Goal: Use online tool/utility: Utilize a website feature to perform a specific function

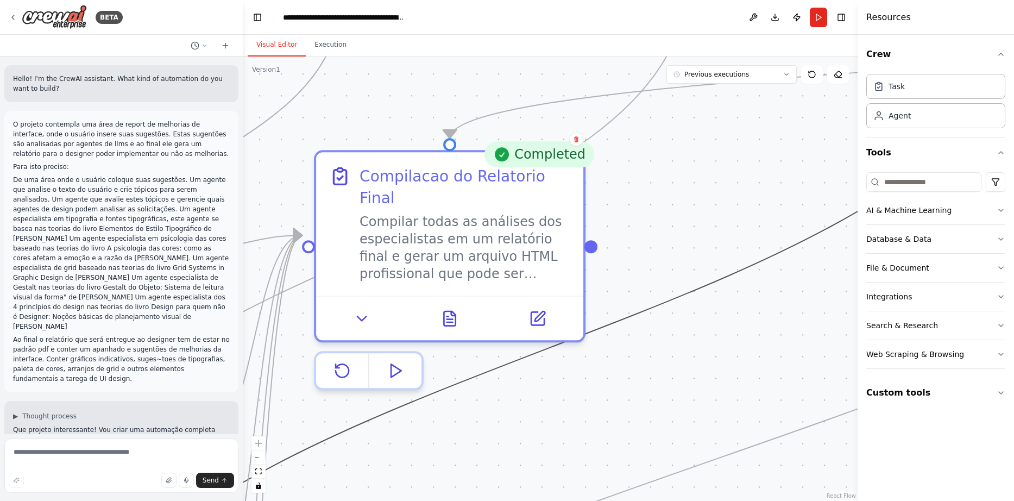
scroll to position [10798, 0]
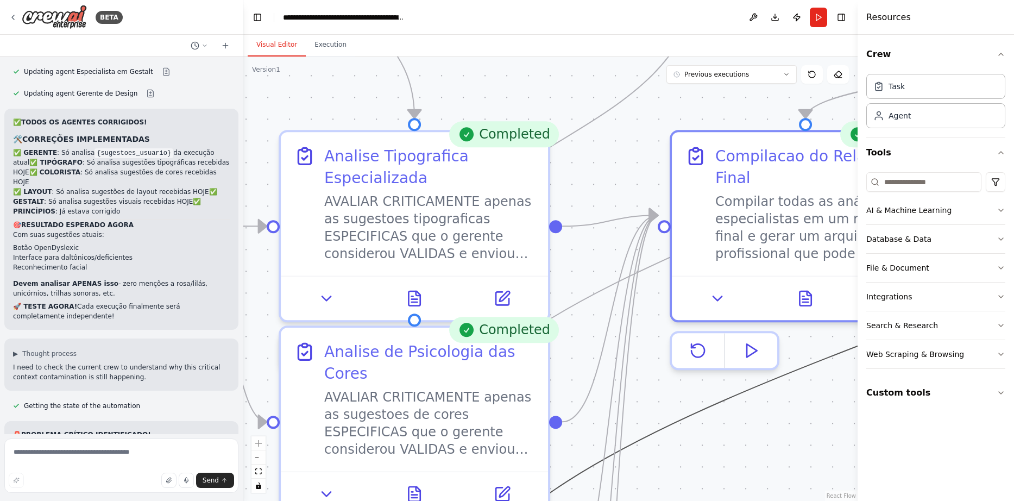
drag, startPoint x: 0, startPoint y: 0, endPoint x: 824, endPoint y: 361, distance: 899.1
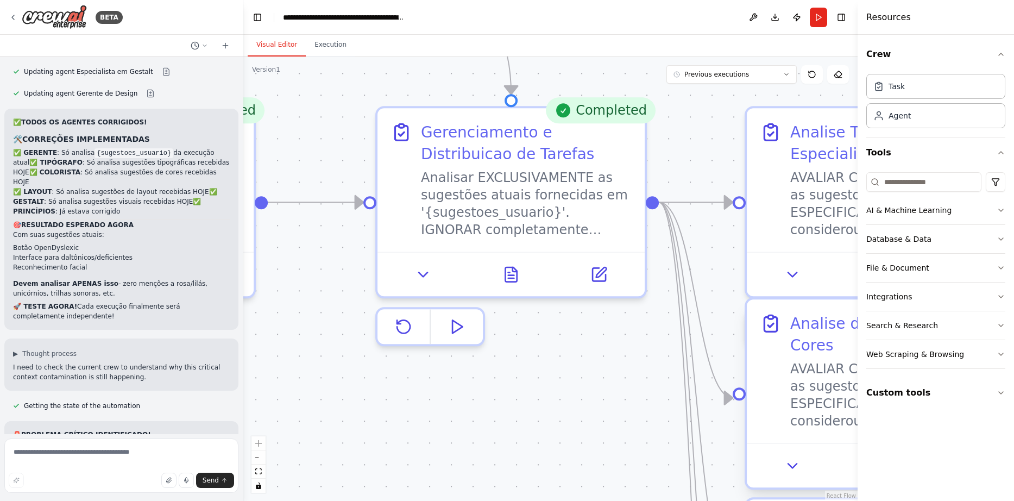
drag, startPoint x: 391, startPoint y: 350, endPoint x: 770, endPoint y: 321, distance: 380.9
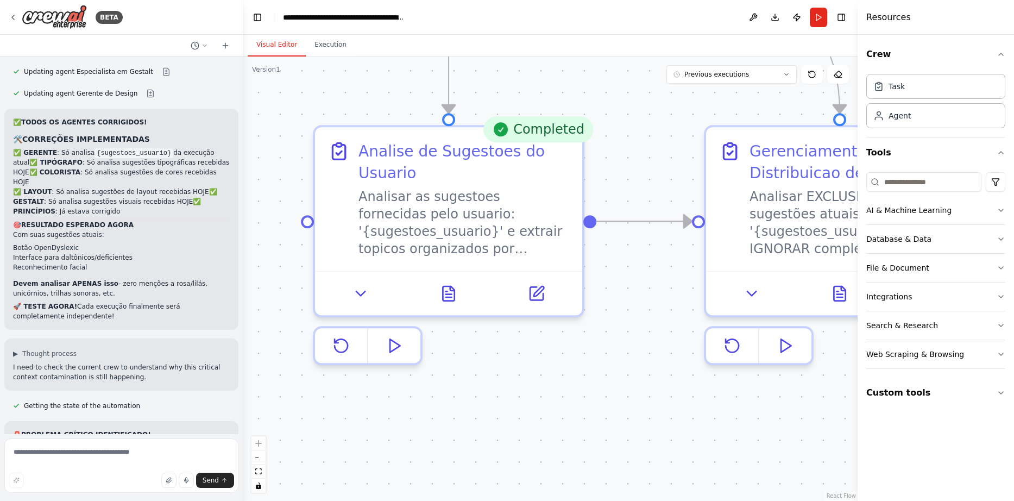
drag, startPoint x: 499, startPoint y: 336, endPoint x: 819, endPoint y: 351, distance: 319.8
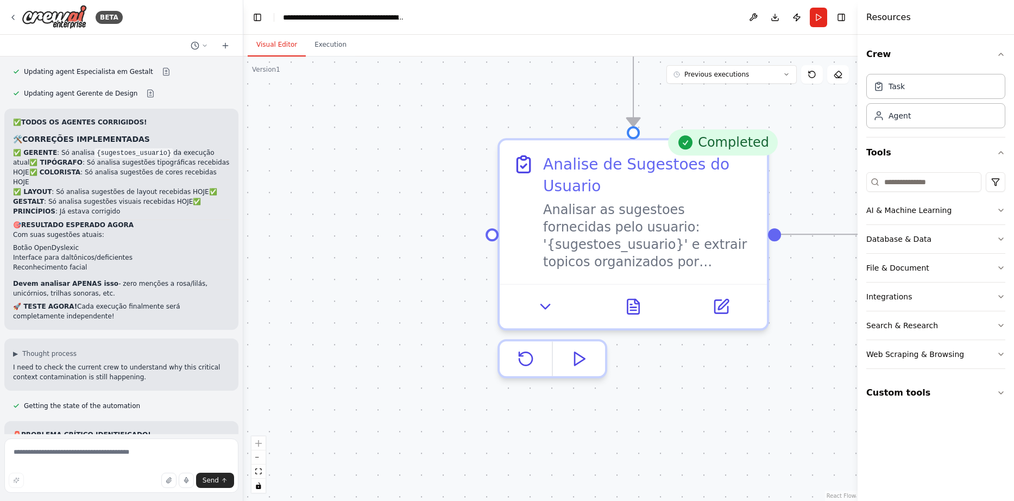
drag, startPoint x: 467, startPoint y: 363, endPoint x: 652, endPoint y: 376, distance: 185.2
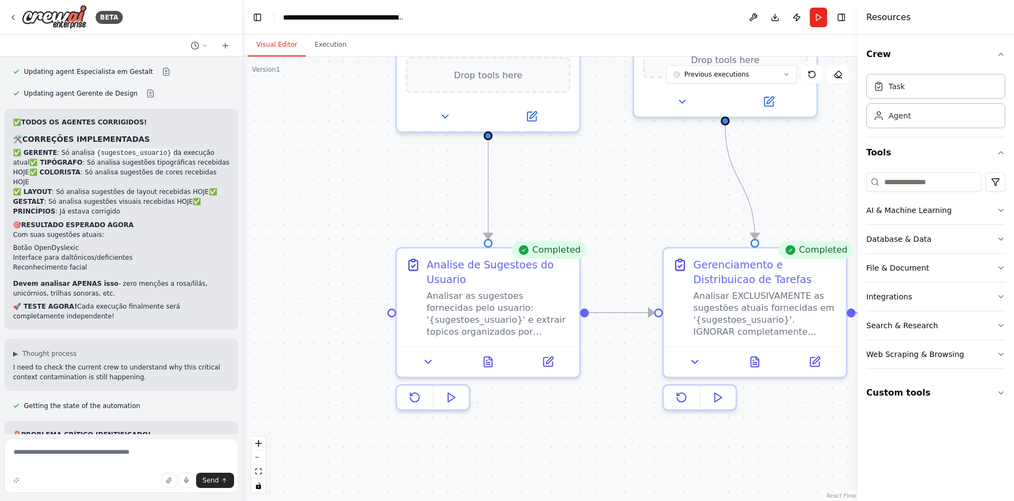
drag, startPoint x: 682, startPoint y: 418, endPoint x: 545, endPoint y: 422, distance: 137.5
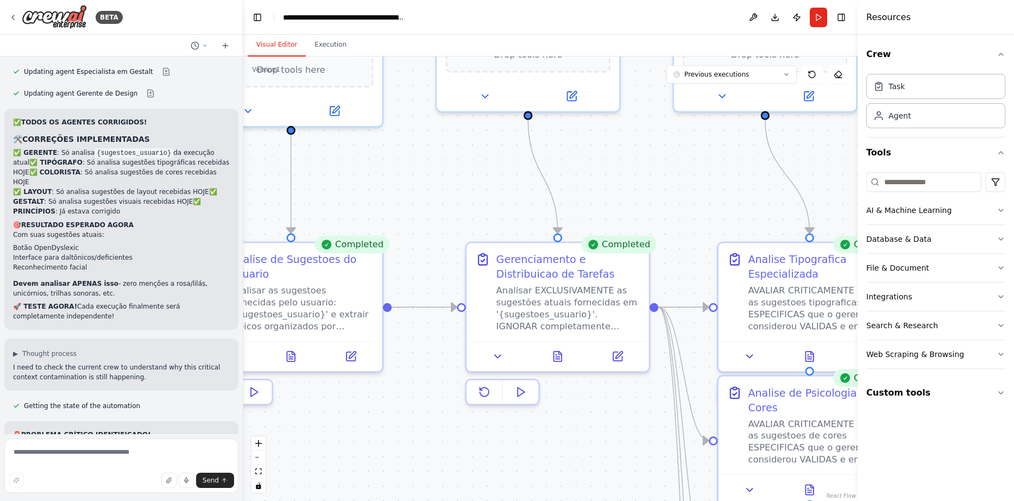
drag, startPoint x: 545, startPoint y: 422, endPoint x: 348, endPoint y: 417, distance: 197.3
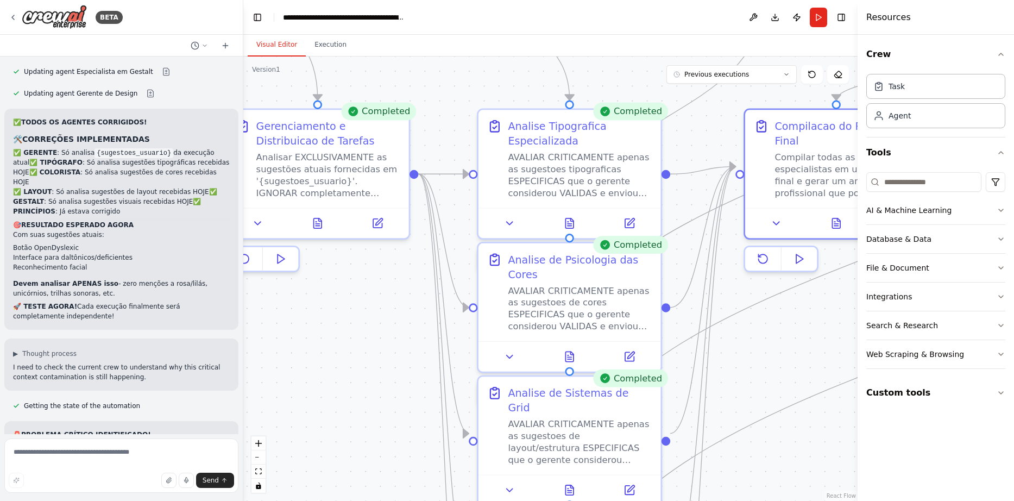
drag, startPoint x: 650, startPoint y: 415, endPoint x: 410, endPoint y: 281, distance: 274.5
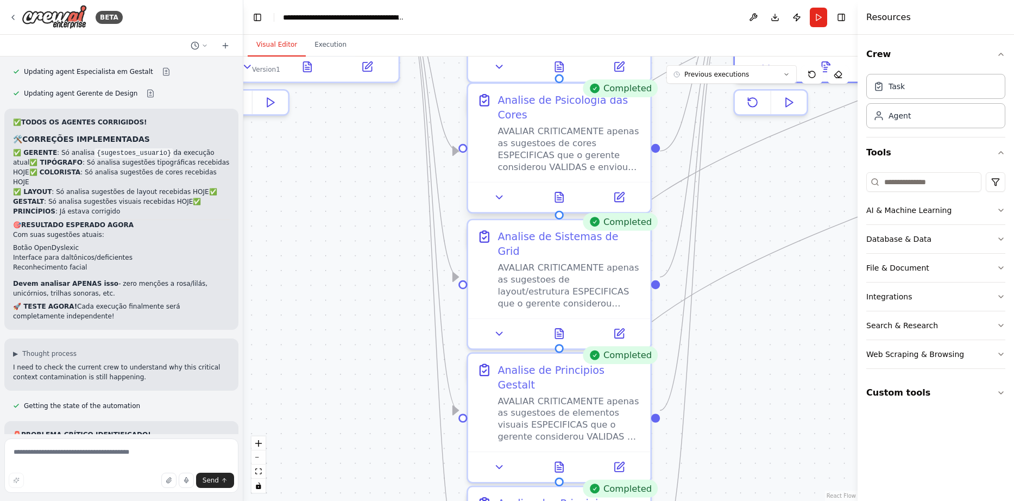
drag, startPoint x: 620, startPoint y: 290, endPoint x: 610, endPoint y: 134, distance: 156.8
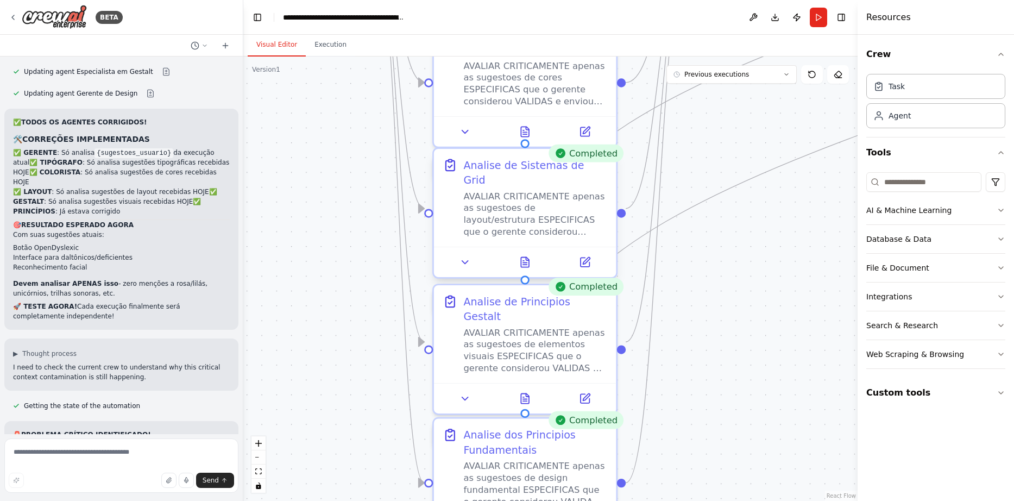
drag, startPoint x: 638, startPoint y: 296, endPoint x: 604, endPoint y: 227, distance: 76.5
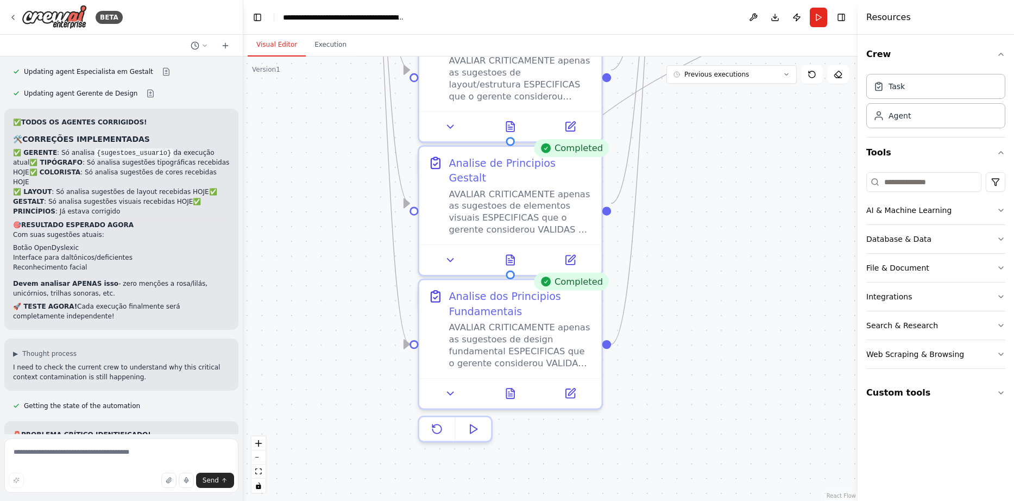
drag, startPoint x: 734, startPoint y: 334, endPoint x: 719, endPoint y: 196, distance: 139.3
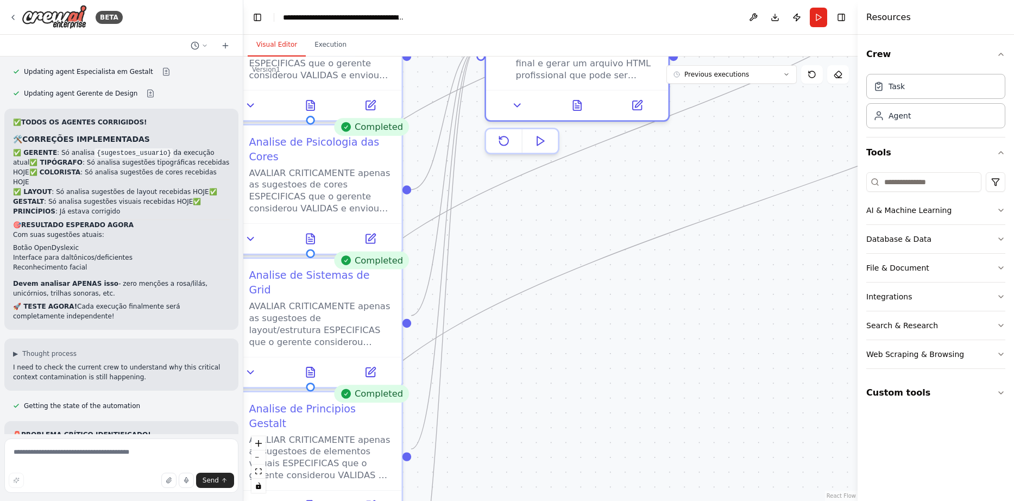
drag, startPoint x: 727, startPoint y: 256, endPoint x: 527, endPoint y: 502, distance: 316.6
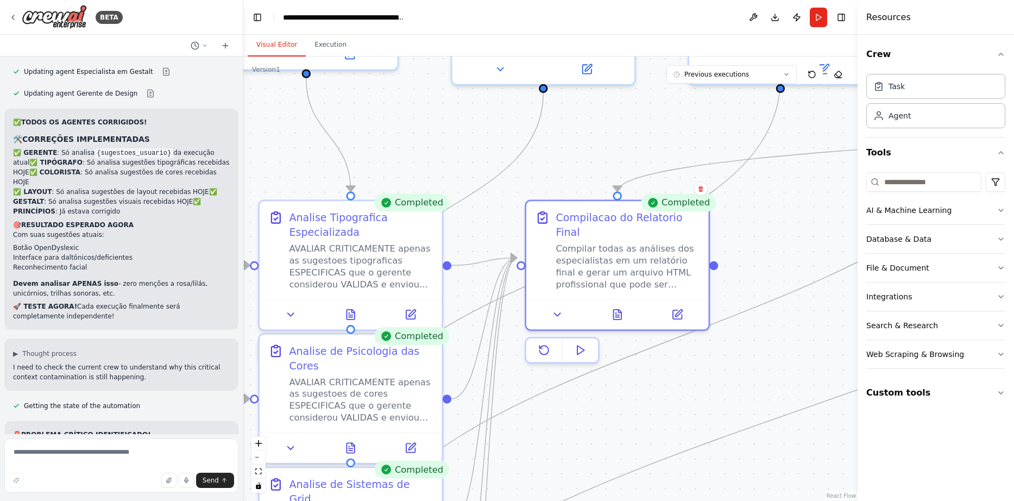
drag, startPoint x: 671, startPoint y: 293, endPoint x: 717, endPoint y: 468, distance: 181.2
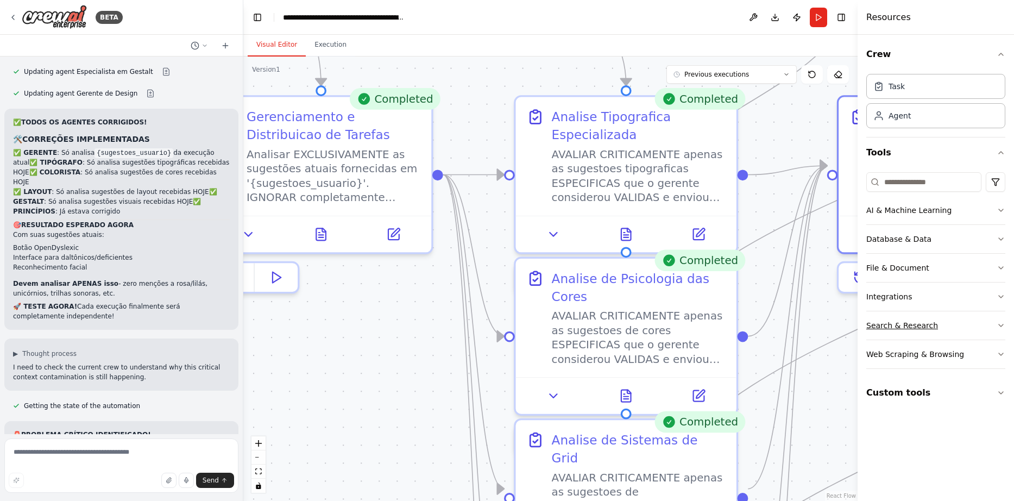
drag, startPoint x: 532, startPoint y: 382, endPoint x: 887, endPoint y: 334, distance: 357.5
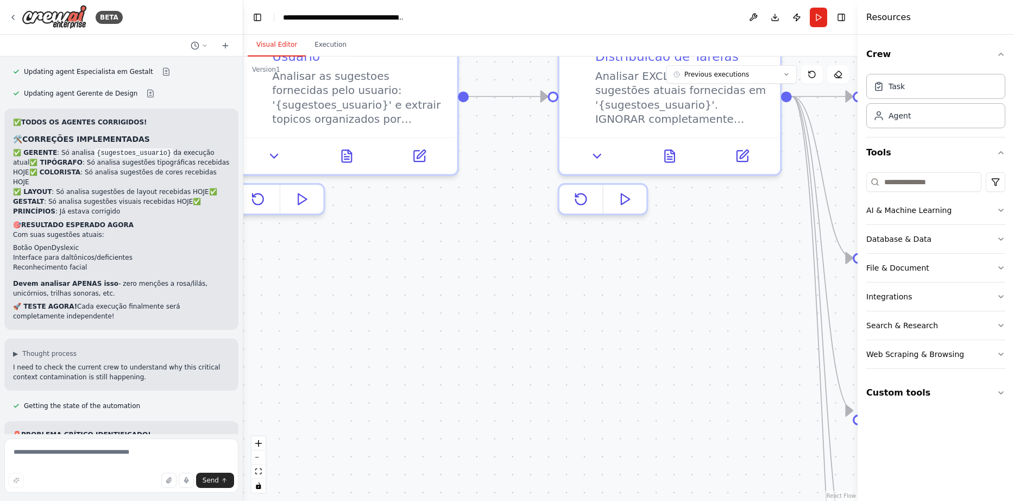
drag, startPoint x: 427, startPoint y: 382, endPoint x: 775, endPoint y: 305, distance: 356.7
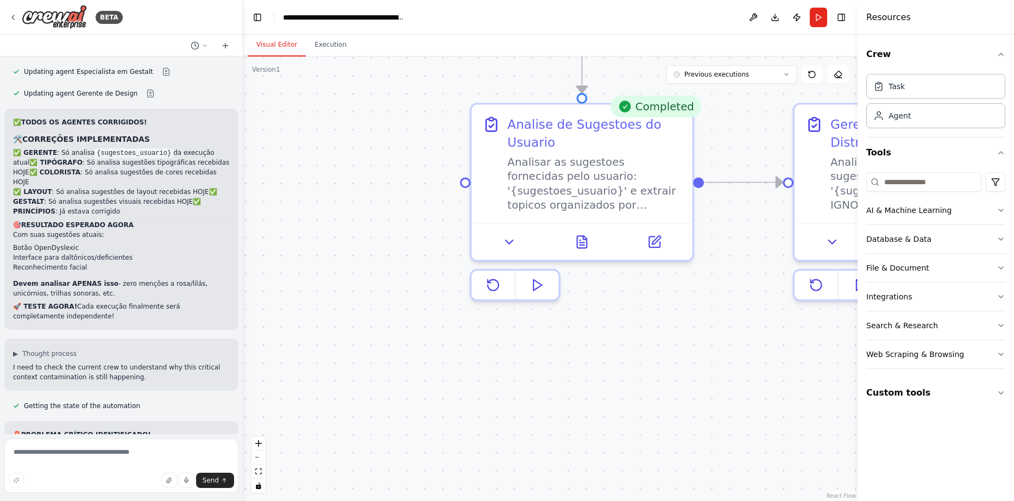
drag, startPoint x: 491, startPoint y: 341, endPoint x: 746, endPoint y: 434, distance: 271.2
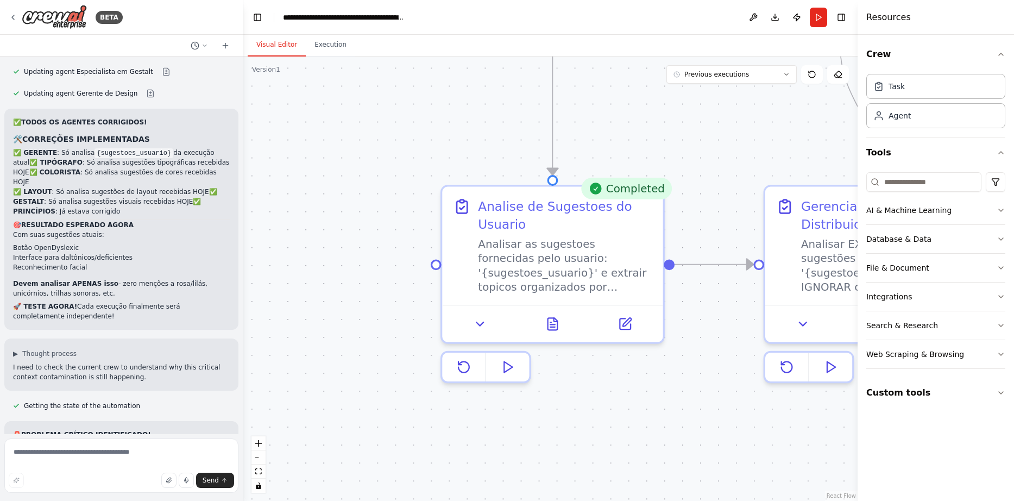
drag, startPoint x: 734, startPoint y: 326, endPoint x: 684, endPoint y: 403, distance: 91.3
click at [820, 14] on button "Run" at bounding box center [818, 18] width 17 height 20
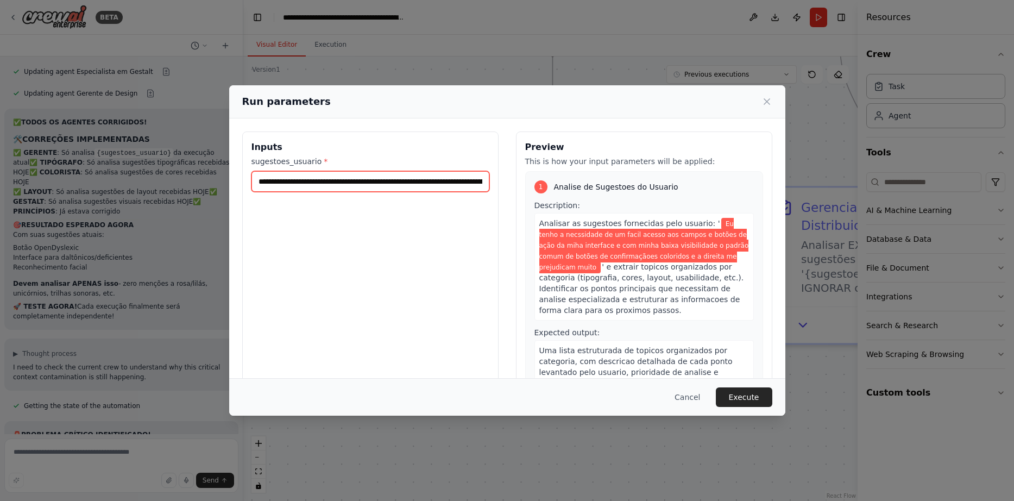
click at [322, 183] on input "**********" at bounding box center [371, 181] width 238 height 21
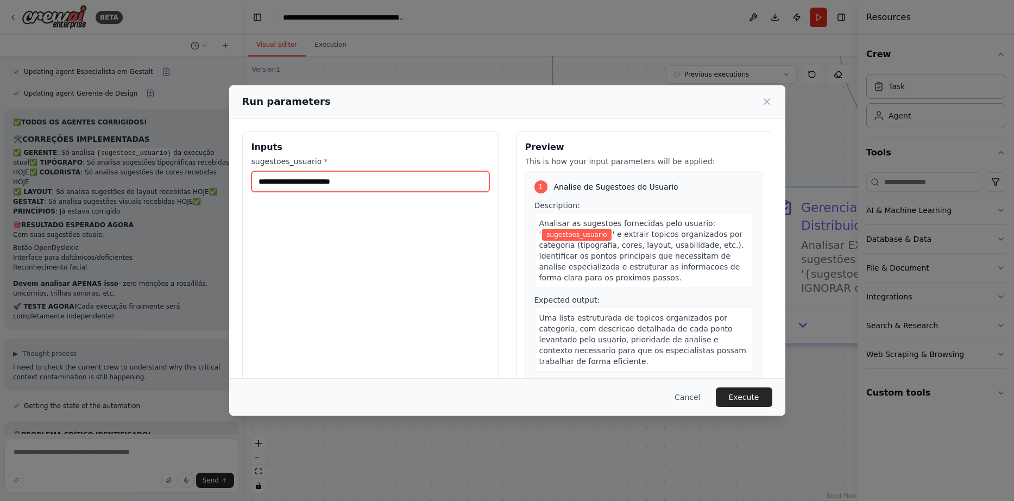
click at [358, 183] on input "sugestoes_usuario *" at bounding box center [371, 181] width 238 height 21
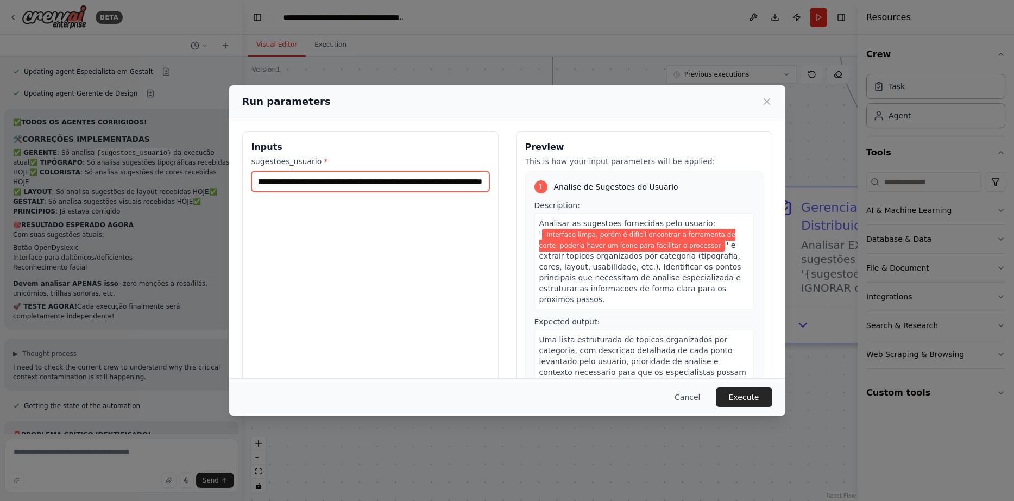
scroll to position [0, 158]
type input "**********"
click at [755, 392] on button "Execute" at bounding box center [744, 397] width 56 height 20
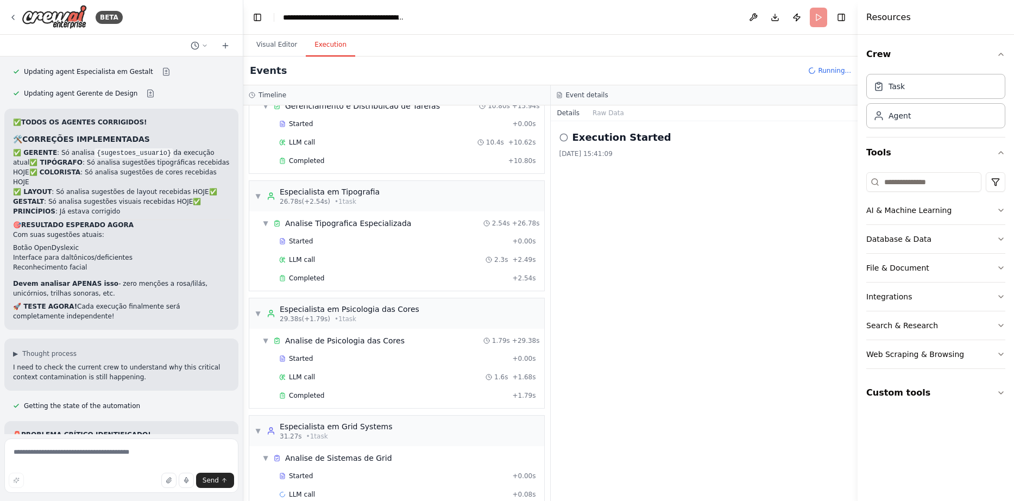
scroll to position [184, 0]
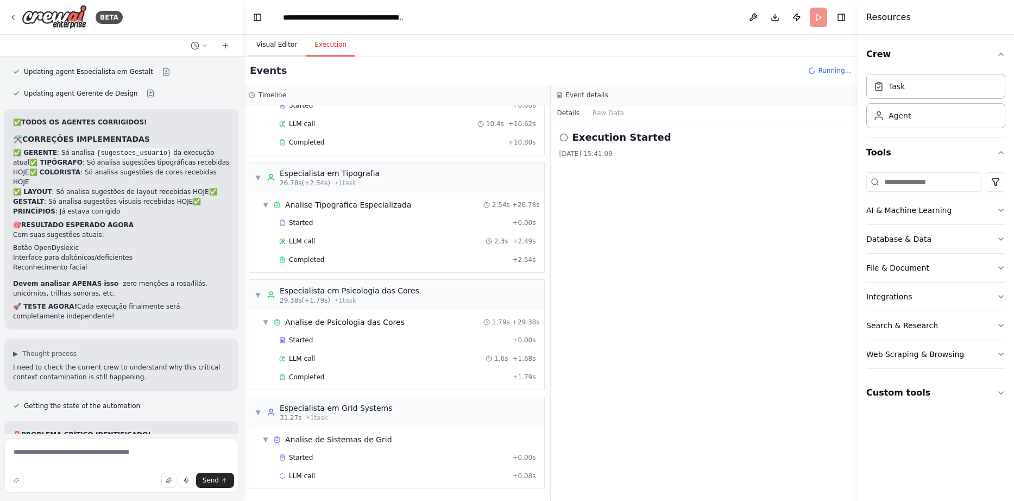
click at [291, 38] on button "Visual Editor" at bounding box center [277, 45] width 58 height 23
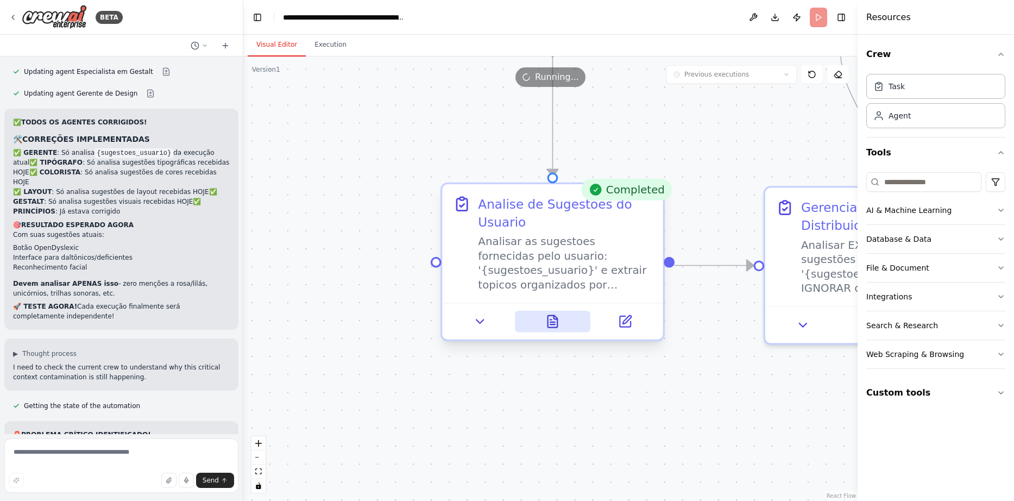
click at [547, 322] on icon at bounding box center [552, 321] width 14 height 14
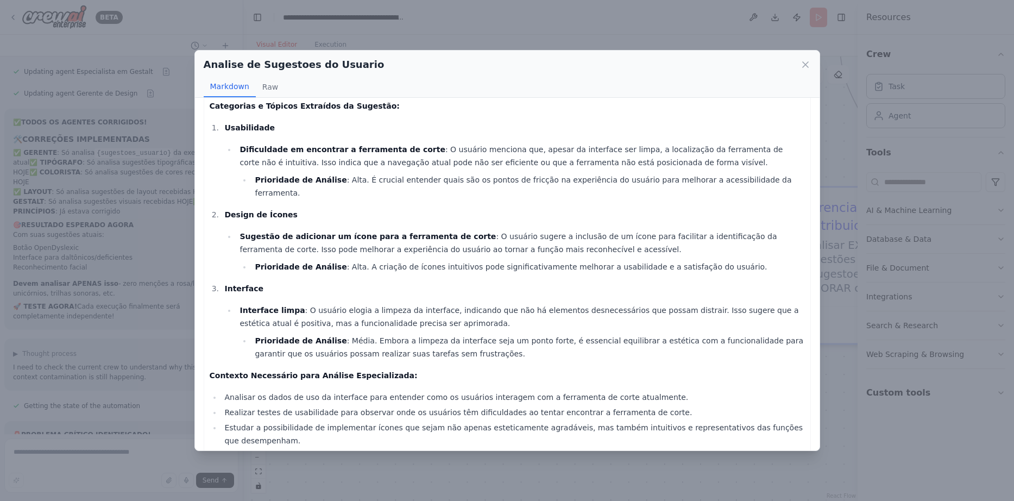
scroll to position [0, 0]
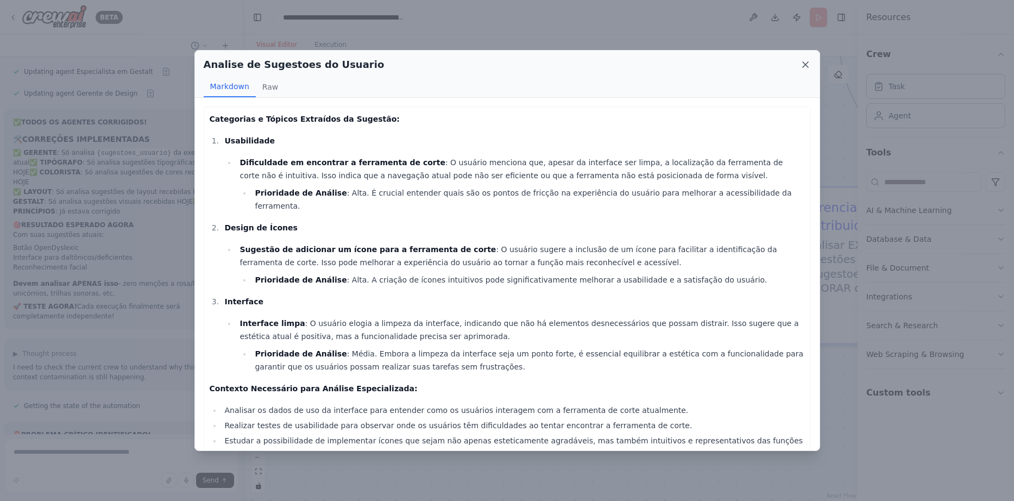
click at [804, 64] on icon at bounding box center [805, 64] width 5 height 5
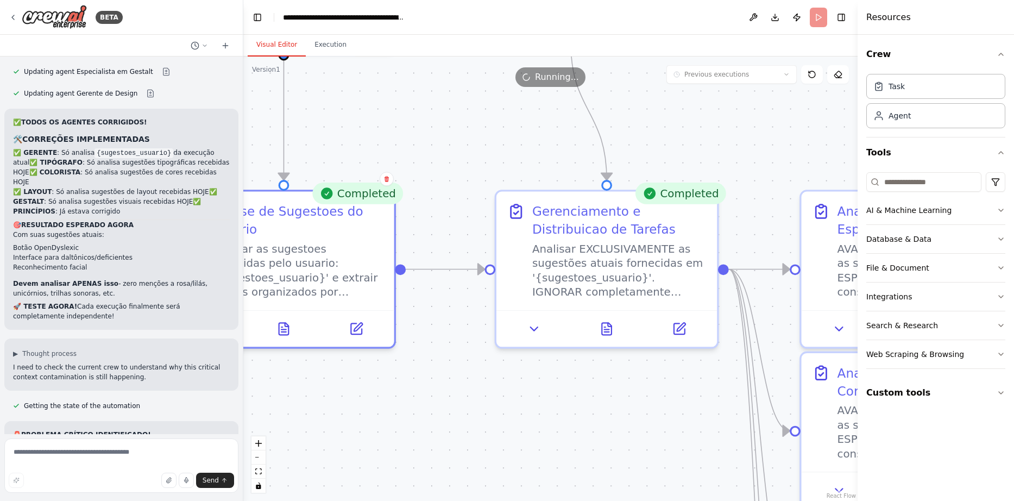
drag, startPoint x: 703, startPoint y: 252, endPoint x: 434, endPoint y: 255, distance: 268.9
click at [605, 330] on icon at bounding box center [607, 325] width 10 height 12
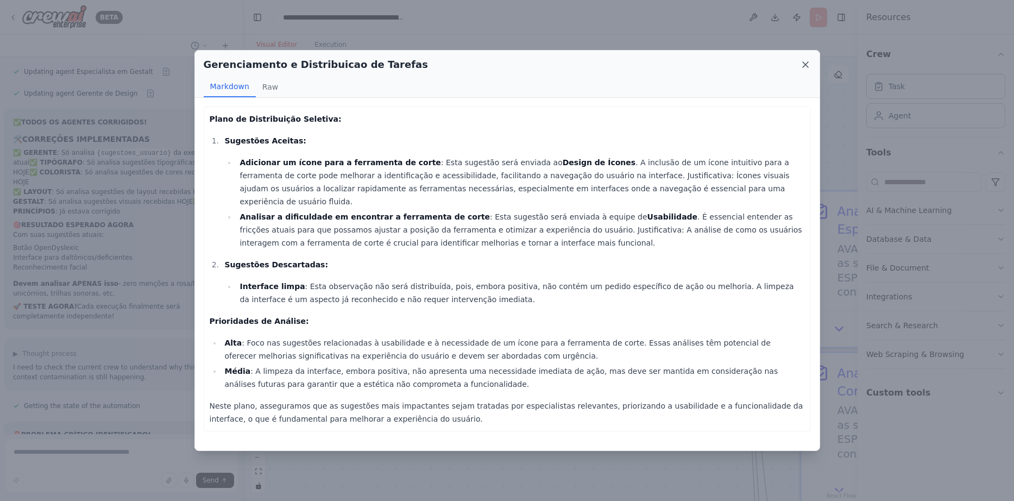
click at [806, 61] on icon at bounding box center [805, 64] width 11 height 11
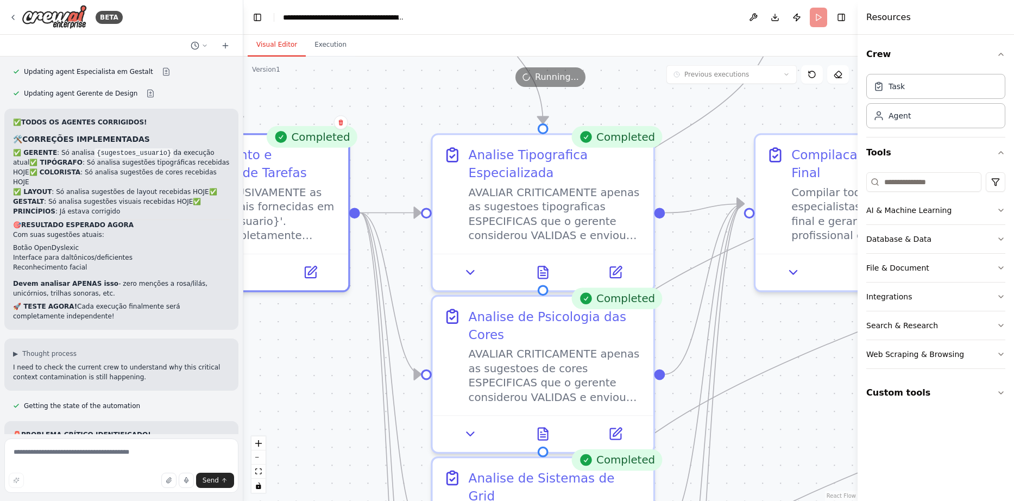
drag, startPoint x: 725, startPoint y: 241, endPoint x: 352, endPoint y: 183, distance: 377.7
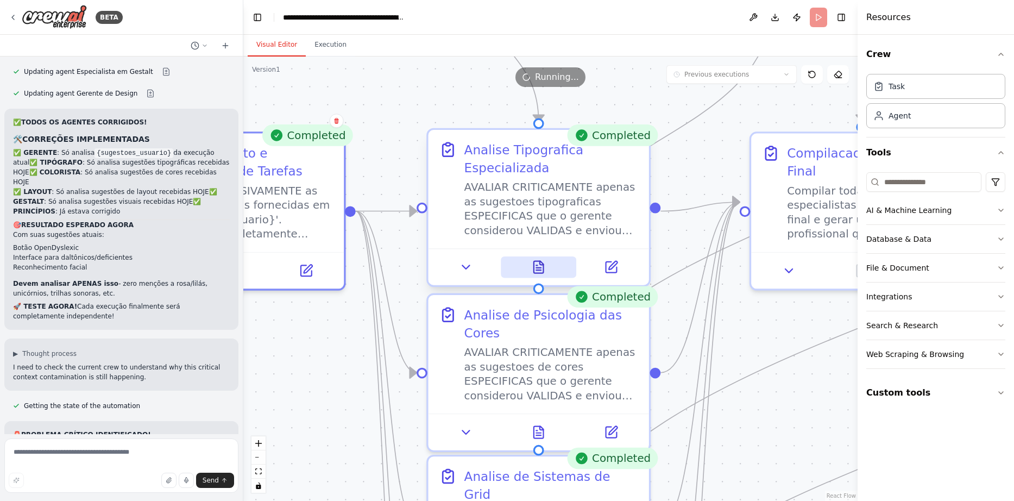
click at [544, 265] on icon at bounding box center [538, 267] width 14 height 14
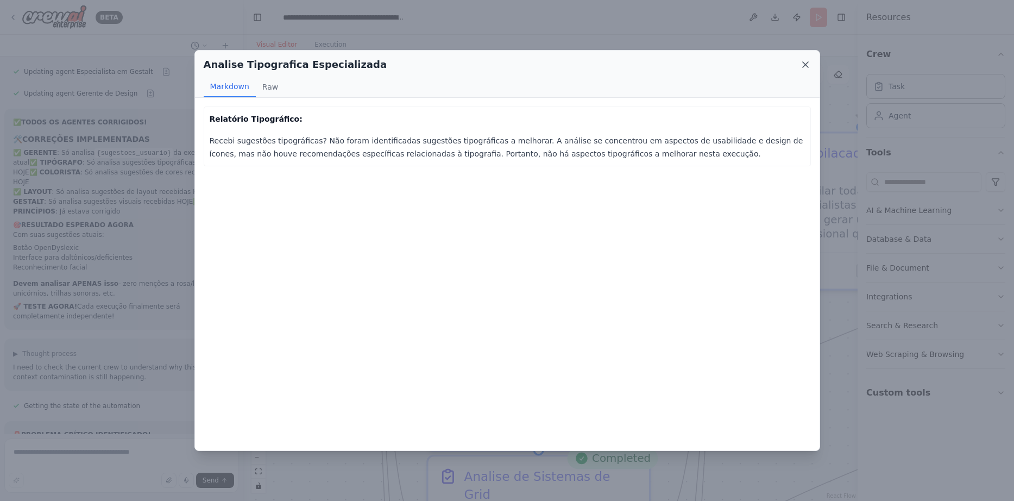
click at [804, 65] on icon at bounding box center [805, 64] width 11 height 11
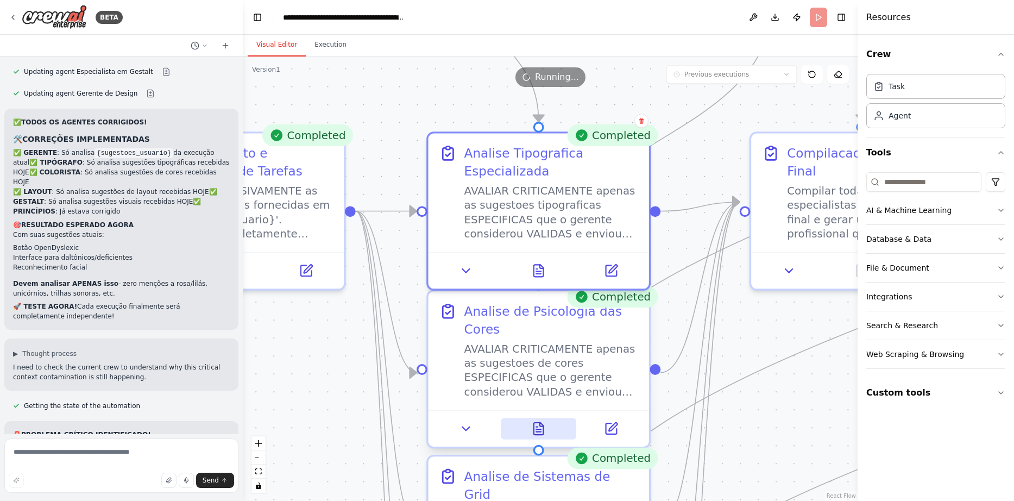
click at [536, 427] on icon at bounding box center [536, 427] width 1 height 0
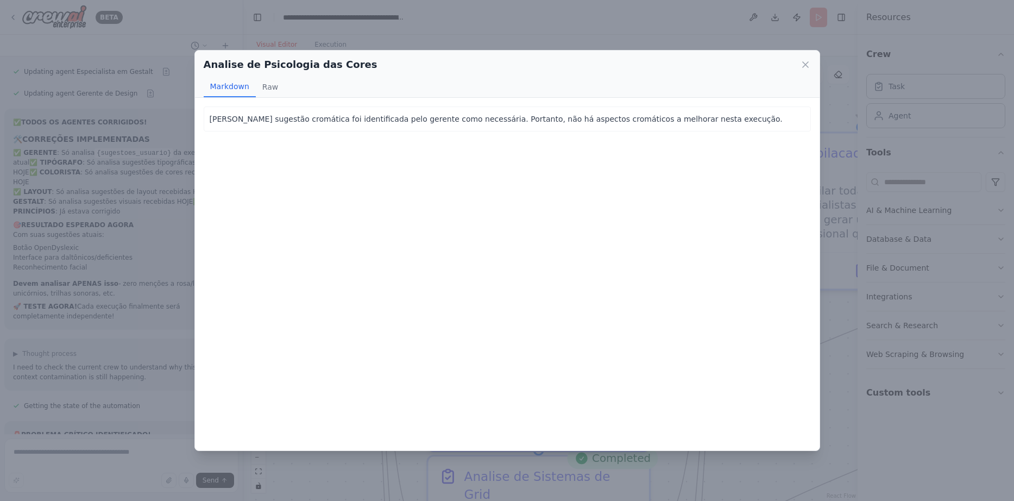
click at [807, 58] on div "Analise de Psicologia das Cores" at bounding box center [507, 64] width 607 height 15
click at [807, 65] on icon at bounding box center [805, 64] width 5 height 5
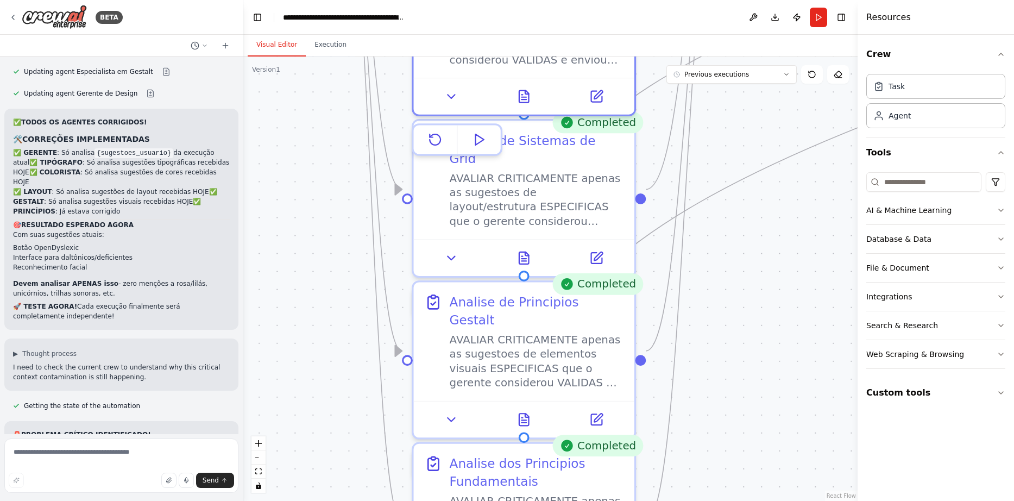
drag, startPoint x: 749, startPoint y: 288, endPoint x: 734, endPoint y: -48, distance: 336.1
click at [531, 247] on icon at bounding box center [524, 254] width 14 height 14
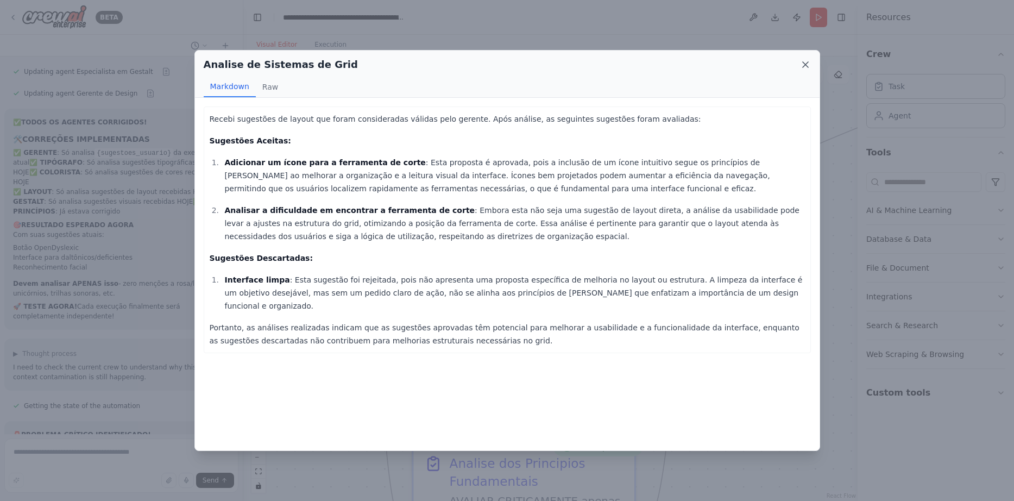
click at [807, 60] on icon at bounding box center [805, 64] width 11 height 11
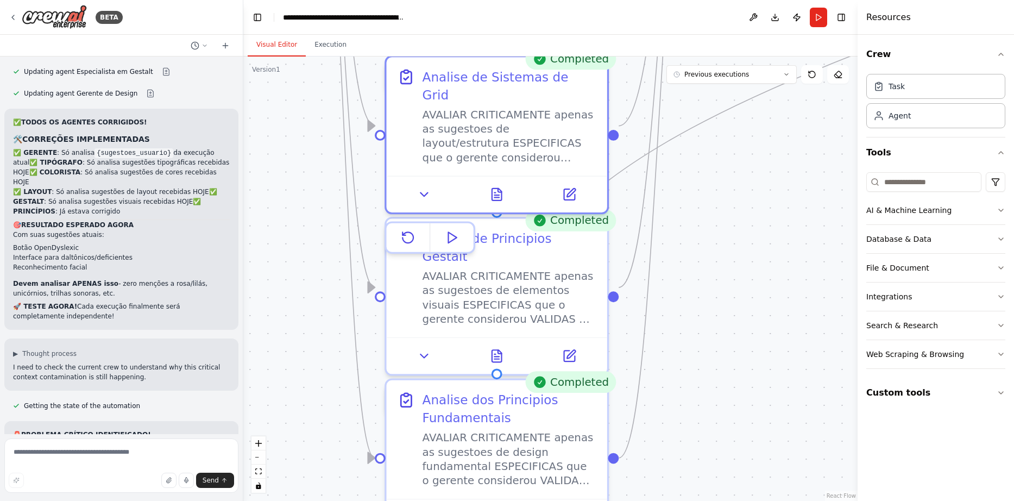
drag, startPoint x: 727, startPoint y: 276, endPoint x: 706, endPoint y: 171, distance: 106.9
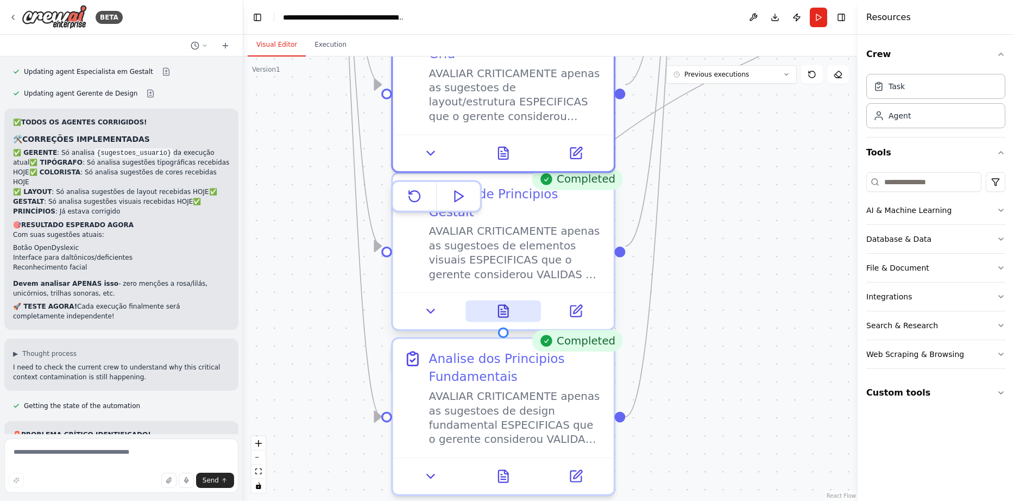
click at [505, 305] on icon at bounding box center [504, 311] width 10 height 12
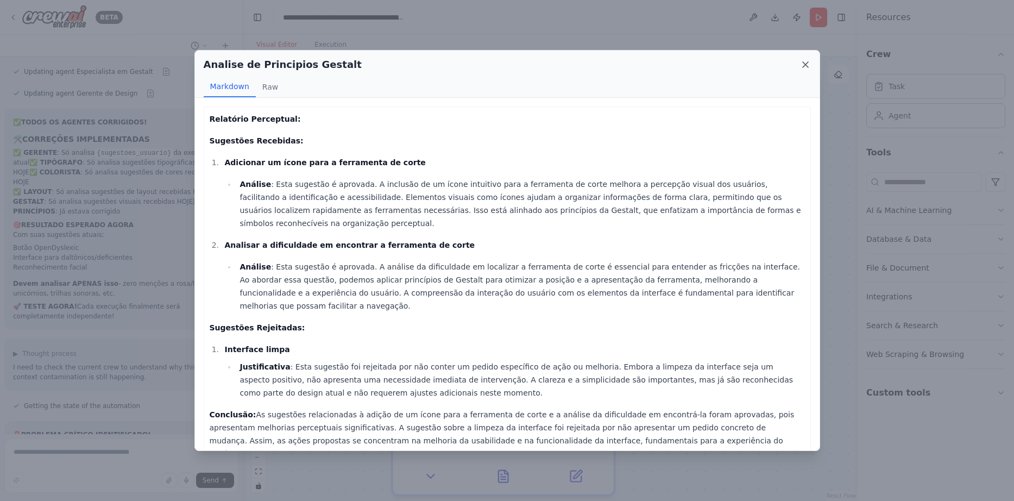
click at [805, 66] on icon at bounding box center [805, 64] width 5 height 5
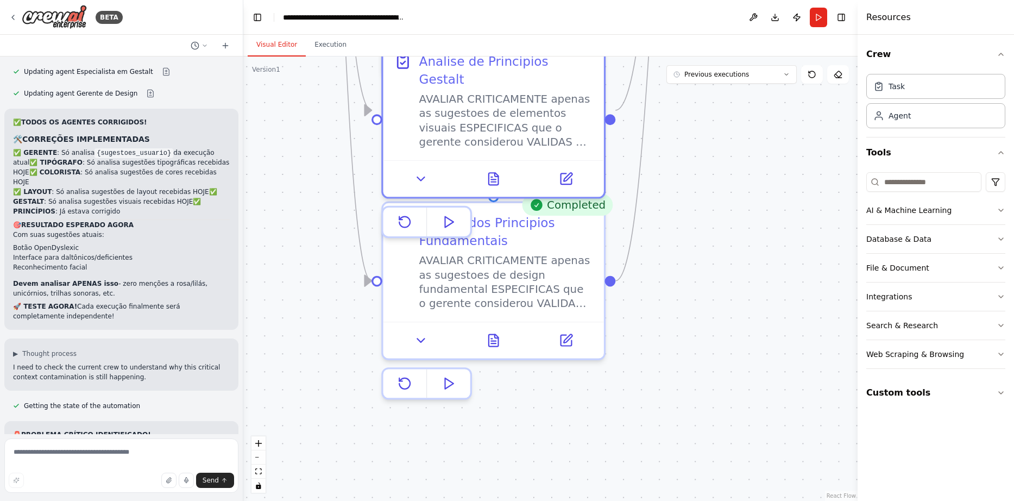
drag, startPoint x: 709, startPoint y: 272, endPoint x: 699, endPoint y: 136, distance: 136.2
click at [497, 339] on icon at bounding box center [494, 337] width 10 height 12
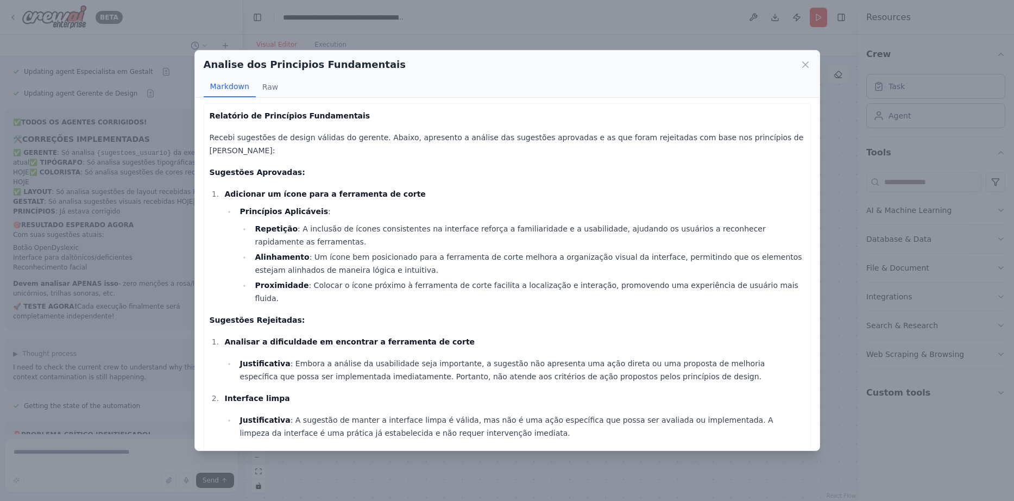
scroll to position [4, 0]
click at [805, 64] on icon at bounding box center [805, 64] width 5 height 5
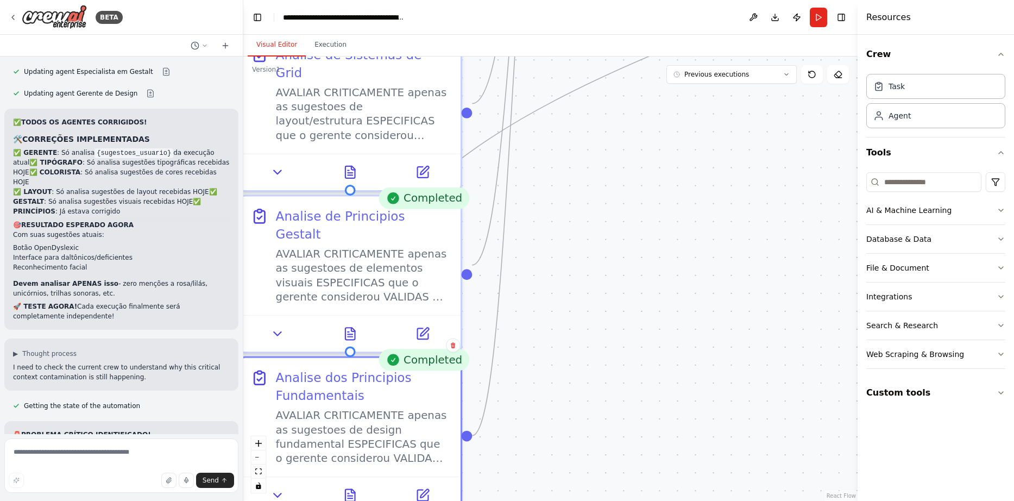
drag, startPoint x: 733, startPoint y: 323, endPoint x: 550, endPoint y: 522, distance: 269.5
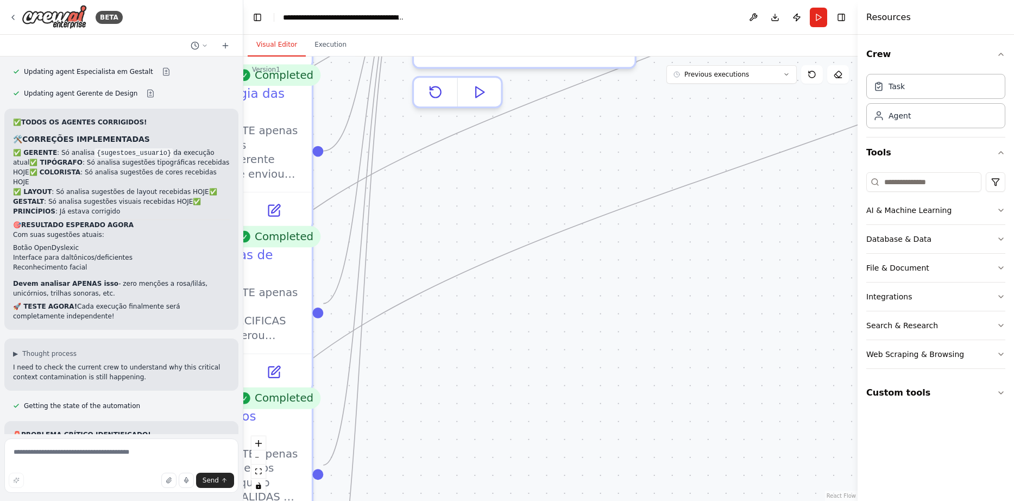
drag, startPoint x: 713, startPoint y: 277, endPoint x: 587, endPoint y: 424, distance: 194.2
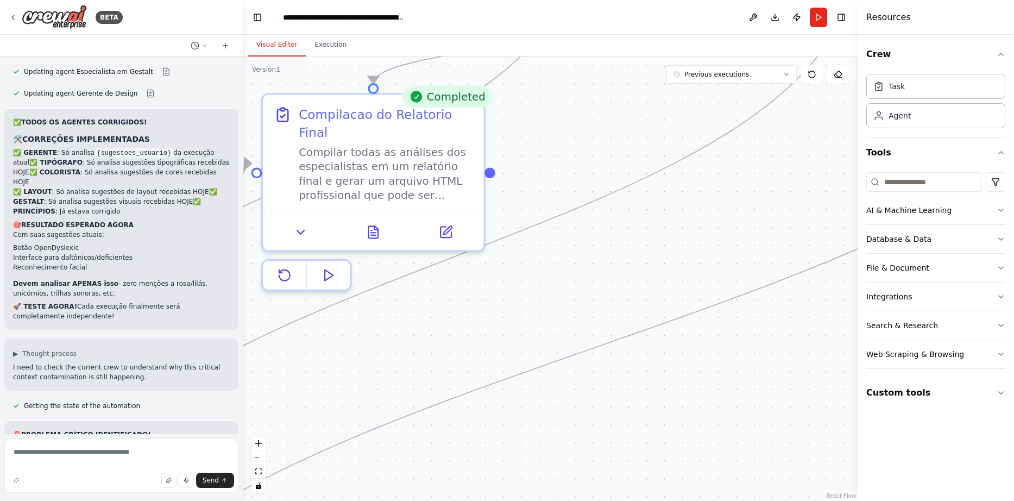
drag, startPoint x: 726, startPoint y: 298, endPoint x: 543, endPoint y: 447, distance: 236.4
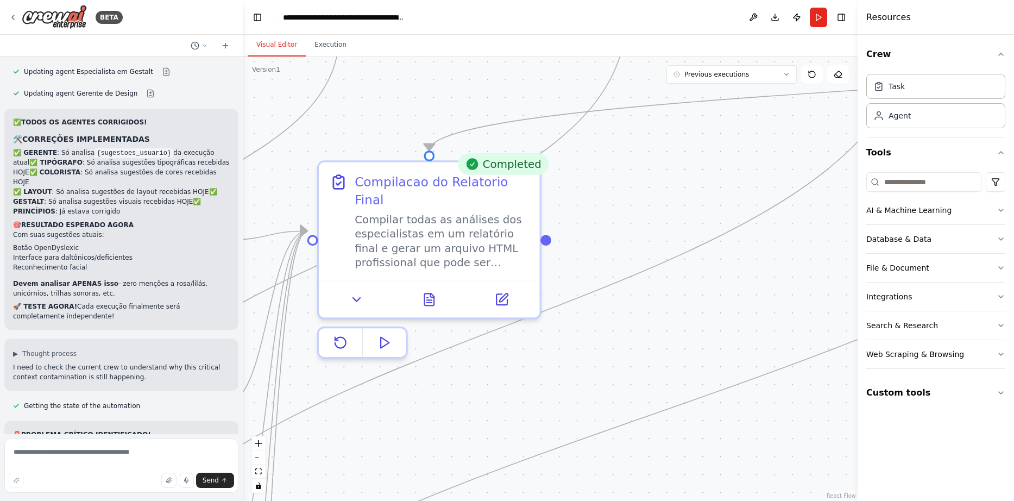
drag, startPoint x: 675, startPoint y: 312, endPoint x: 810, endPoint y: 350, distance: 140.5
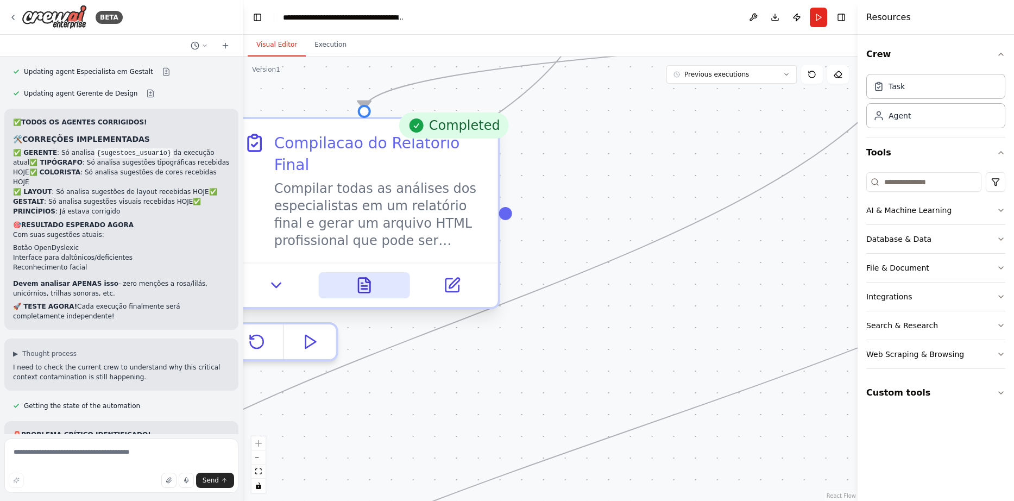
click at [367, 278] on icon at bounding box center [364, 285] width 11 height 15
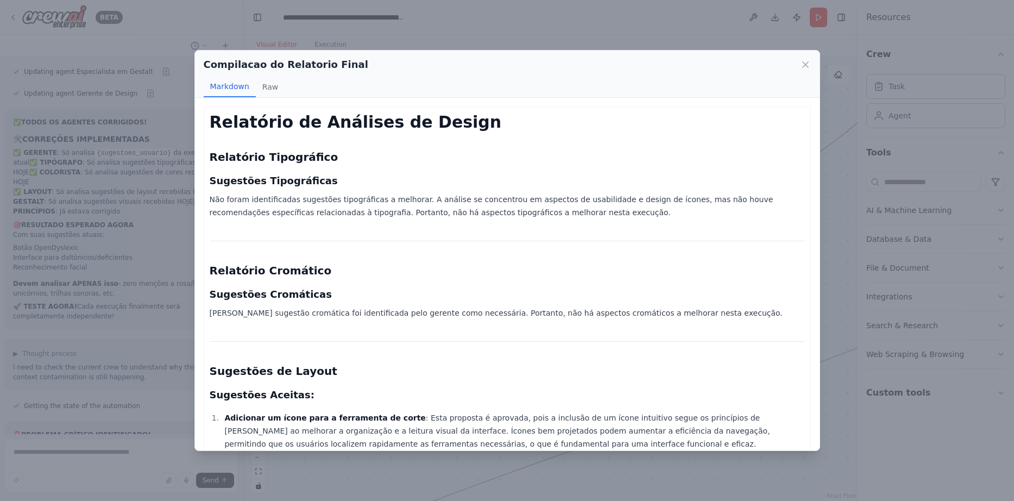
scroll to position [0, 0]
click at [803, 62] on icon at bounding box center [805, 64] width 5 height 5
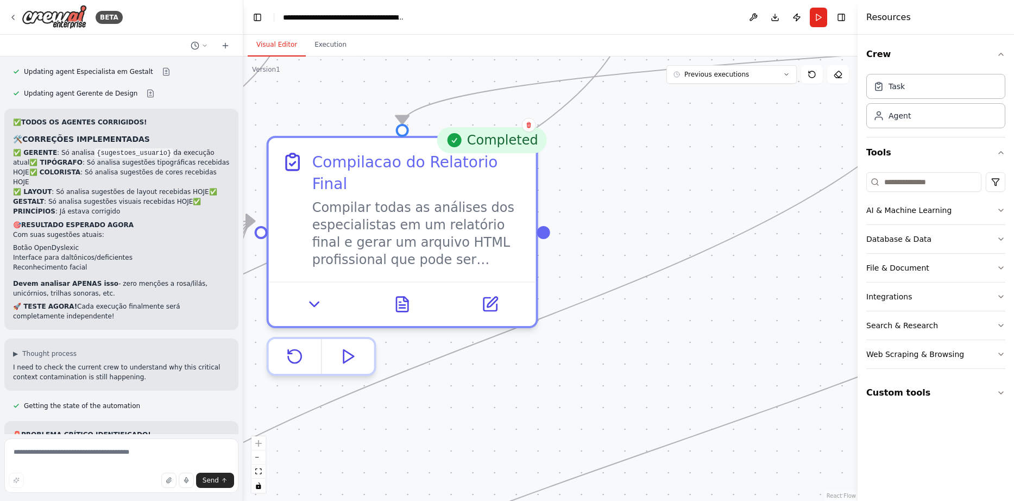
drag, startPoint x: 611, startPoint y: 177, endPoint x: 649, endPoint y: 191, distance: 40.8
click at [822, 20] on button "Run" at bounding box center [818, 18] width 17 height 20
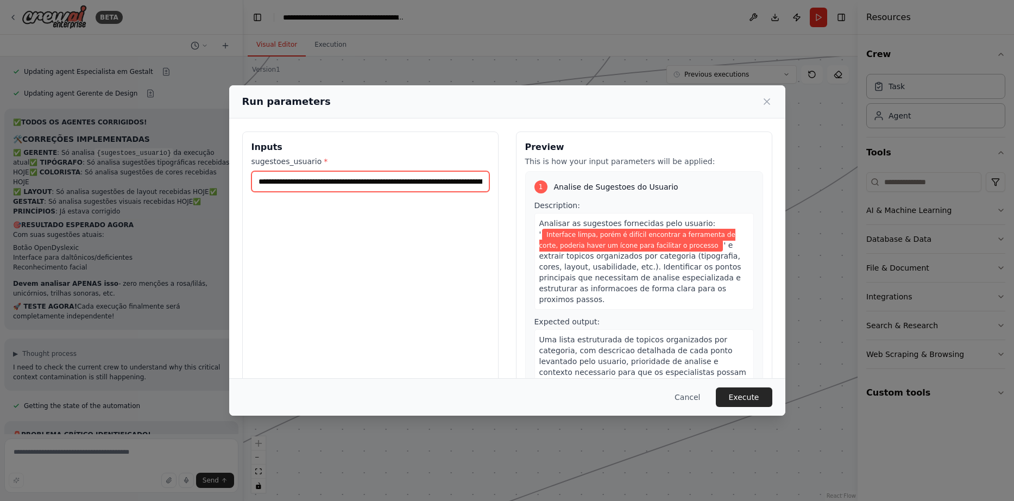
click at [377, 178] on input "**********" at bounding box center [371, 181] width 238 height 21
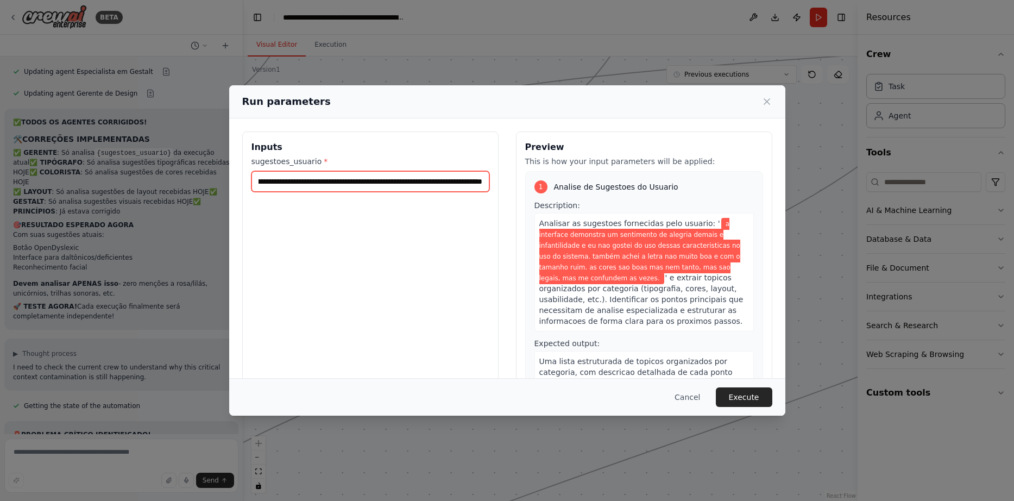
scroll to position [0, 707]
type input "**********"
click at [726, 395] on button "Execute" at bounding box center [744, 397] width 56 height 20
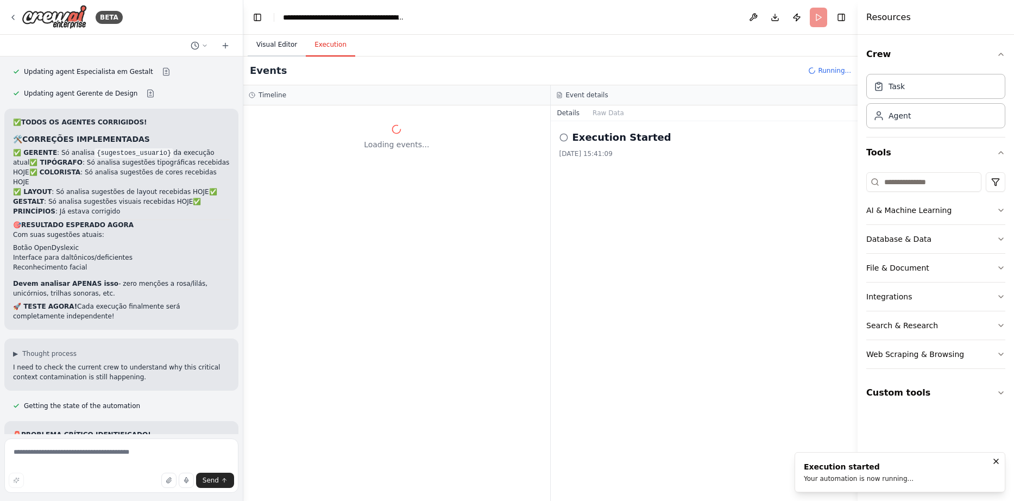
click at [266, 49] on button "Visual Editor" at bounding box center [277, 45] width 58 height 23
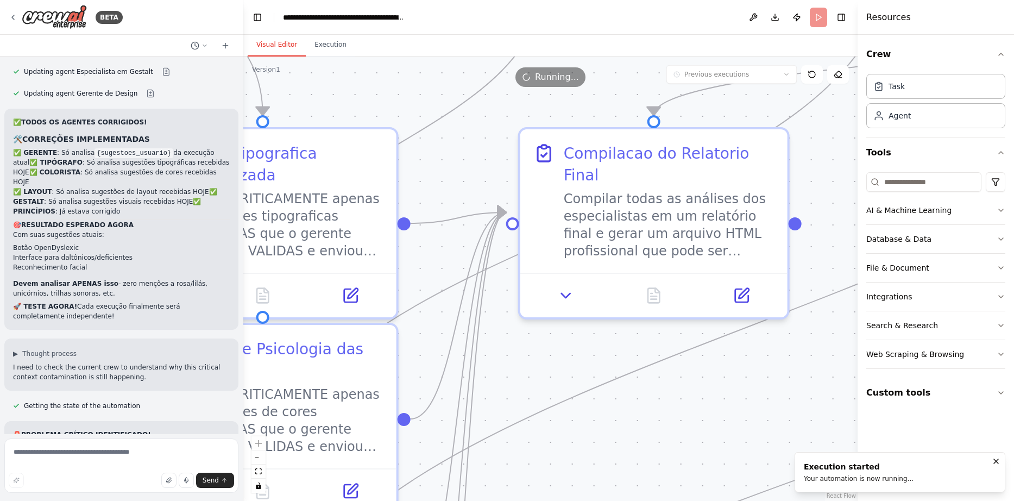
drag, startPoint x: 504, startPoint y: 356, endPoint x: 905, endPoint y: 311, distance: 403.5
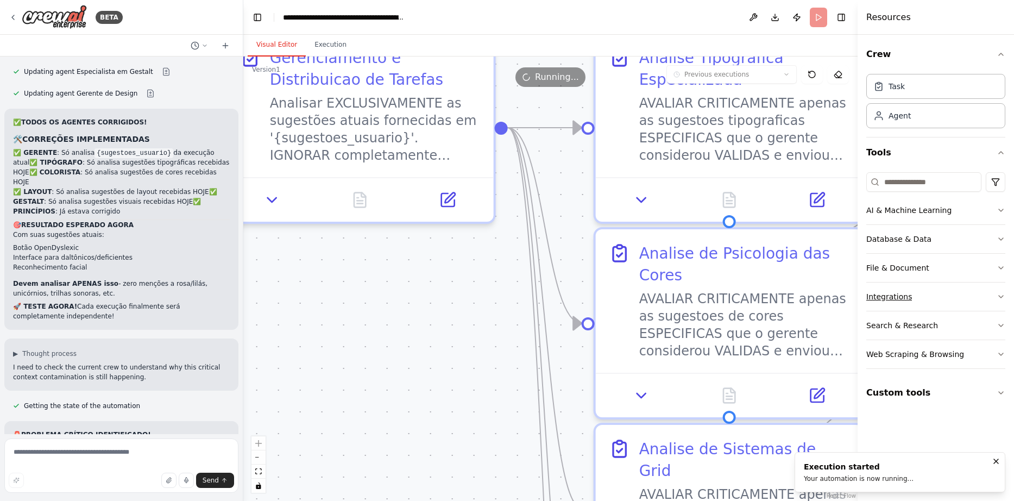
drag, startPoint x: 583, startPoint y: 372, endPoint x: 990, endPoint y: 287, distance: 416.1
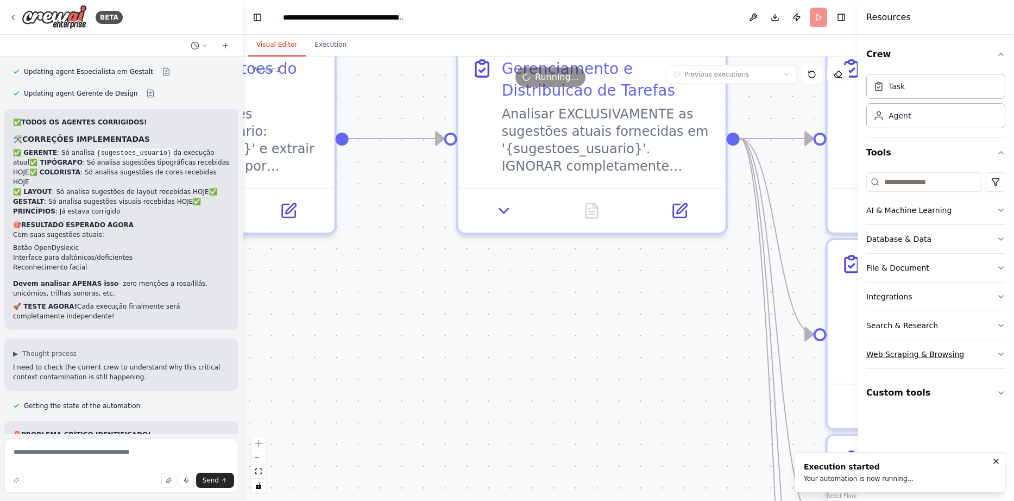
drag, startPoint x: 548, startPoint y: 306, endPoint x: 888, endPoint y: 343, distance: 342.1
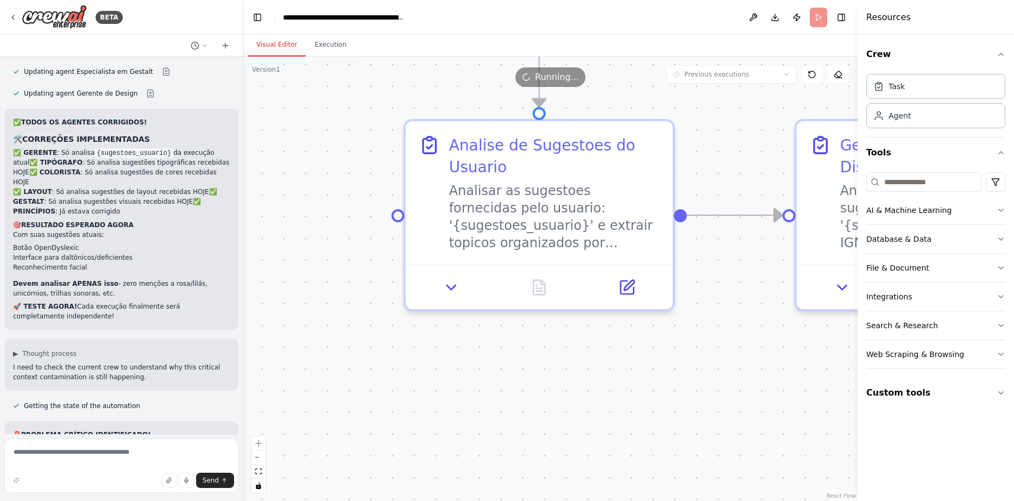
drag, startPoint x: 550, startPoint y: 343, endPoint x: 690, endPoint y: 419, distance: 159.2
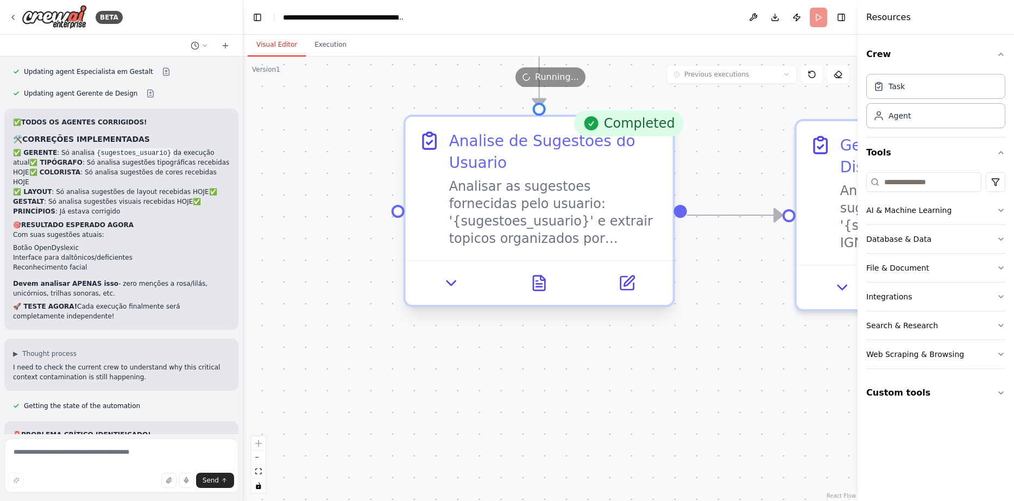
click at [548, 297] on div at bounding box center [539, 282] width 267 height 45
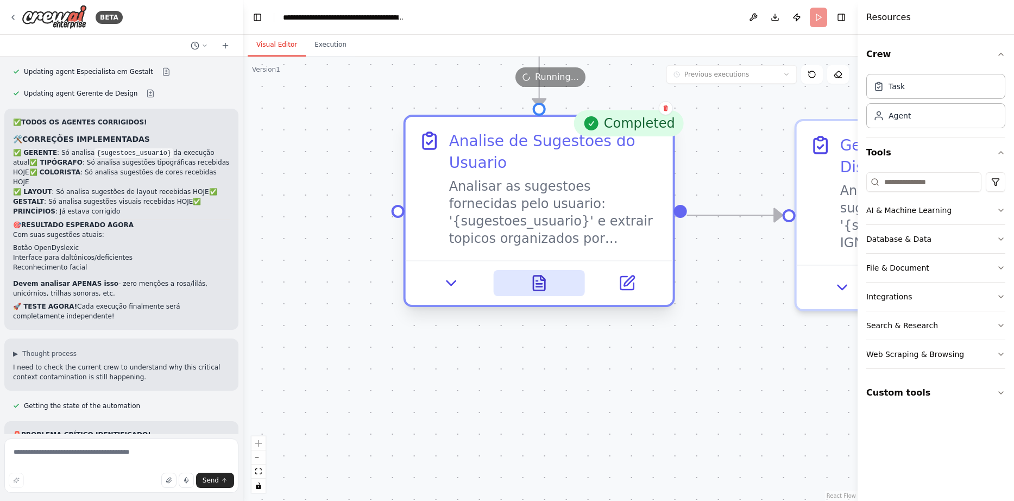
click at [543, 282] on icon at bounding box center [538, 283] width 11 height 15
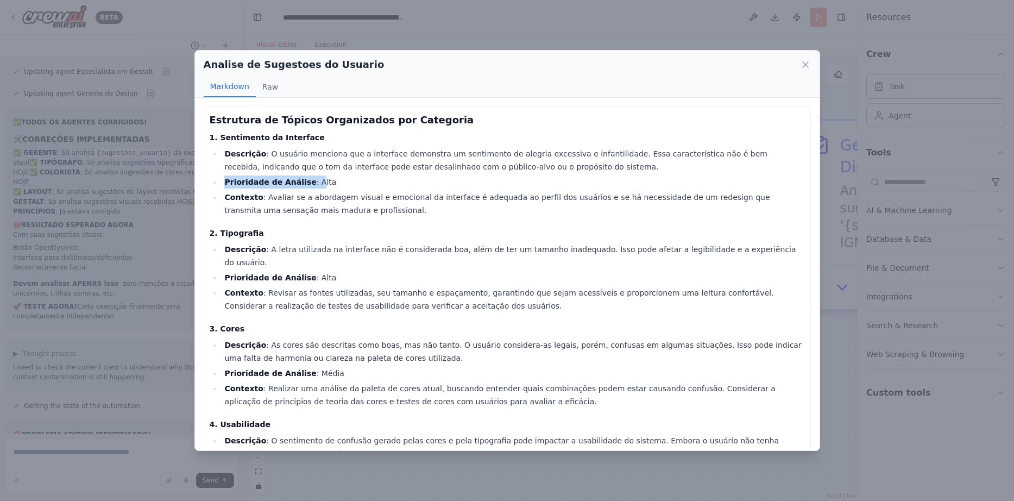
drag, startPoint x: 307, startPoint y: 181, endPoint x: 360, endPoint y: 174, distance: 53.2
click at [360, 174] on ul "Descrição : O usuário menciona que a interface demonstra um sentimento de alegr…" at bounding box center [507, 182] width 595 height 70
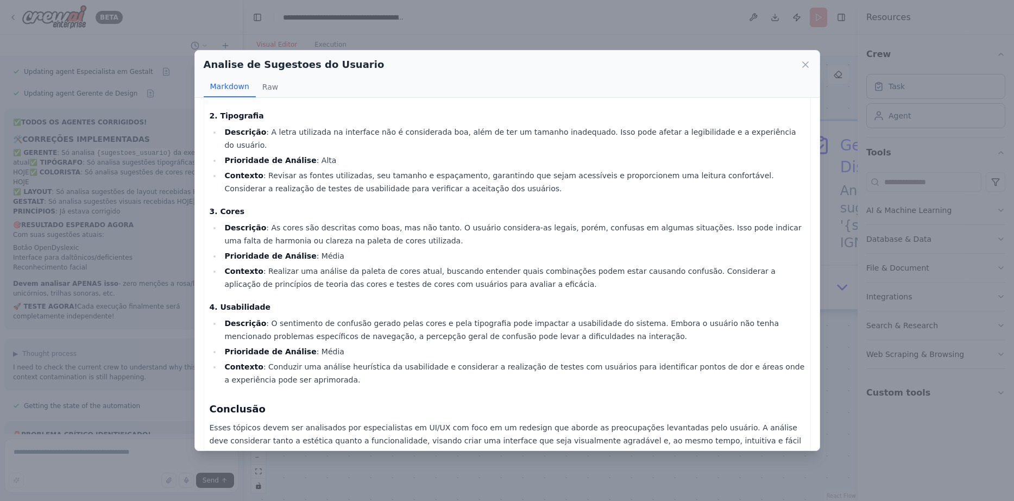
scroll to position [119, 0]
drag, startPoint x: 306, startPoint y: 240, endPoint x: 336, endPoint y: 242, distance: 29.5
click at [336, 248] on li "Prioridade de Análise : Média" at bounding box center [513, 254] width 583 height 13
click at [806, 60] on icon at bounding box center [805, 64] width 11 height 11
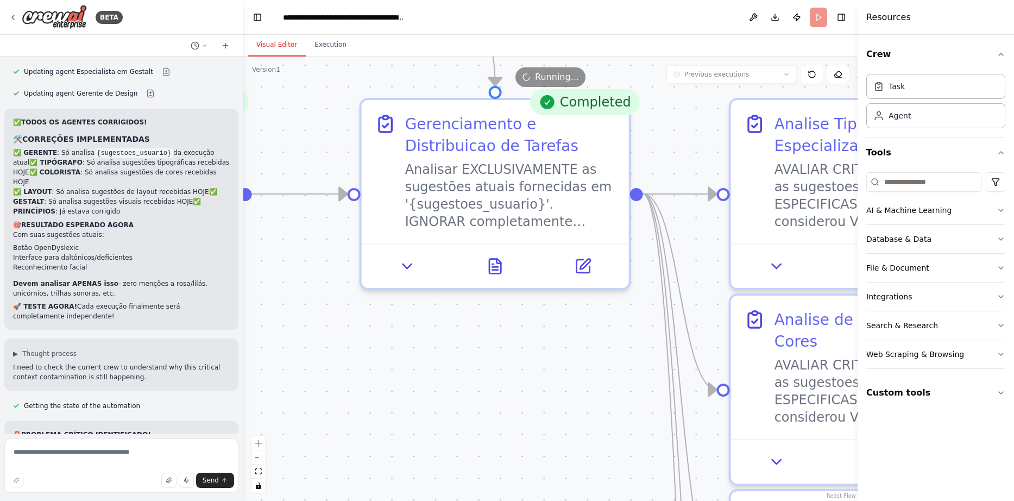
drag, startPoint x: 731, startPoint y: 286, endPoint x: 295, endPoint y: 265, distance: 436.2
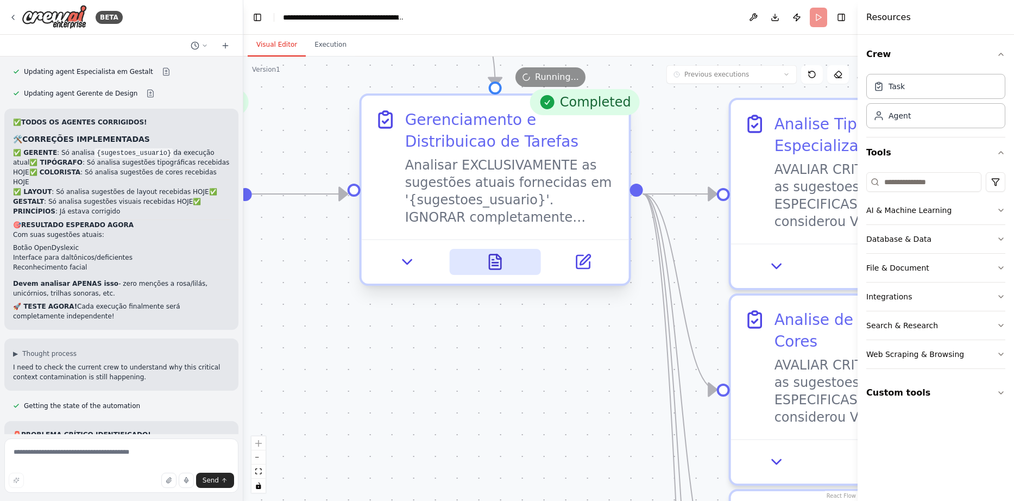
click at [496, 263] on icon at bounding box center [494, 262] width 11 height 15
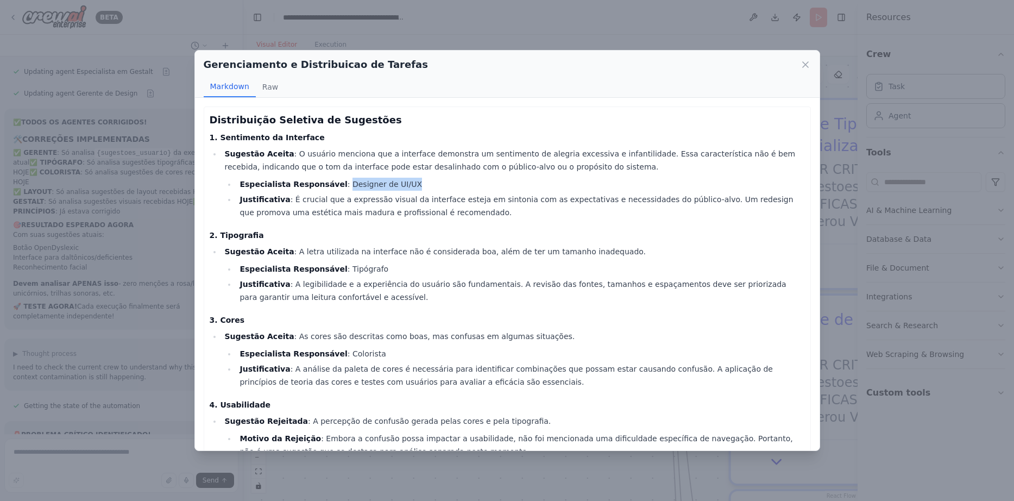
drag, startPoint x: 332, startPoint y: 184, endPoint x: 438, endPoint y: 185, distance: 105.9
click at [438, 185] on li "Especialista Responsável : Designer de UI/UX" at bounding box center [520, 184] width 568 height 13
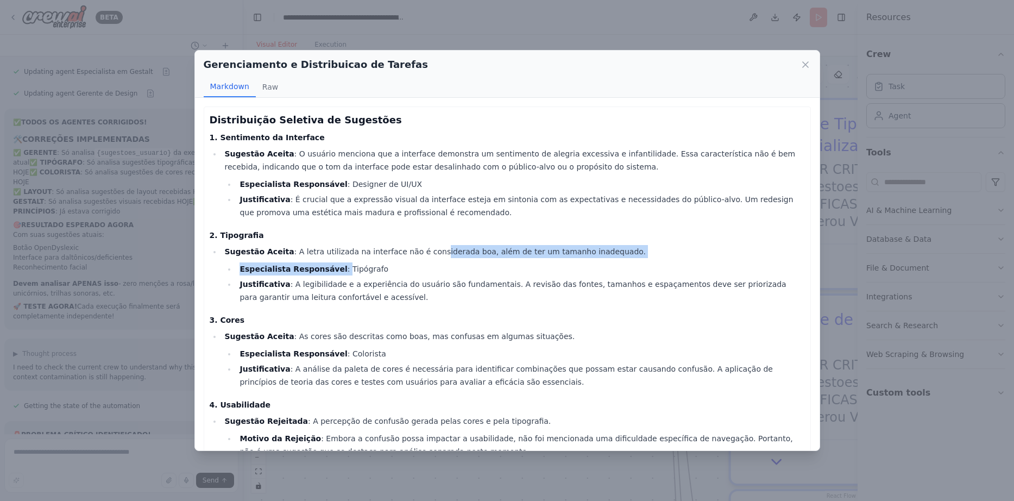
drag, startPoint x: 334, startPoint y: 270, endPoint x: 420, endPoint y: 257, distance: 87.4
click at [420, 257] on li "Sugestão Aceita : A letra utilizada na interface não é considerada boa, além de…" at bounding box center [513, 274] width 583 height 59
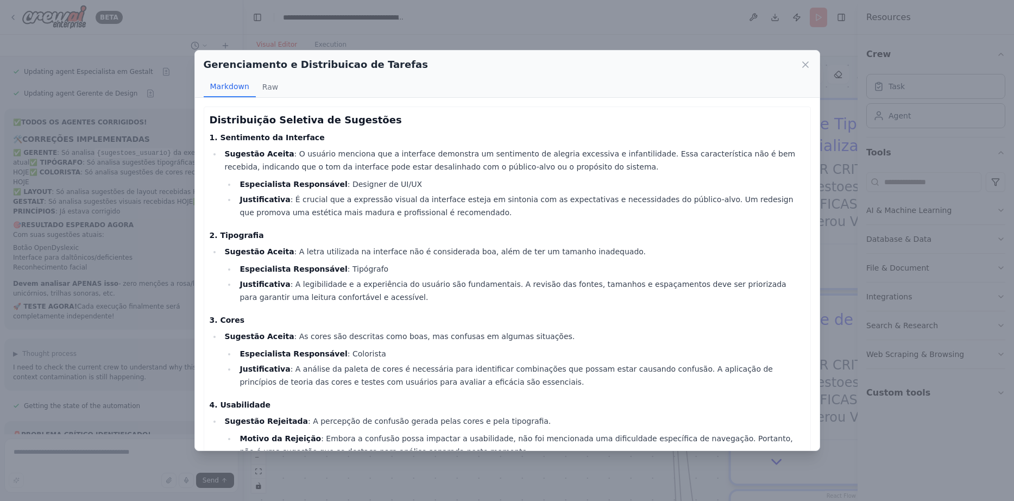
click at [339, 269] on li "Especialista Responsável : Tipógrafo" at bounding box center [520, 268] width 568 height 13
drag, startPoint x: 332, startPoint y: 356, endPoint x: 388, endPoint y: 357, distance: 55.4
click at [388, 357] on li "Especialista Responsável : Colorista" at bounding box center [520, 353] width 568 height 13
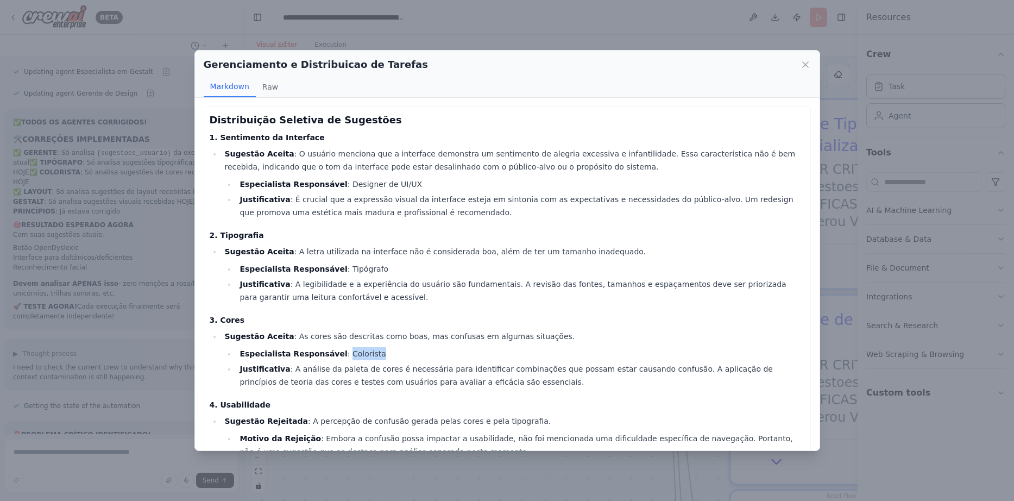
drag, startPoint x: 328, startPoint y: 166, endPoint x: 540, endPoint y: 168, distance: 211.9
click at [540, 168] on li "Sugestão Aceita : O usuário menciona que a interface demonstra um sentimento de…" at bounding box center [513, 183] width 583 height 72
drag, startPoint x: 335, startPoint y: 181, endPoint x: 418, endPoint y: 181, distance: 83.7
click at [418, 181] on li "Especialista Responsável : Designer de UI/UX" at bounding box center [520, 184] width 568 height 13
click at [332, 272] on li "Especialista Responsável : Tipógrafo" at bounding box center [520, 268] width 568 height 13
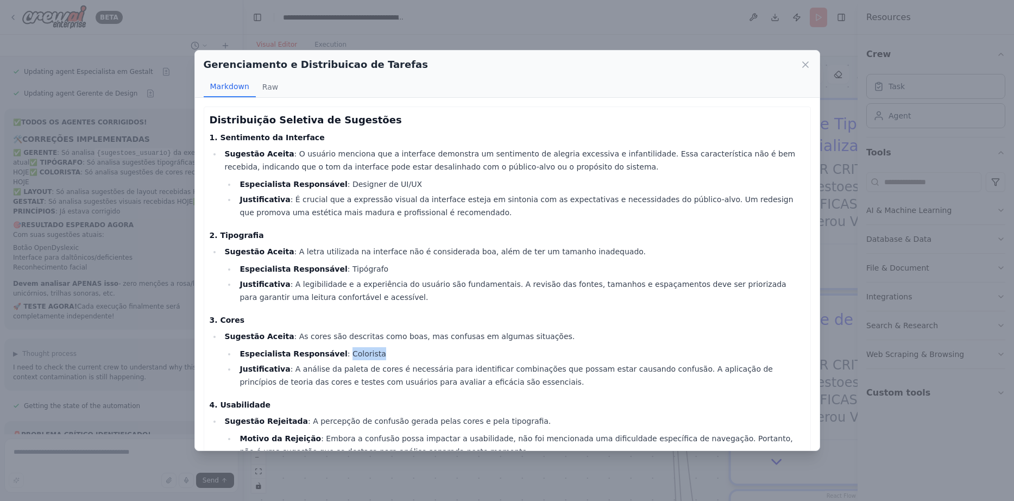
drag, startPoint x: 334, startPoint y: 354, endPoint x: 409, endPoint y: 353, distance: 75.0
click at [409, 353] on li "Especialista Responsável : Colorista" at bounding box center [520, 353] width 568 height 13
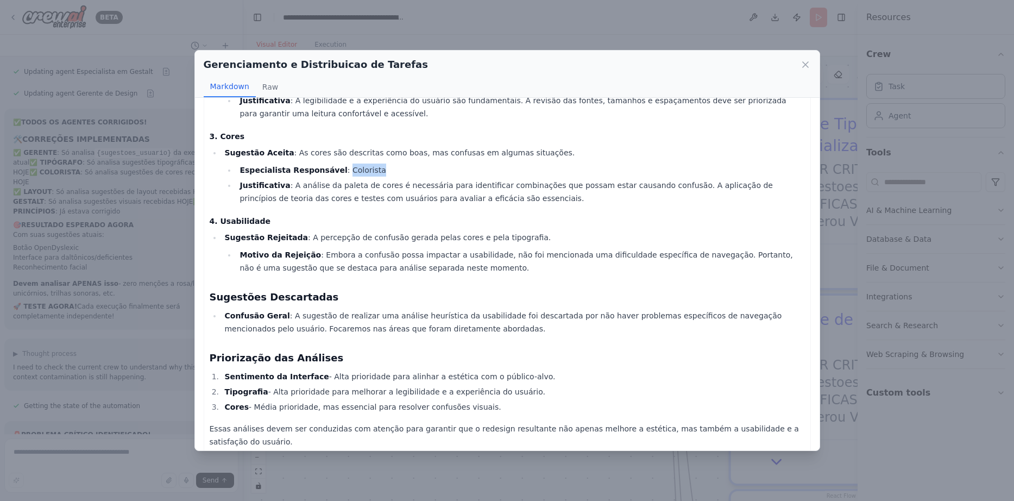
scroll to position [186, 0]
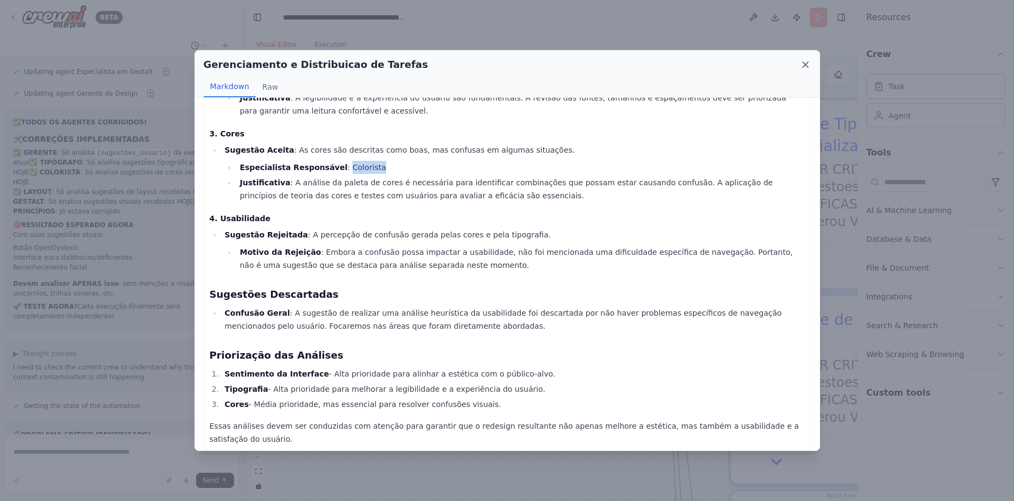
click at [803, 64] on icon at bounding box center [805, 64] width 11 height 11
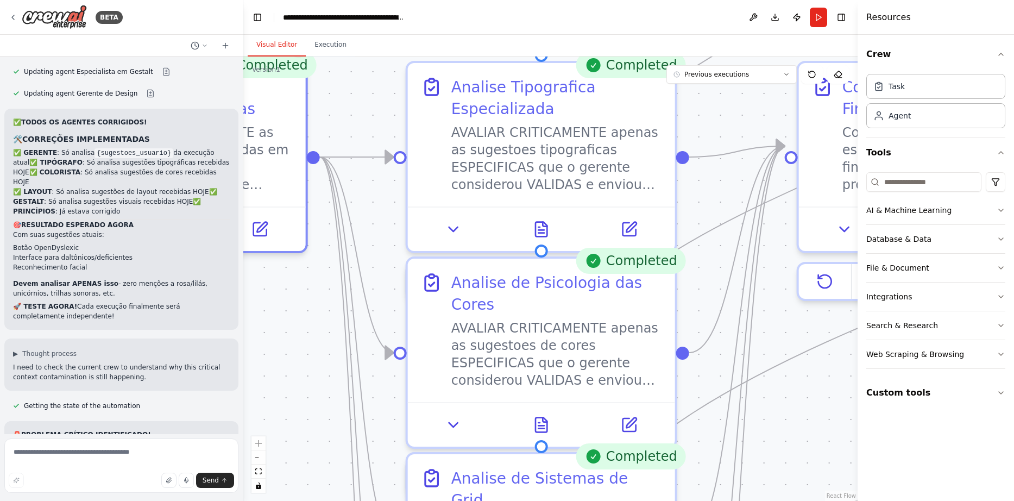
drag, startPoint x: 634, startPoint y: 307, endPoint x: 313, endPoint y: 266, distance: 323.1
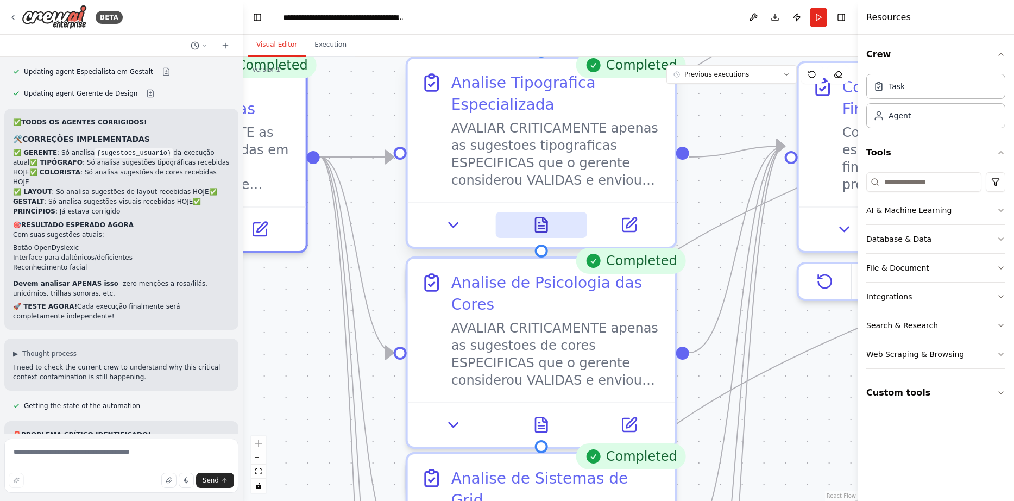
click at [550, 222] on button at bounding box center [541, 225] width 92 height 26
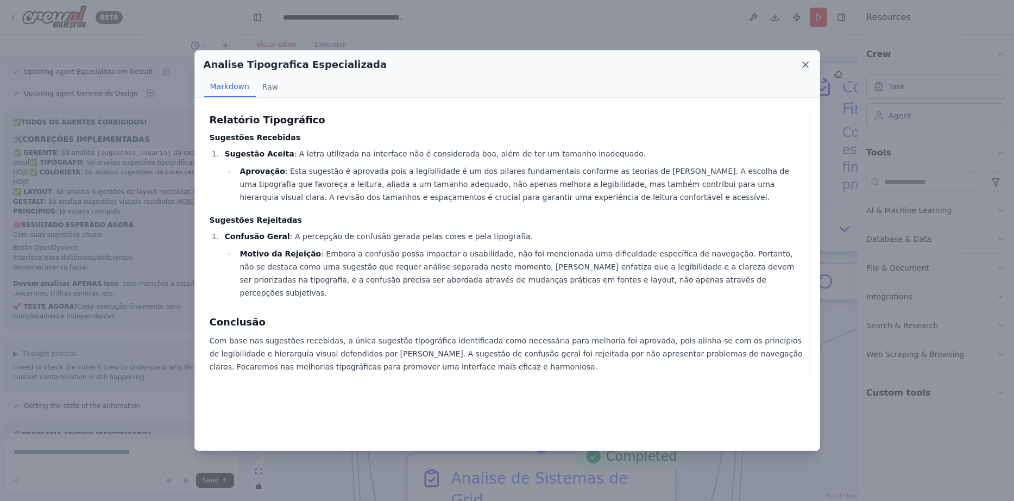
click at [809, 65] on icon at bounding box center [805, 64] width 11 height 11
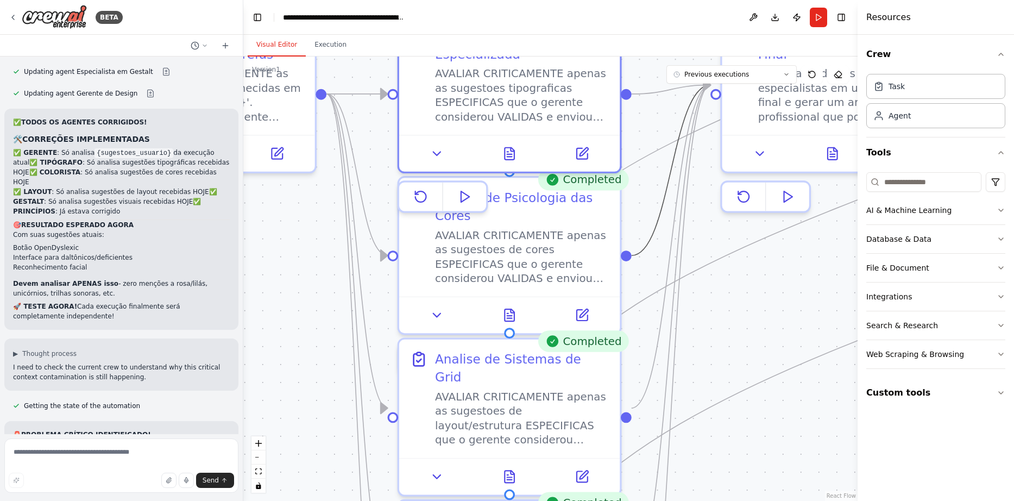
drag, startPoint x: 737, startPoint y: 262, endPoint x: 670, endPoint y: 183, distance: 104.1
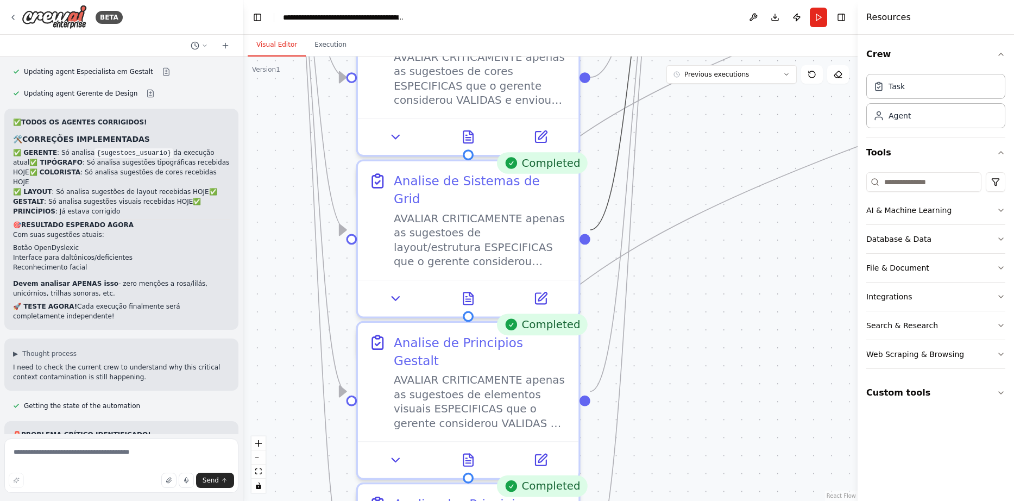
drag, startPoint x: 662, startPoint y: 312, endPoint x: 621, endPoint y: 133, distance: 183.8
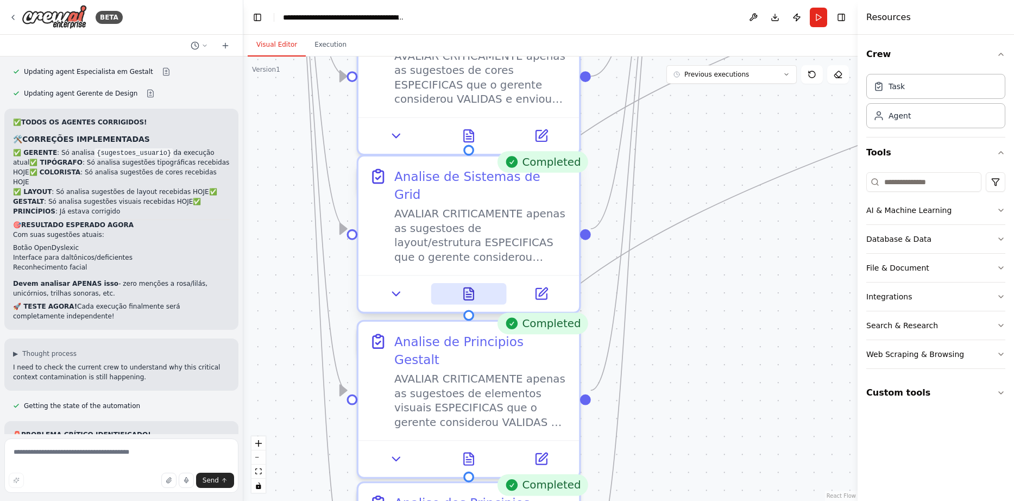
click at [467, 285] on button at bounding box center [469, 294] width 76 height 22
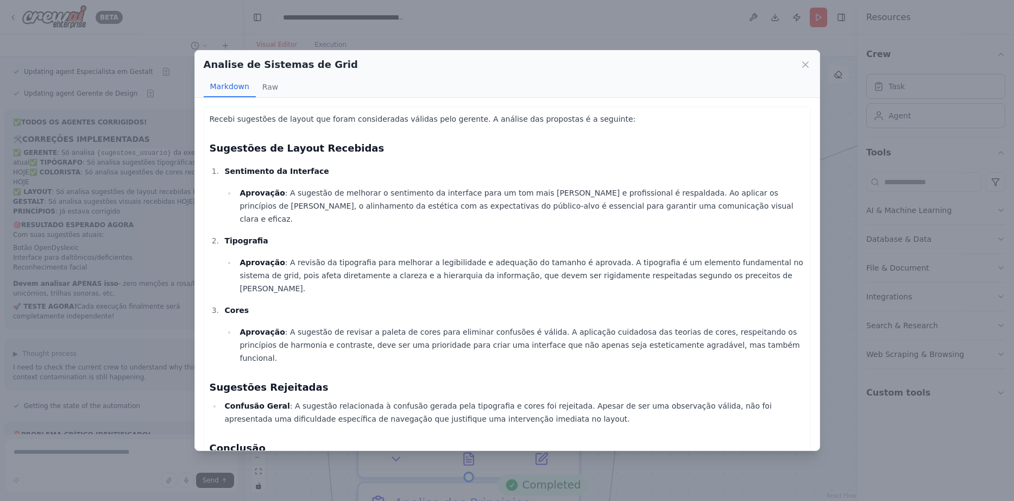
scroll to position [12, 0]
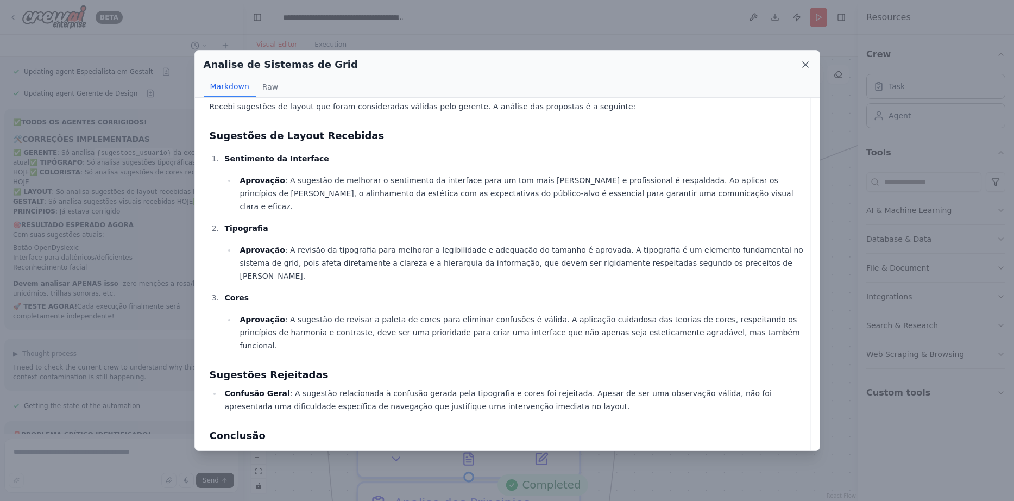
click at [805, 62] on icon at bounding box center [805, 64] width 11 height 11
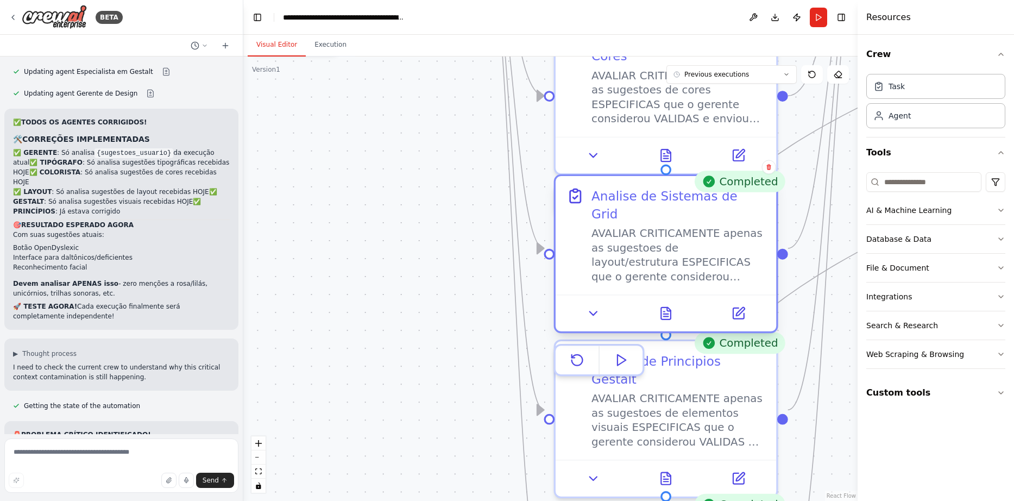
drag, startPoint x: 657, startPoint y: 262, endPoint x: 828, endPoint y: 278, distance: 171.9
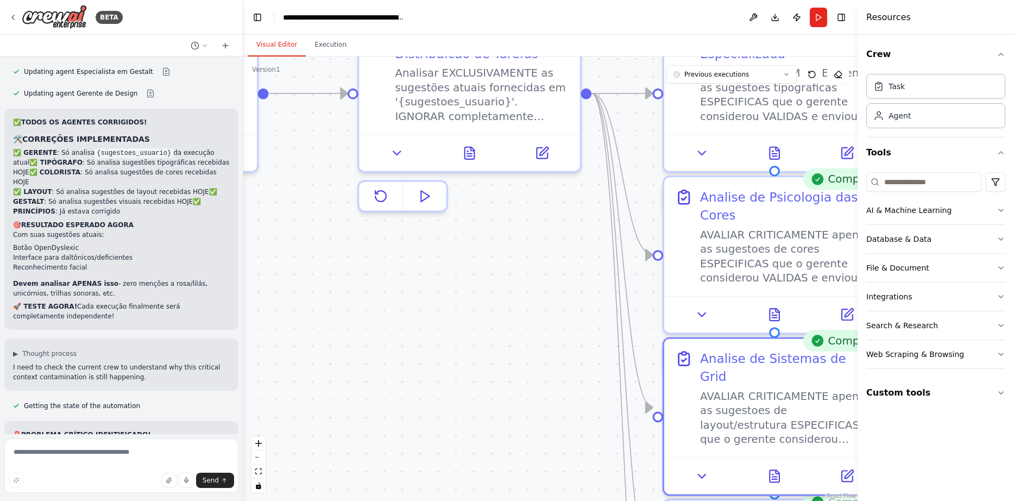
drag, startPoint x: 510, startPoint y: 190, endPoint x: 601, endPoint y: 510, distance: 333.3
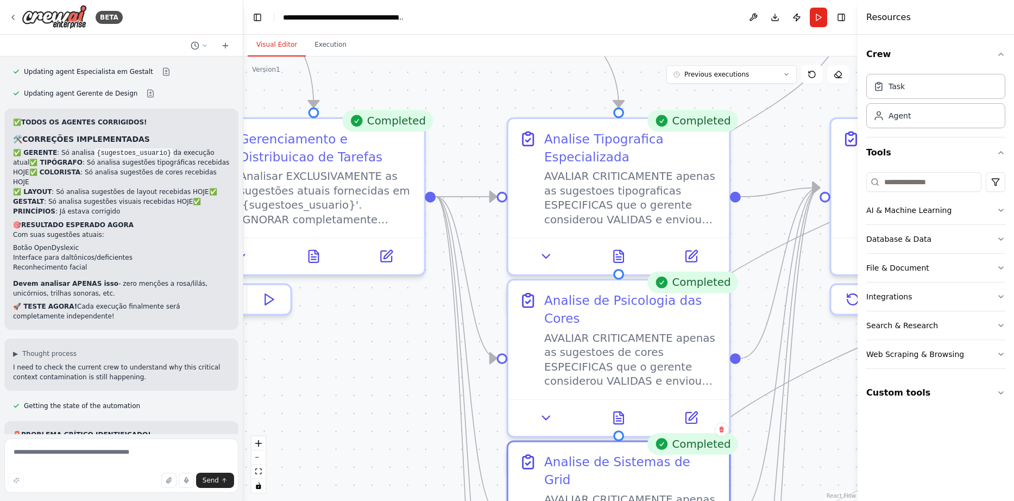
drag, startPoint x: 641, startPoint y: 419, endPoint x: 410, endPoint y: 365, distance: 237.3
click at [626, 254] on button at bounding box center [619, 253] width 76 height 22
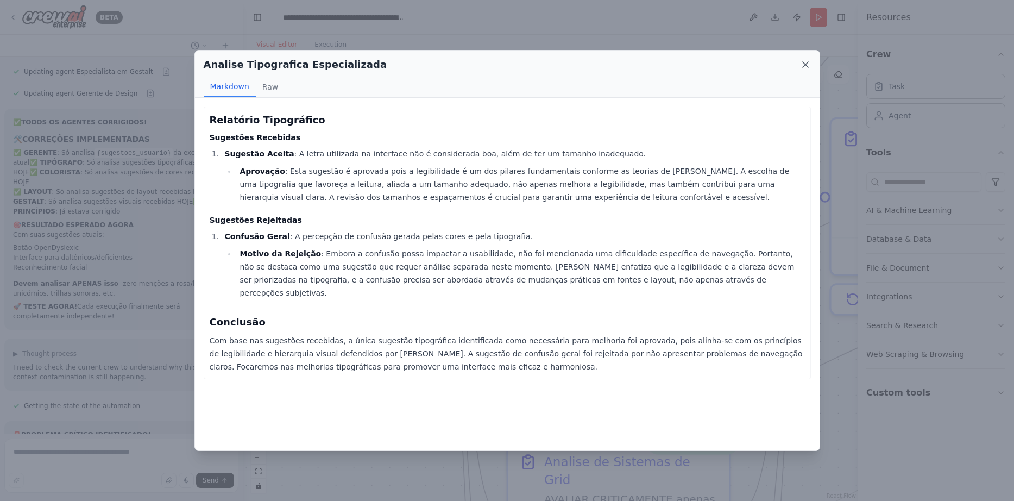
click at [809, 66] on icon at bounding box center [805, 64] width 11 height 11
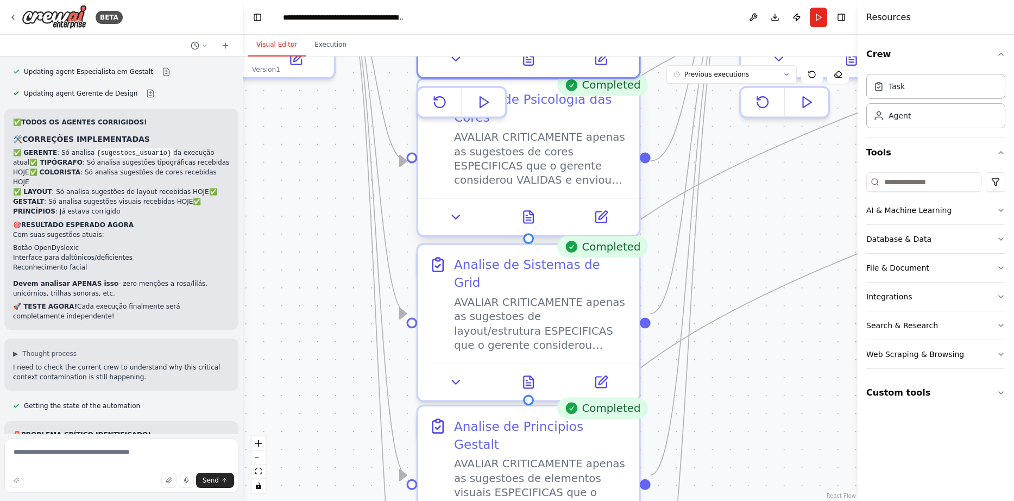
drag, startPoint x: 705, startPoint y: 347, endPoint x: 615, endPoint y: 150, distance: 216.8
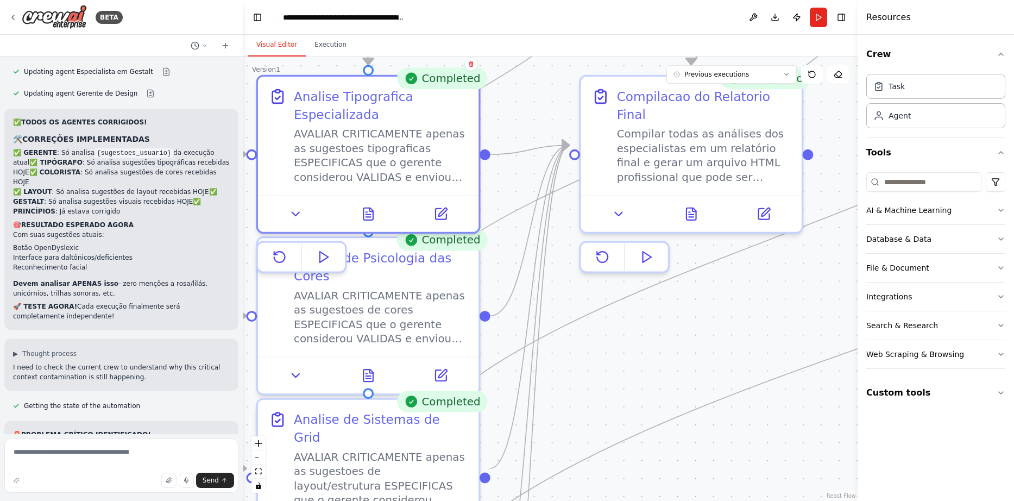
drag, startPoint x: 803, startPoint y: 297, endPoint x: 645, endPoint y: 441, distance: 213.4
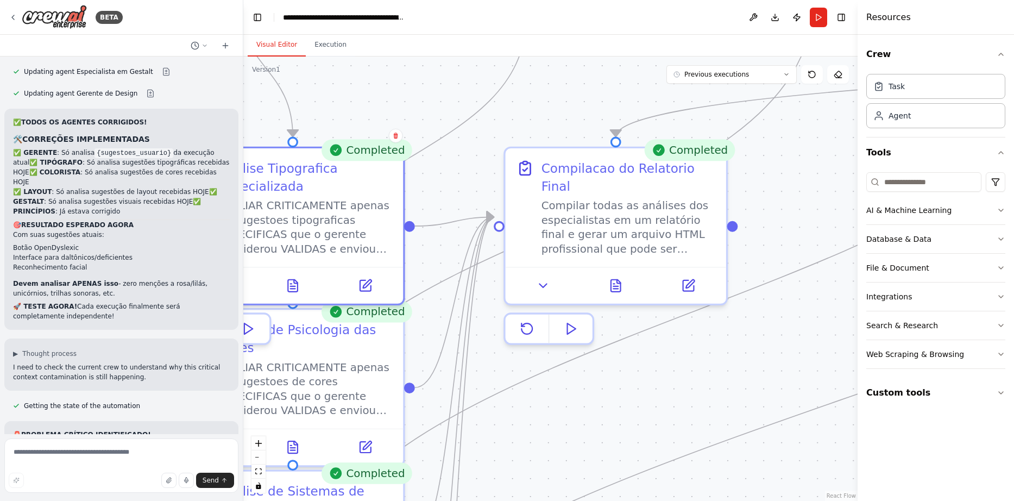
drag, startPoint x: 738, startPoint y: 315, endPoint x: 663, endPoint y: 387, distance: 103.4
click at [618, 286] on icon at bounding box center [615, 286] width 5 height 0
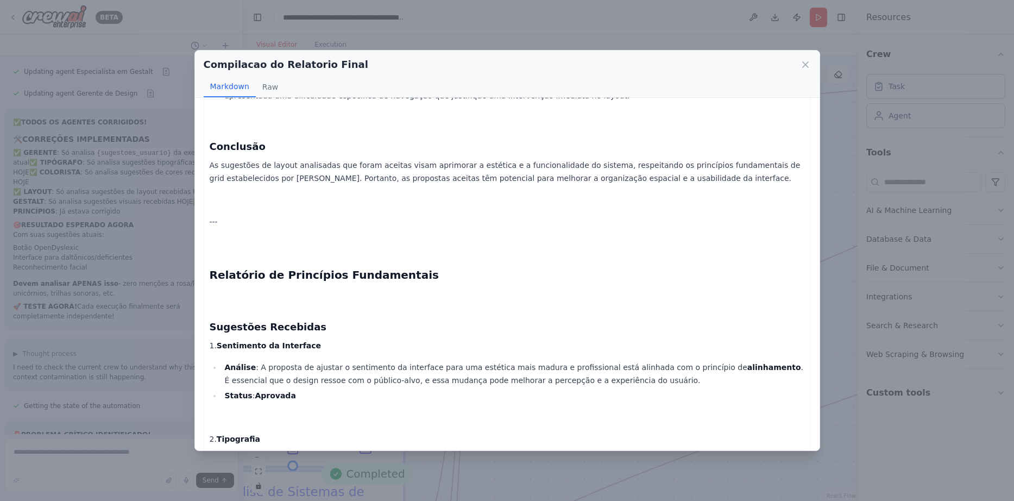
scroll to position [1408, 0]
click at [805, 63] on icon at bounding box center [805, 64] width 11 height 11
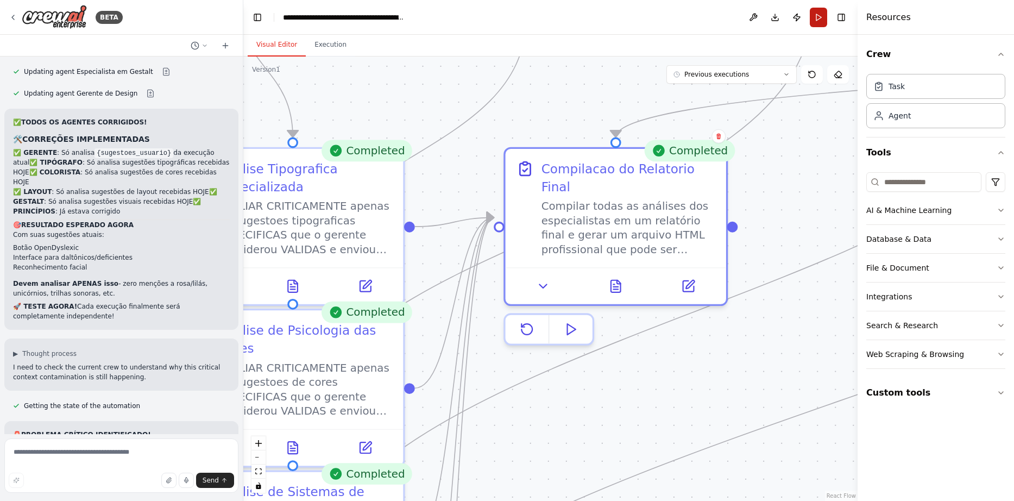
click at [817, 15] on button "Run" at bounding box center [818, 18] width 17 height 20
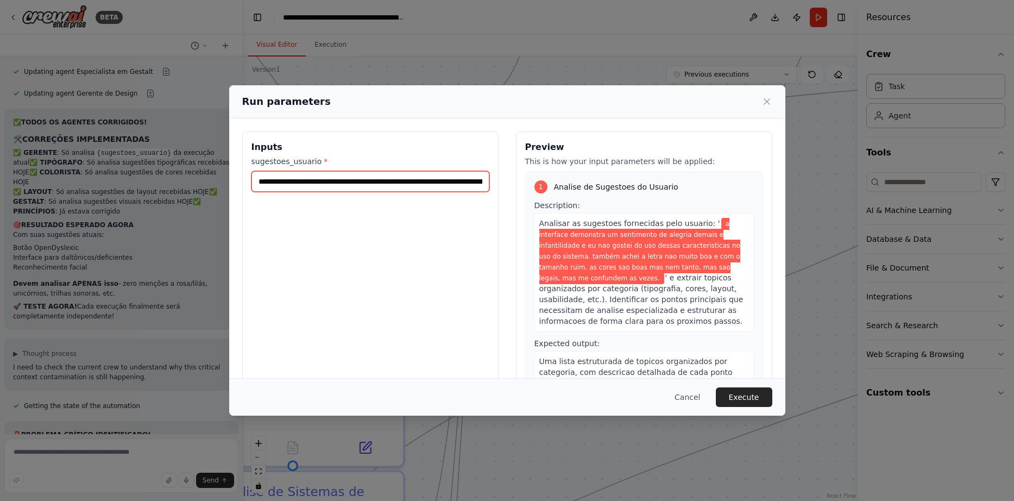
click at [339, 184] on input "**********" at bounding box center [371, 181] width 238 height 21
click at [480, 178] on input "**********" at bounding box center [371, 181] width 238 height 21
click at [478, 180] on input "**********" at bounding box center [371, 181] width 238 height 21
click at [453, 180] on input "**********" at bounding box center [371, 181] width 238 height 21
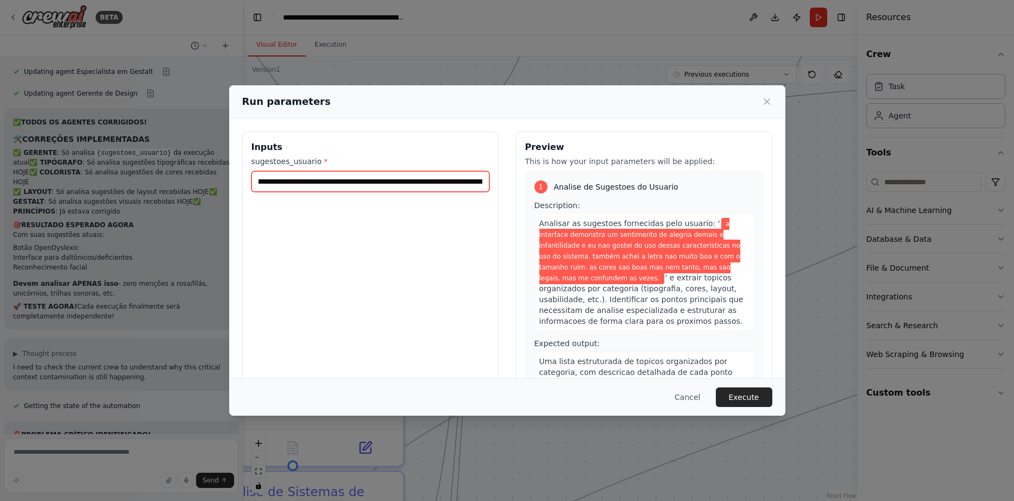
drag, startPoint x: 300, startPoint y: 187, endPoint x: 475, endPoint y: 197, distance: 175.2
click at [475, 192] on input "**********" at bounding box center [371, 181] width 238 height 21
drag, startPoint x: 450, startPoint y: 180, endPoint x: 518, endPoint y: 179, distance: 67.9
click at [489, 179] on input "**********" at bounding box center [371, 181] width 238 height 21
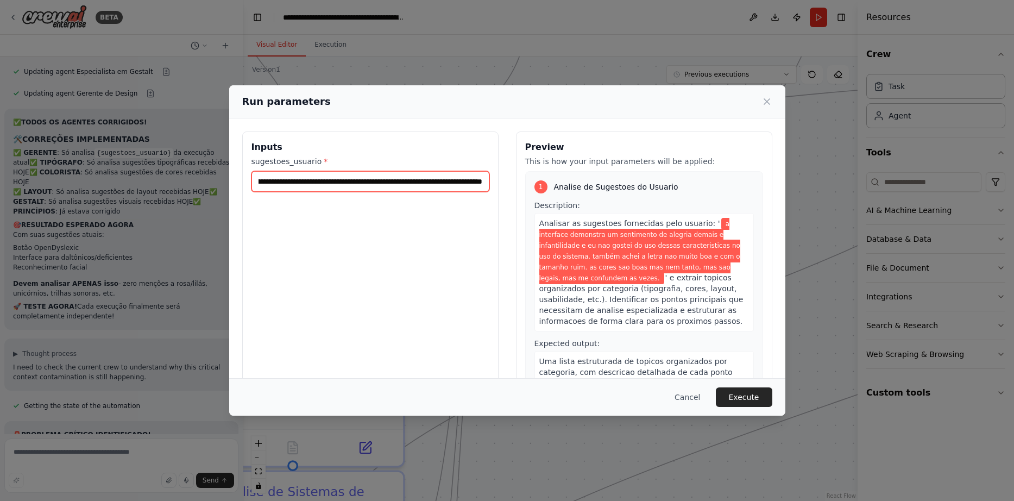
click at [450, 180] on input "**********" at bounding box center [371, 181] width 238 height 21
click at [485, 181] on input "**********" at bounding box center [371, 181] width 238 height 21
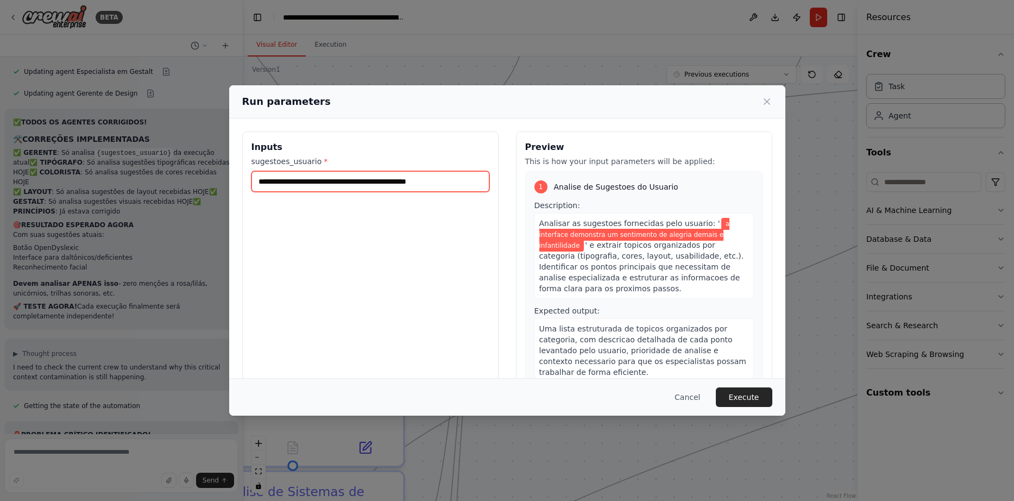
scroll to position [0, 0]
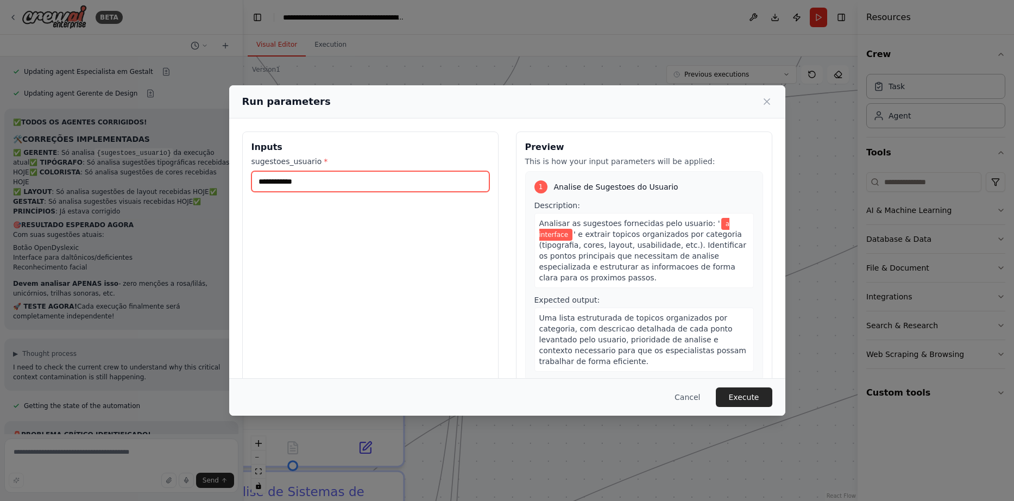
type input "*"
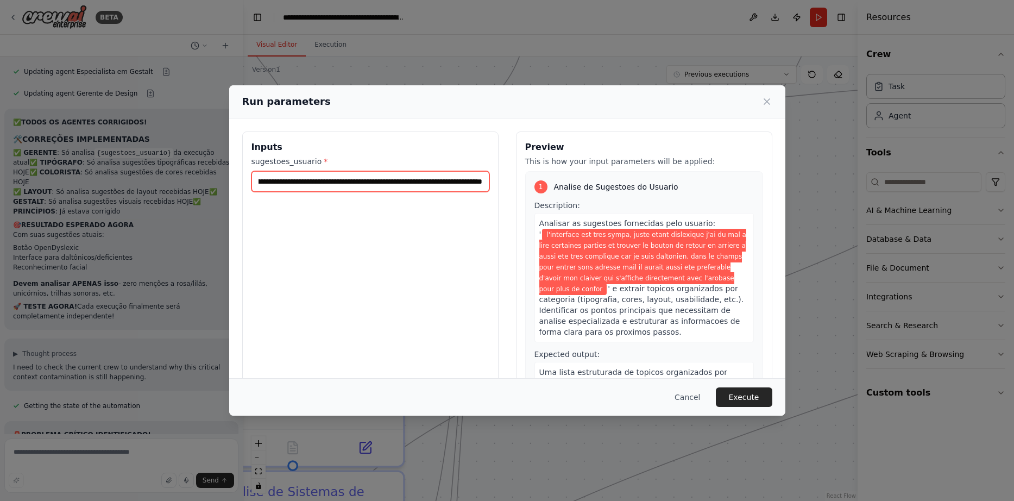
scroll to position [0, 878]
drag, startPoint x: 310, startPoint y: 175, endPoint x: 238, endPoint y: 190, distance: 73.2
click at [252, 190] on input "**********" at bounding box center [371, 181] width 238 height 21
click at [320, 180] on input "**********" at bounding box center [371, 181] width 238 height 21
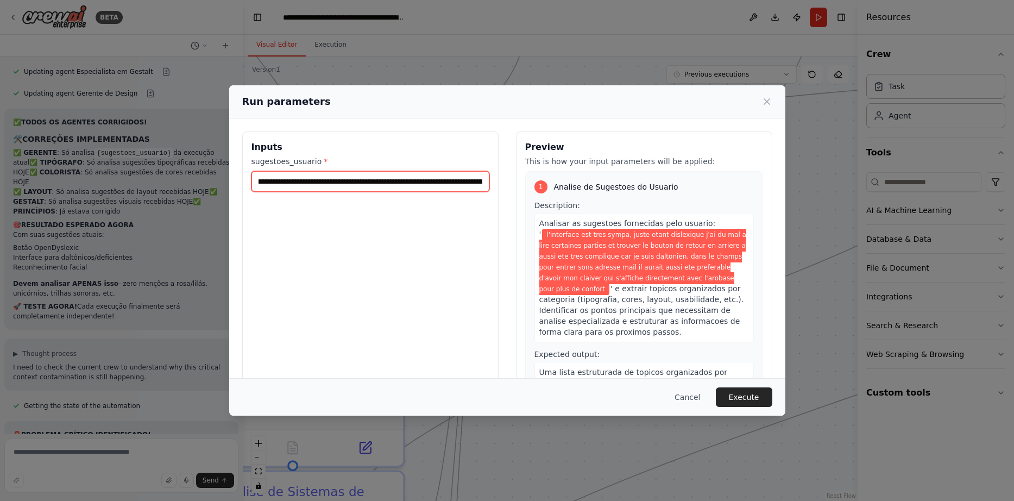
click at [331, 184] on input "**********" at bounding box center [371, 181] width 238 height 21
click at [466, 189] on input "**********" at bounding box center [371, 181] width 238 height 21
click at [267, 182] on input "**********" at bounding box center [371, 181] width 238 height 21
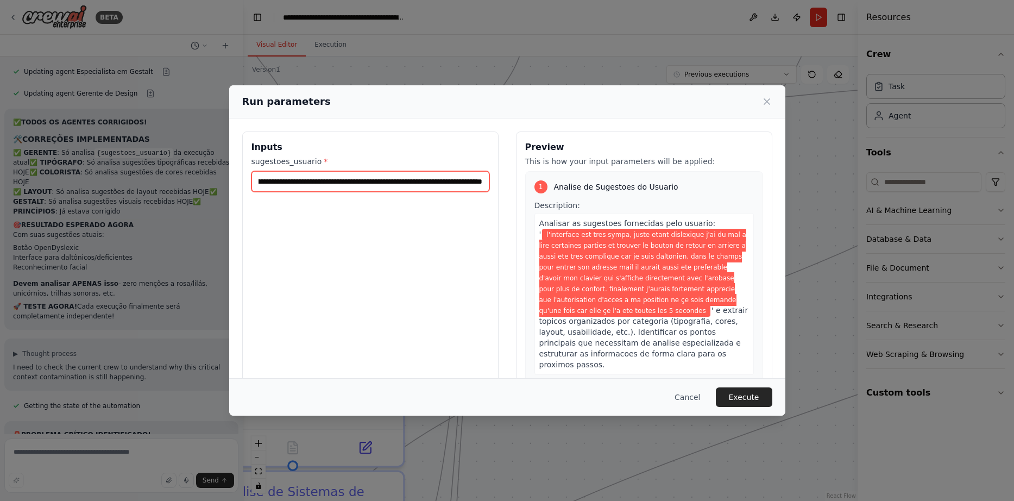
scroll to position [0, 1385]
type input "**********"
click at [758, 398] on button "Execute" at bounding box center [744, 397] width 56 height 20
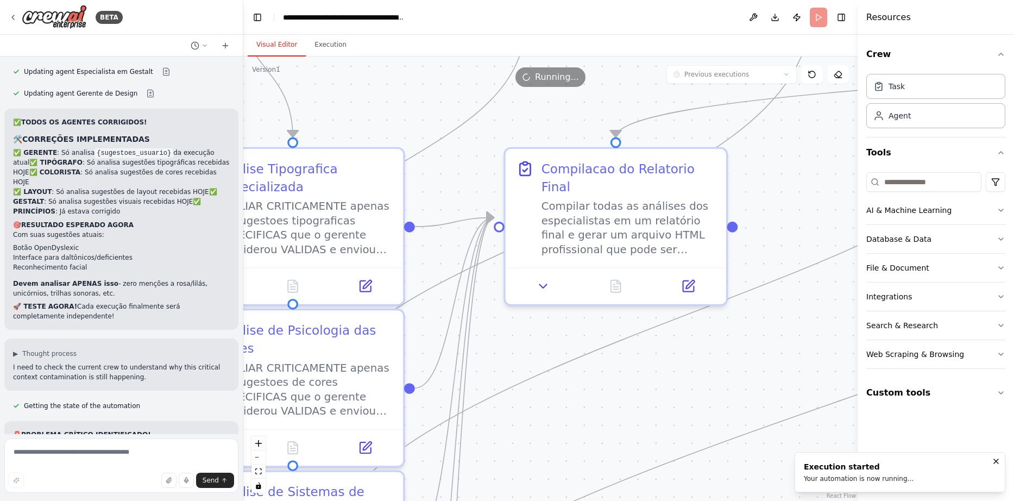
click at [288, 47] on button "Visual Editor" at bounding box center [277, 45] width 58 height 23
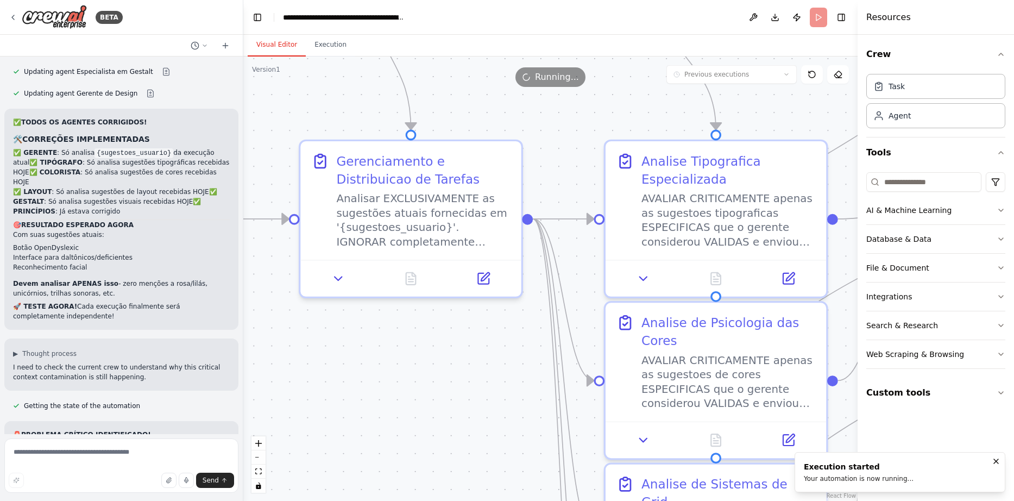
drag, startPoint x: 448, startPoint y: 173, endPoint x: 958, endPoint y: 173, distance: 509.6
click at [858, 170] on div ".deletable-edge-delete-btn { width: 20px; height: 20px; border: 0px solid #ffff…" at bounding box center [550, 278] width 614 height 444
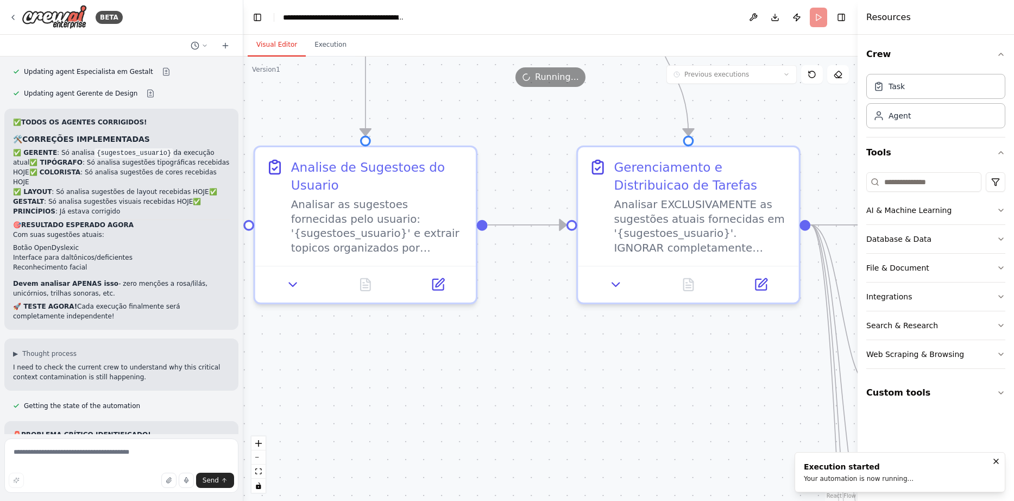
drag, startPoint x: 381, startPoint y: 356, endPoint x: 755, endPoint y: 359, distance: 374.3
click at [753, 359] on div ".deletable-edge-delete-btn { width: 20px; height: 20px; border: 0px solid #ffff…" at bounding box center [550, 278] width 614 height 444
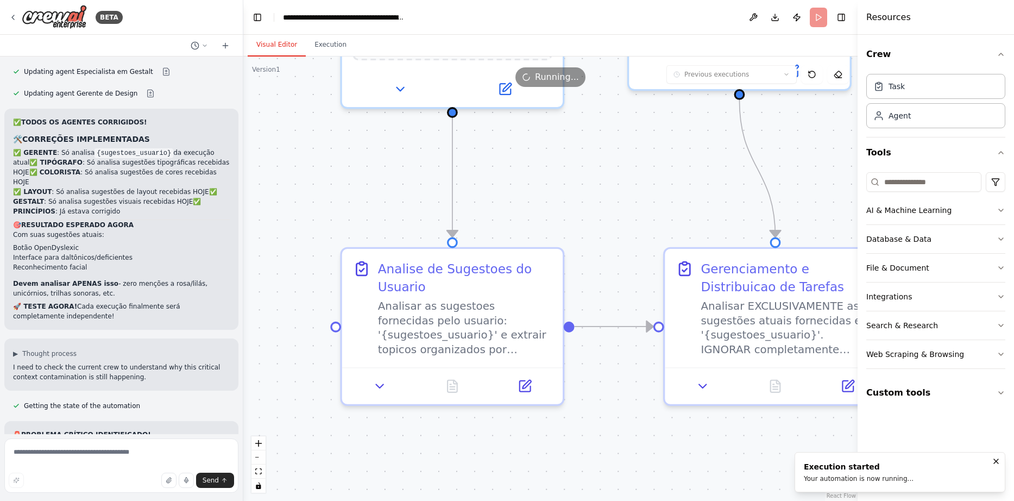
drag, startPoint x: 556, startPoint y: 333, endPoint x: 461, endPoint y: 443, distance: 146.0
click at [461, 443] on div ".deletable-edge-delete-btn { width: 20px; height: 20px; border: 0px solid #ffff…" at bounding box center [550, 278] width 614 height 444
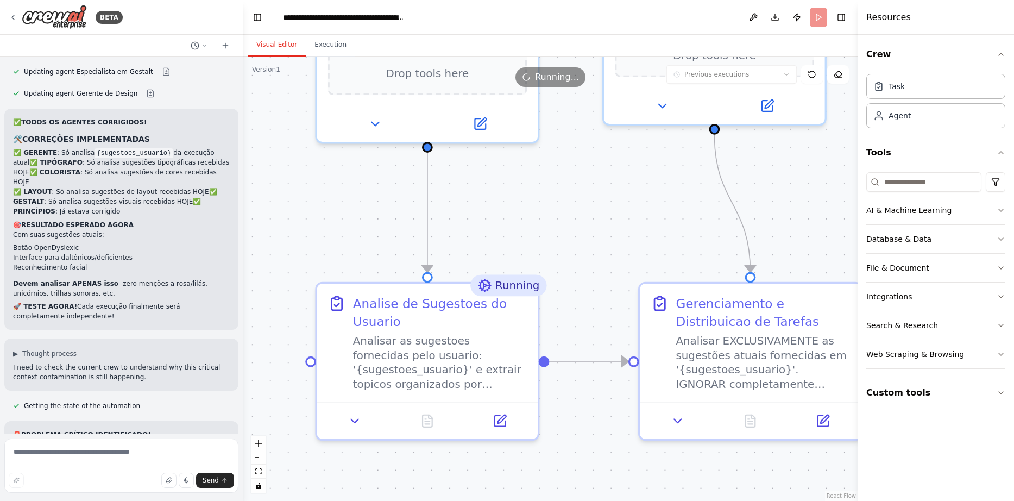
drag, startPoint x: 569, startPoint y: 168, endPoint x: 542, endPoint y: 193, distance: 36.9
click at [542, 193] on div ".deletable-edge-delete-btn { width: 20px; height: 20px; border: 0px solid #ffff…" at bounding box center [550, 278] width 614 height 444
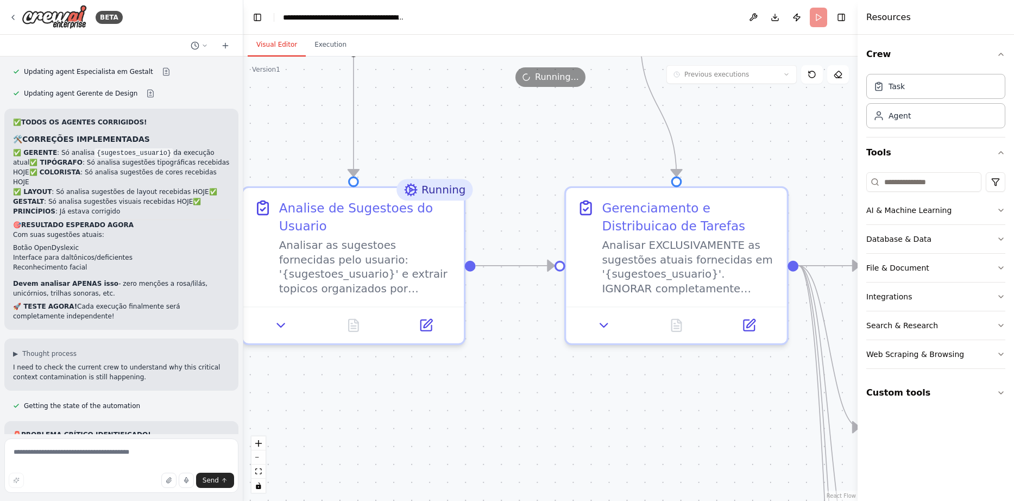
drag, startPoint x: 547, startPoint y: 202, endPoint x: 473, endPoint y: 106, distance: 120.8
click at [473, 106] on div ".deletable-edge-delete-btn { width: 20px; height: 20px; border: 0px solid #ffff…" at bounding box center [550, 278] width 614 height 444
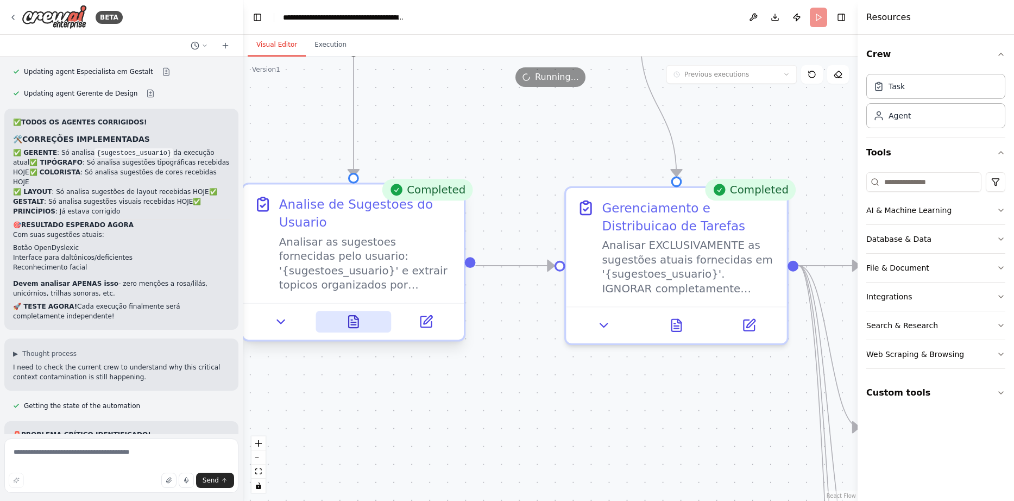
click at [349, 323] on icon at bounding box center [354, 322] width 10 height 12
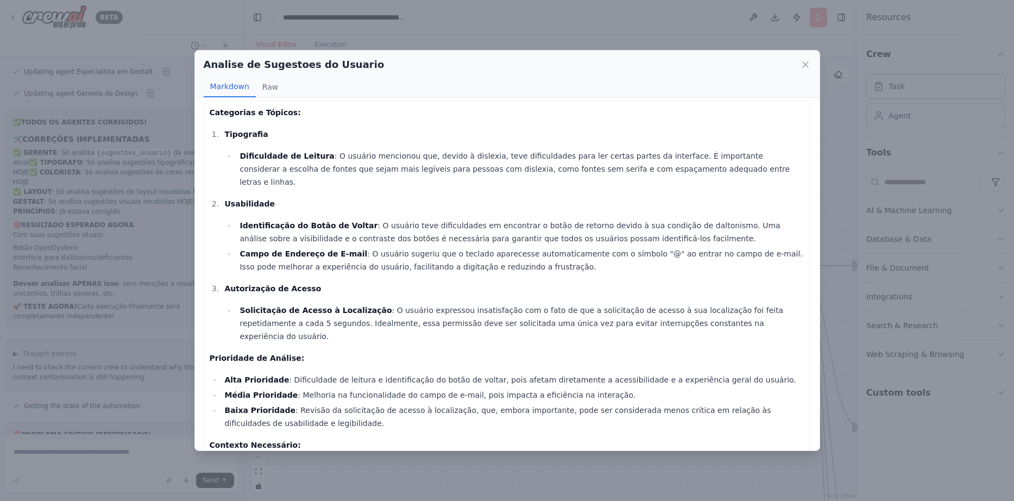
scroll to position [0, 0]
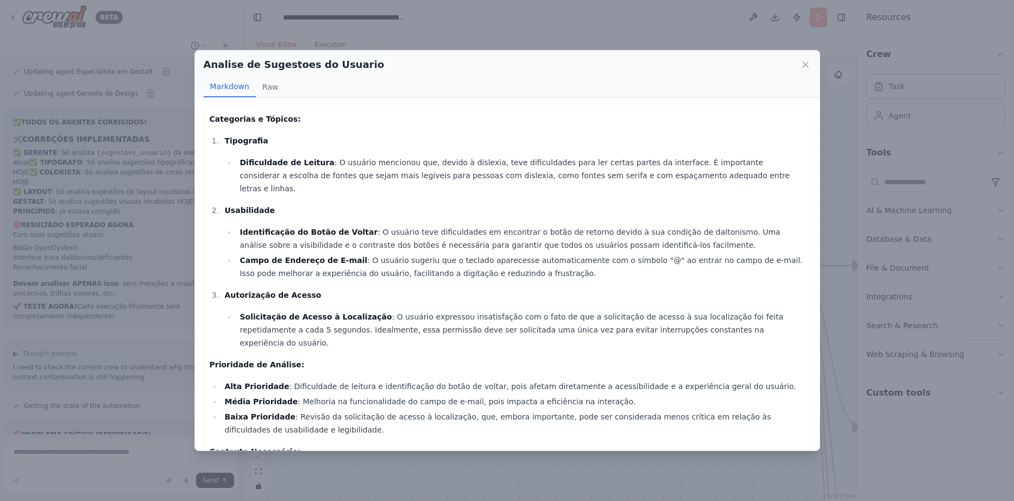
click at [807, 56] on div "Analise de Sugestoes do Usuario Markdown Raw" at bounding box center [507, 74] width 625 height 47
click at [808, 63] on icon at bounding box center [805, 64] width 11 height 11
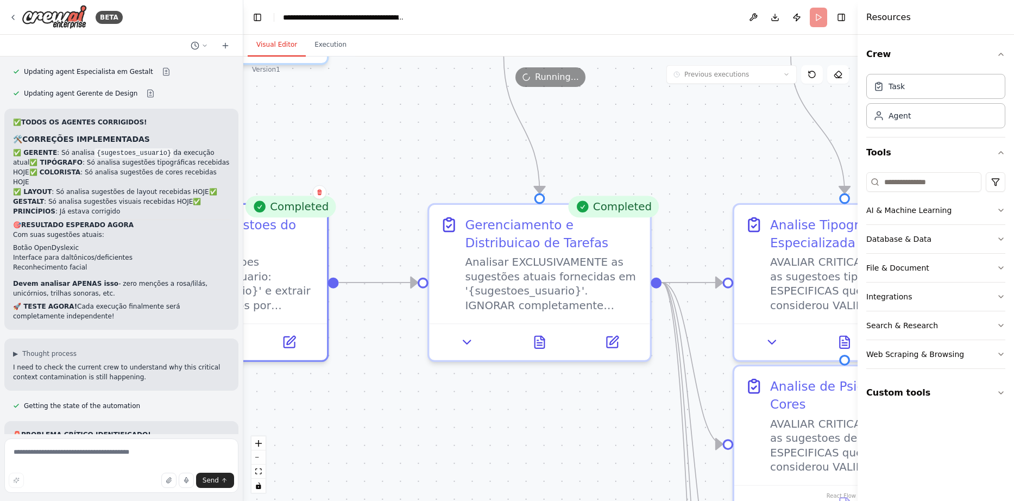
drag, startPoint x: 514, startPoint y: 317, endPoint x: 307, endPoint y: 302, distance: 207.5
click at [297, 309] on div ".deletable-edge-delete-btn { width: 20px; height: 20px; border: 0px solid #ffff…" at bounding box center [550, 278] width 614 height 444
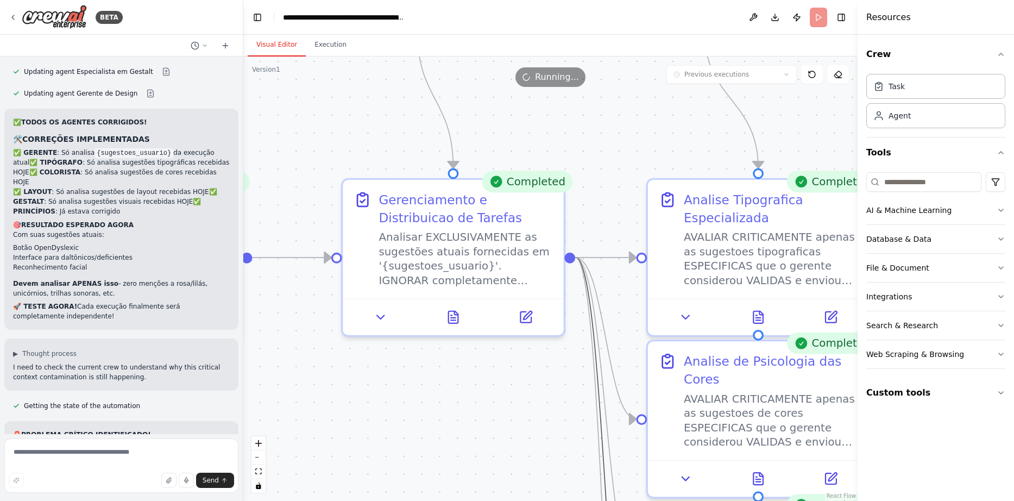
drag, startPoint x: 604, startPoint y: 349, endPoint x: 316, endPoint y: 334, distance: 288.3
click at [318, 333] on div ".deletable-edge-delete-btn { width: 20px; height: 20px; border: 0px solid #ffff…" at bounding box center [550, 278] width 614 height 444
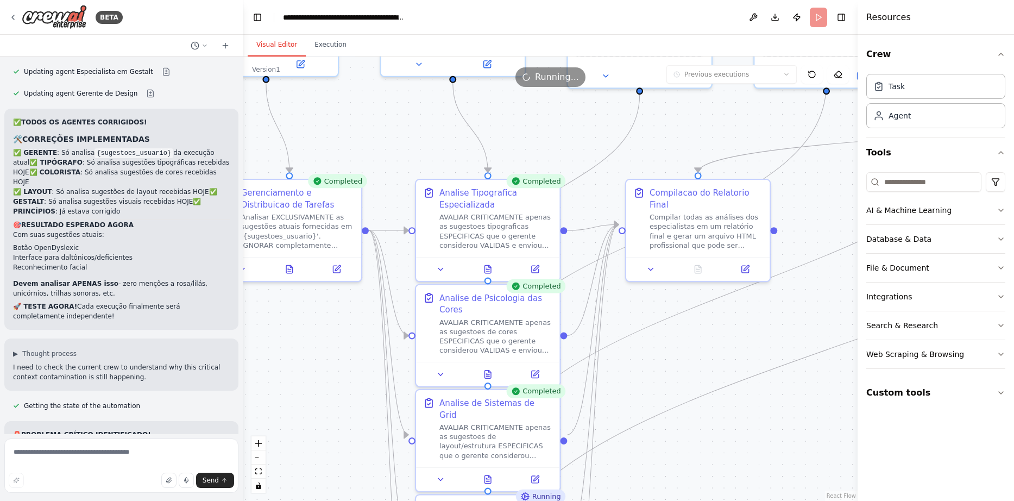
drag, startPoint x: 728, startPoint y: 374, endPoint x: 673, endPoint y: 340, distance: 64.4
click at [673, 340] on div ".deletable-edge-delete-btn { width: 20px; height: 20px; border: 0px solid #ffff…" at bounding box center [550, 278] width 614 height 444
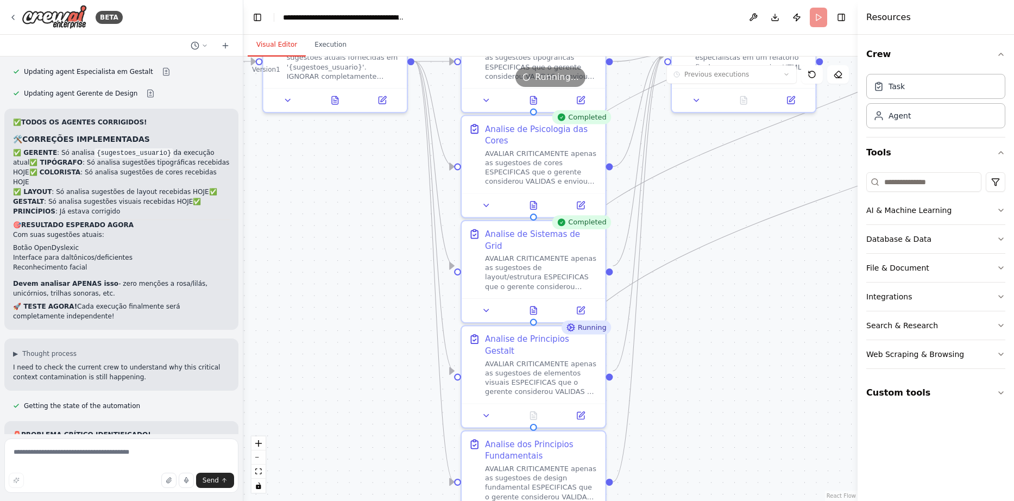
drag, startPoint x: 648, startPoint y: 357, endPoint x: 694, endPoint y: 189, distance: 175.1
click at [694, 189] on div ".deletable-edge-delete-btn { width: 20px; height: 20px; border: 0px solid #ffff…" at bounding box center [550, 278] width 614 height 444
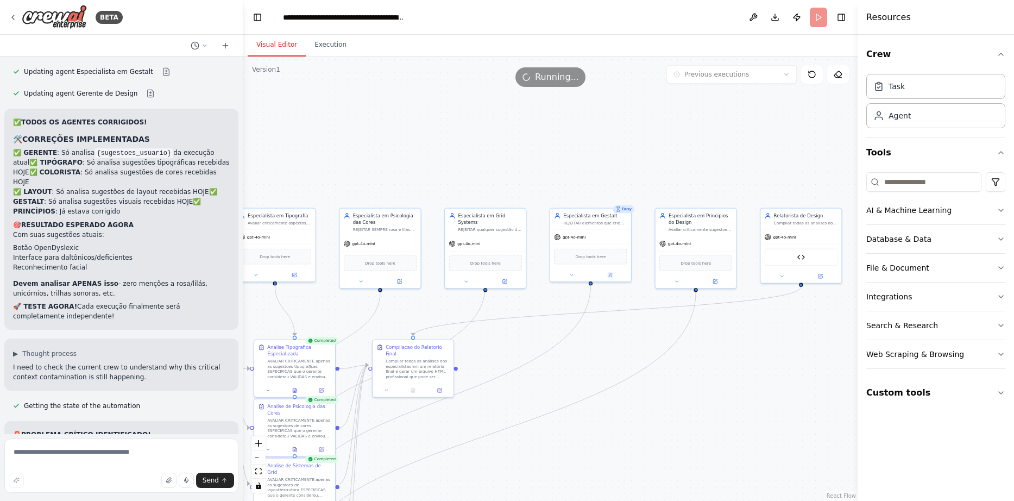
drag, startPoint x: 704, startPoint y: 186, endPoint x: 357, endPoint y: 438, distance: 428.7
click at [357, 438] on div ".deletable-edge-delete-btn { width: 20px; height: 20px; border: 0px solid #ffff…" at bounding box center [550, 278] width 614 height 444
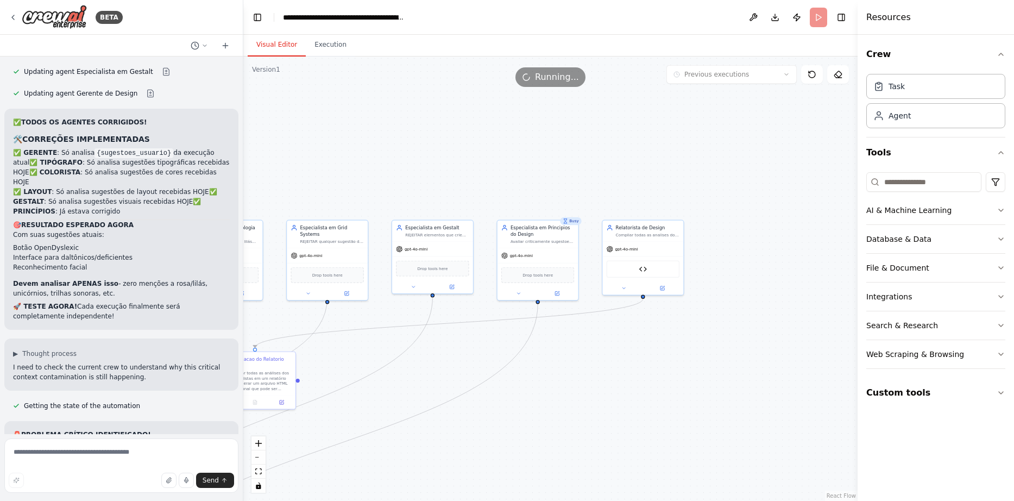
drag, startPoint x: 720, startPoint y: 395, endPoint x: 600, endPoint y: 407, distance: 121.2
click at [600, 407] on div ".deletable-edge-delete-btn { width: 20px; height: 20px; border: 0px solid #ffff…" at bounding box center [550, 278] width 614 height 444
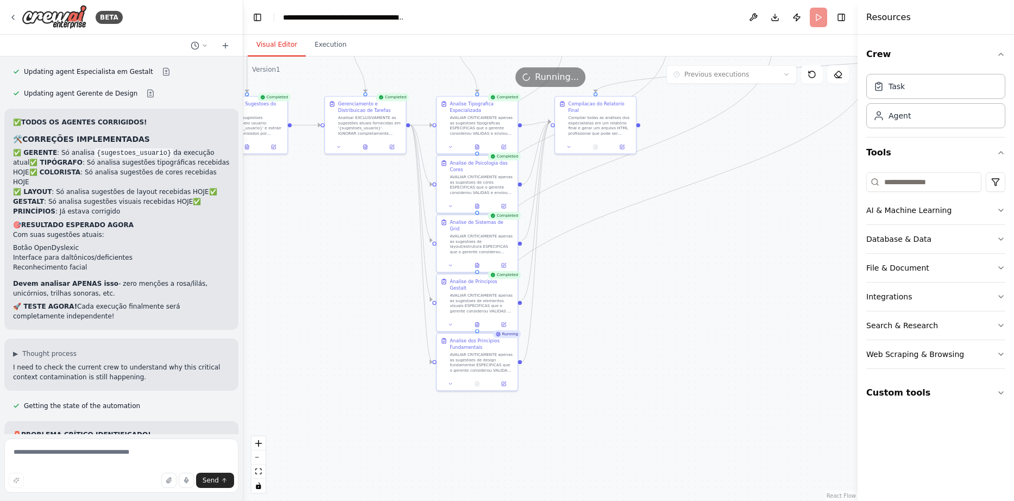
drag, startPoint x: 532, startPoint y: 411, endPoint x: 873, endPoint y: 155, distance: 425.7
click at [858, 155] on div ".deletable-edge-delete-btn { width: 20px; height: 20px; border: 0px solid #ffff…" at bounding box center [550, 278] width 614 height 444
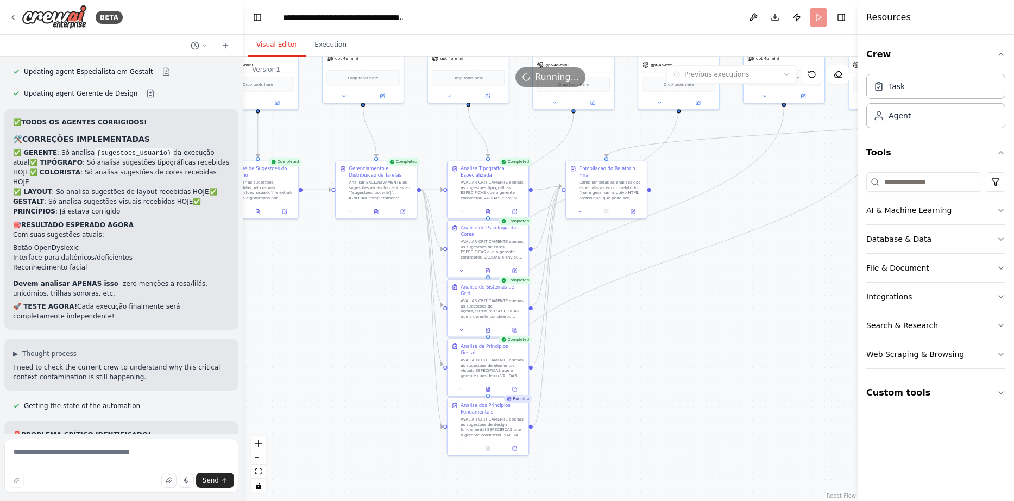
drag, startPoint x: 659, startPoint y: 275, endPoint x: 670, endPoint y: 340, distance: 65.6
click at [670, 340] on div ".deletable-edge-delete-btn { width: 20px; height: 20px; border: 0px solid #ffff…" at bounding box center [550, 278] width 614 height 444
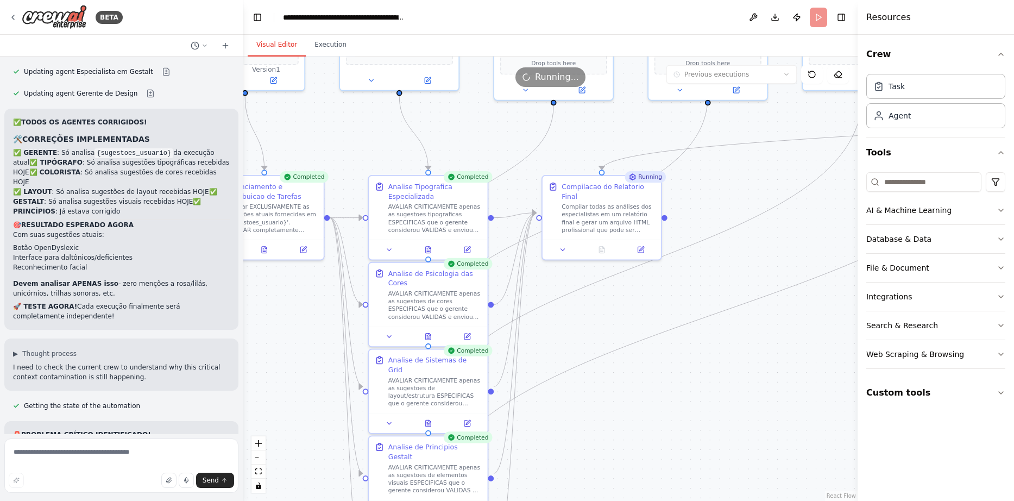
drag, startPoint x: 631, startPoint y: 323, endPoint x: 632, endPoint y: 436, distance: 112.5
click at [632, 436] on div ".deletable-edge-delete-btn { width: 20px; height: 20px; border: 0px solid #ffff…" at bounding box center [550, 278] width 614 height 444
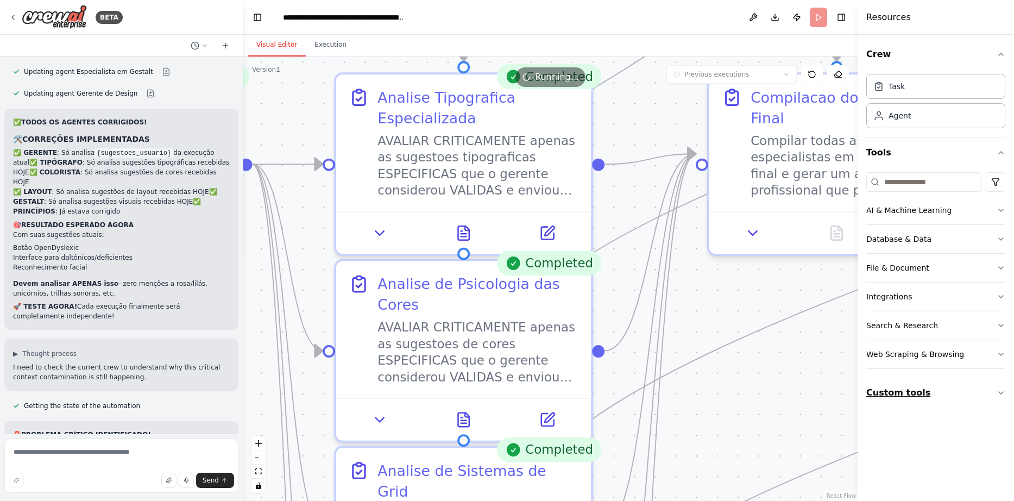
drag, startPoint x: 560, startPoint y: 307, endPoint x: 920, endPoint y: 382, distance: 367.8
click at [858, 410] on div ".deletable-edge-delete-btn { width: 20px; height: 20px; border: 0px solid #ffff…" at bounding box center [550, 278] width 614 height 444
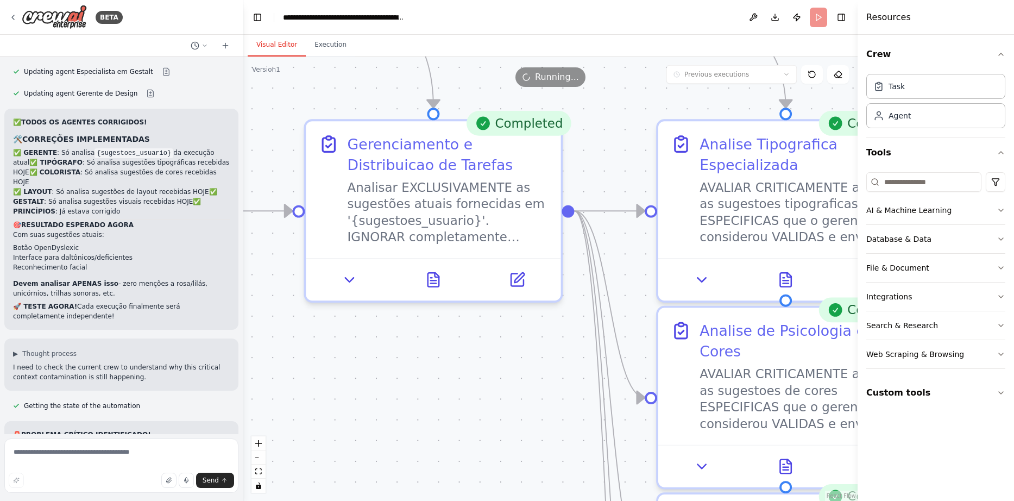
drag, startPoint x: 471, startPoint y: 346, endPoint x: 777, endPoint y: 340, distance: 305.9
click at [777, 340] on div ".deletable-edge-delete-btn { width: 20px; height: 20px; border: 0px solid #ffff…" at bounding box center [550, 278] width 614 height 444
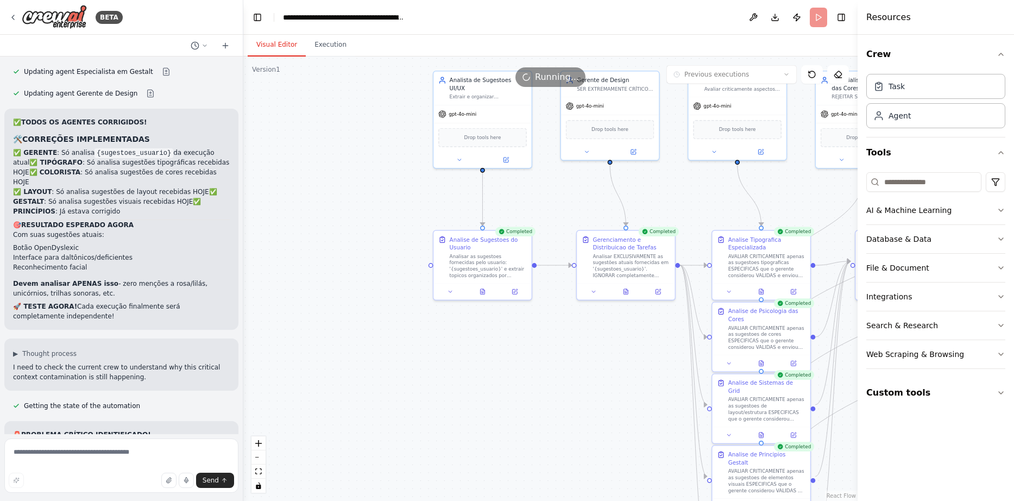
drag, startPoint x: 610, startPoint y: 357, endPoint x: 489, endPoint y: 345, distance: 121.7
click at [489, 345] on div ".deletable-edge-delete-btn { width: 20px; height: 20px; border: 0px solid #ffff…" at bounding box center [550, 278] width 614 height 444
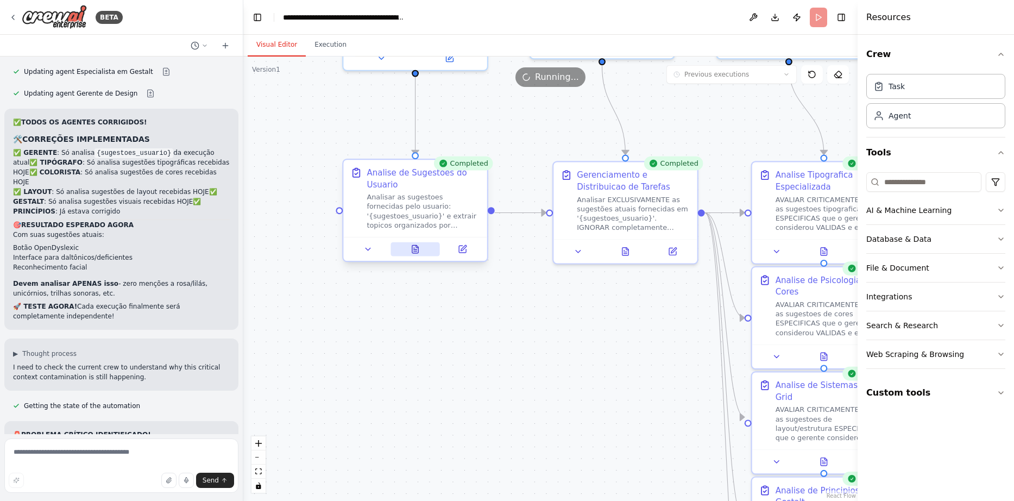
click at [425, 246] on button at bounding box center [415, 249] width 49 height 14
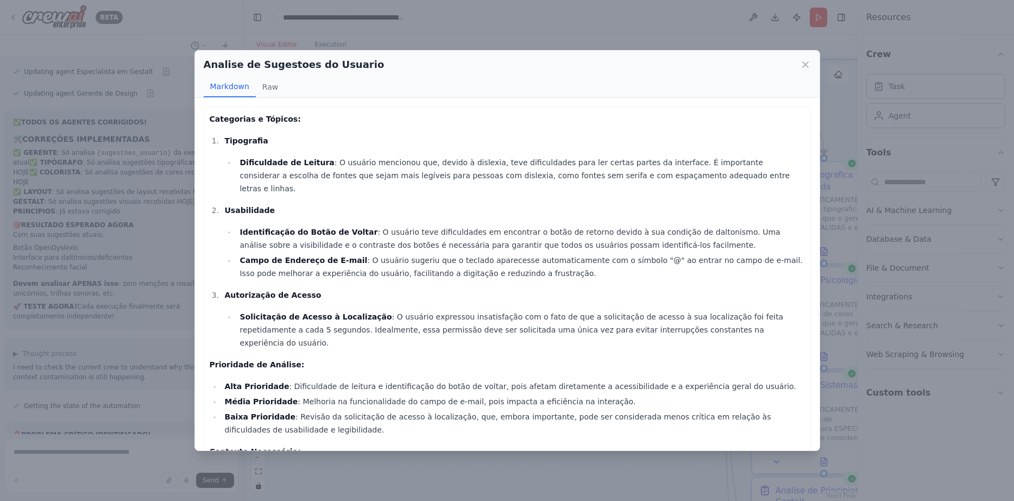
scroll to position [38, 0]
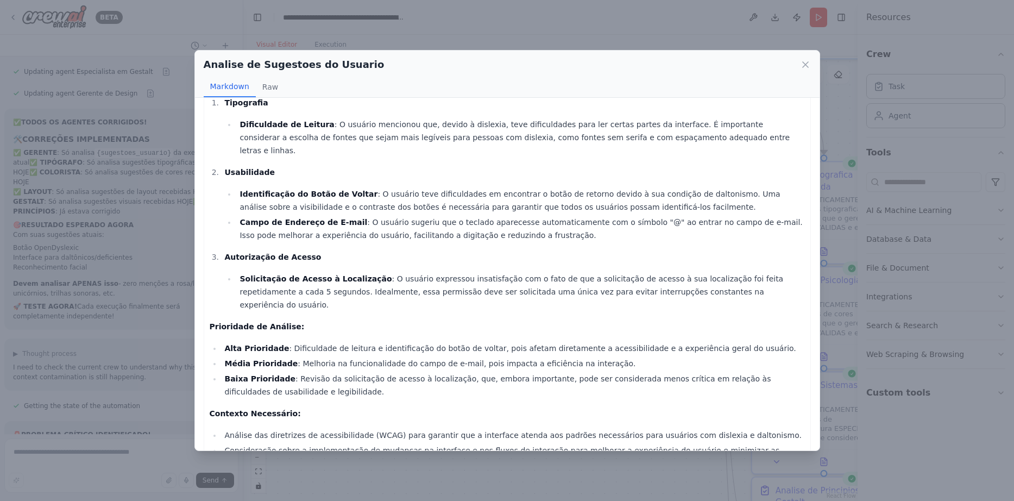
click at [812, 59] on div "Analise de Sugestoes do Usuario Markdown Raw" at bounding box center [507, 74] width 625 height 47
click at [806, 68] on icon at bounding box center [805, 64] width 11 height 11
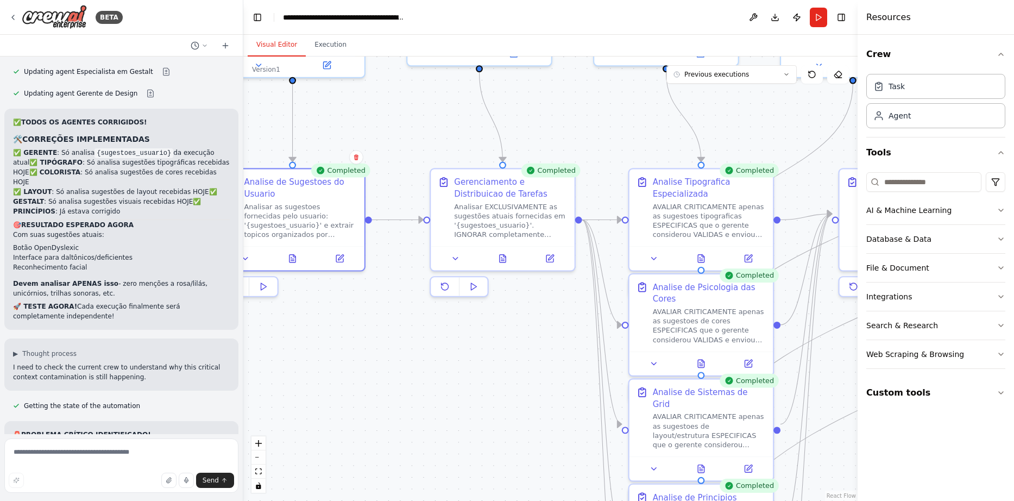
drag, startPoint x: 636, startPoint y: 357, endPoint x: 467, endPoint y: 360, distance: 168.4
click at [467, 362] on div ".deletable-edge-delete-btn { width: 20px; height: 20px; border: 0px solid #ffff…" at bounding box center [550, 278] width 614 height 444
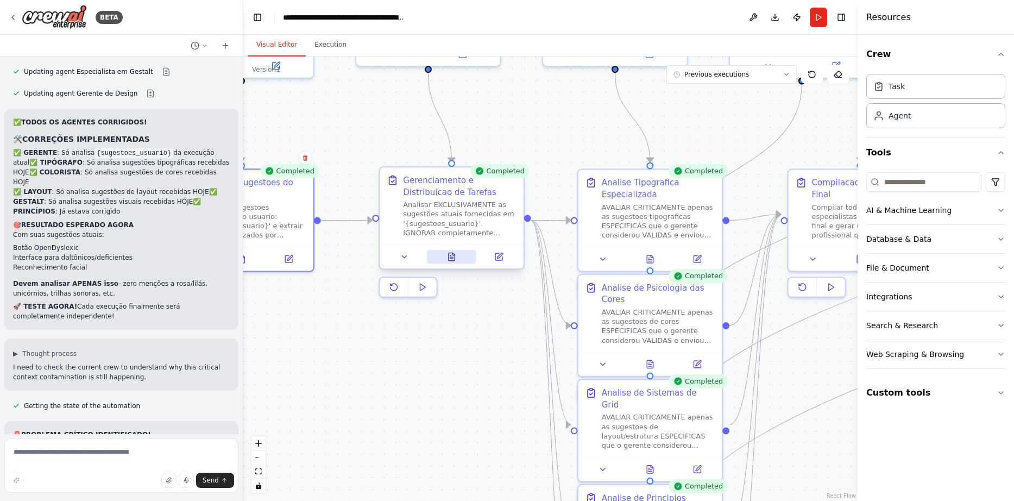
click at [468, 255] on button at bounding box center [451, 257] width 49 height 14
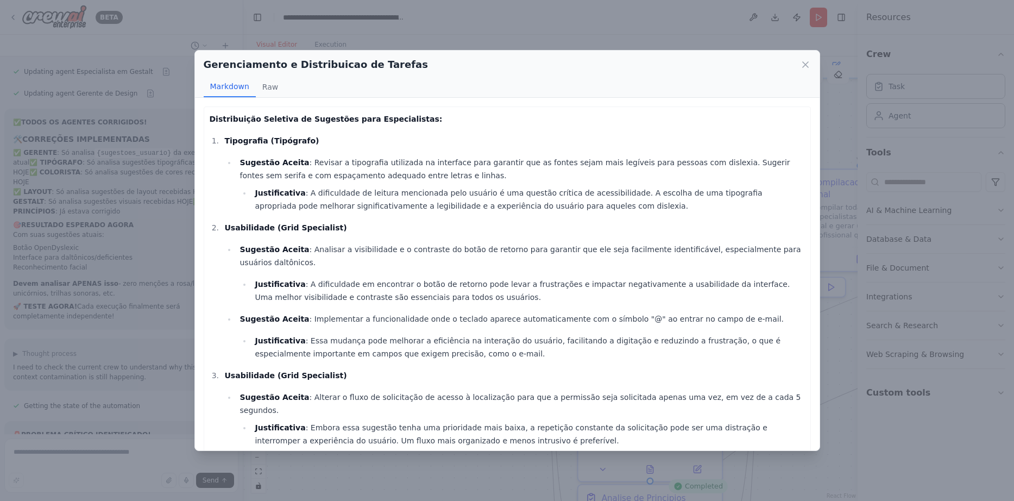
click at [598, 334] on li "Justificativa : Essa mudança pode melhorar a eficiência na interação do usuário…" at bounding box center [528, 347] width 553 height 26
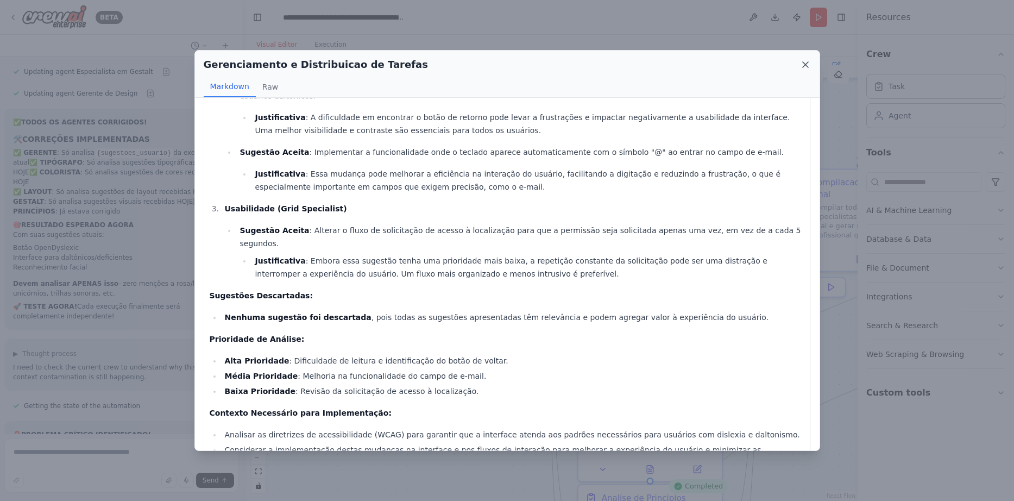
click at [810, 66] on icon at bounding box center [805, 64] width 11 height 11
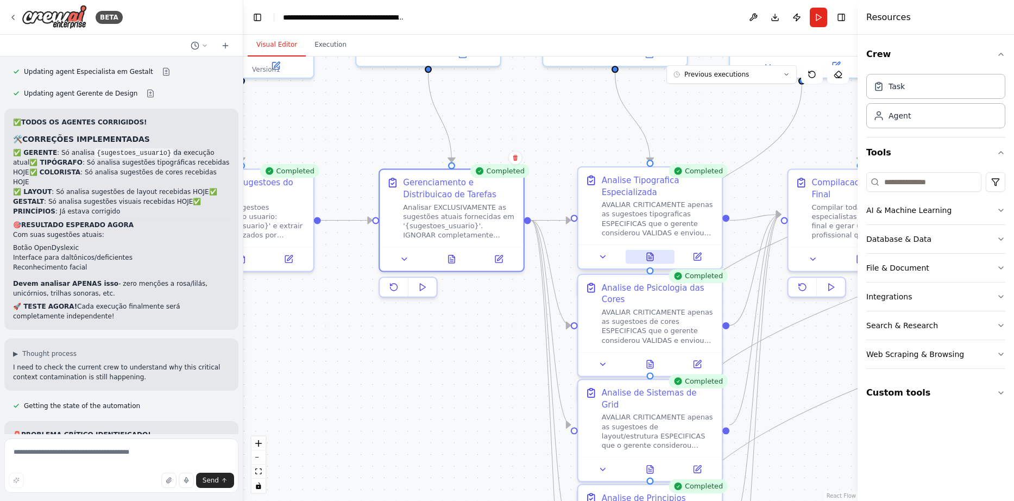
click at [654, 250] on button at bounding box center [649, 257] width 49 height 14
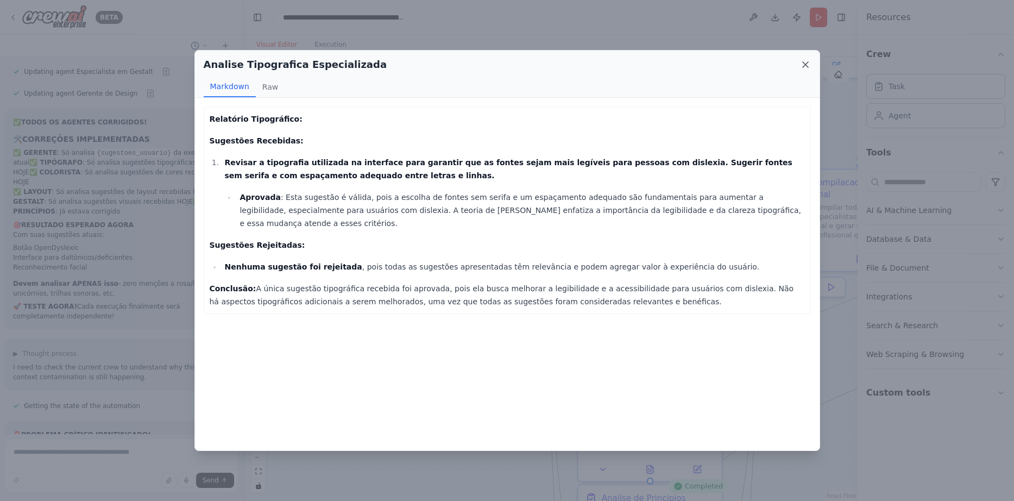
click at [808, 63] on icon at bounding box center [805, 64] width 5 height 5
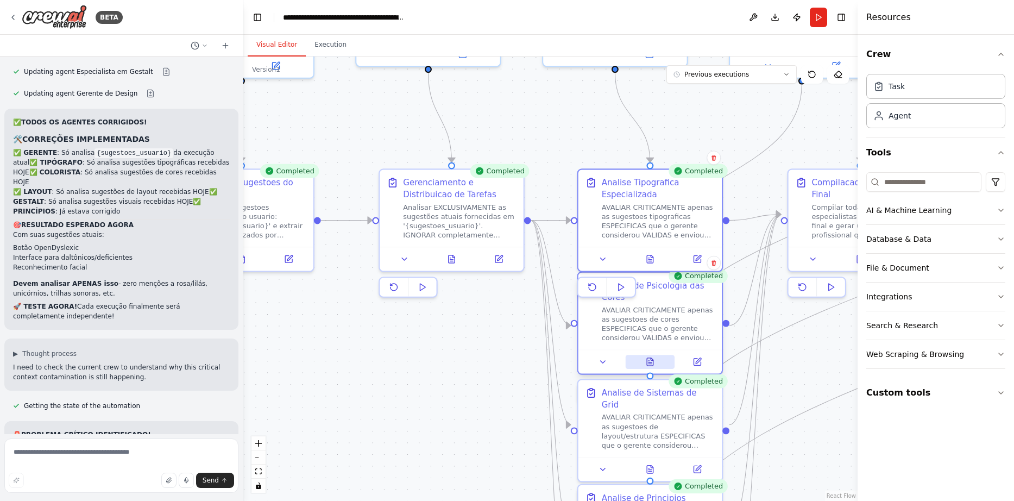
click at [646, 367] on button at bounding box center [649, 362] width 49 height 14
click at [653, 364] on icon at bounding box center [650, 362] width 6 height 8
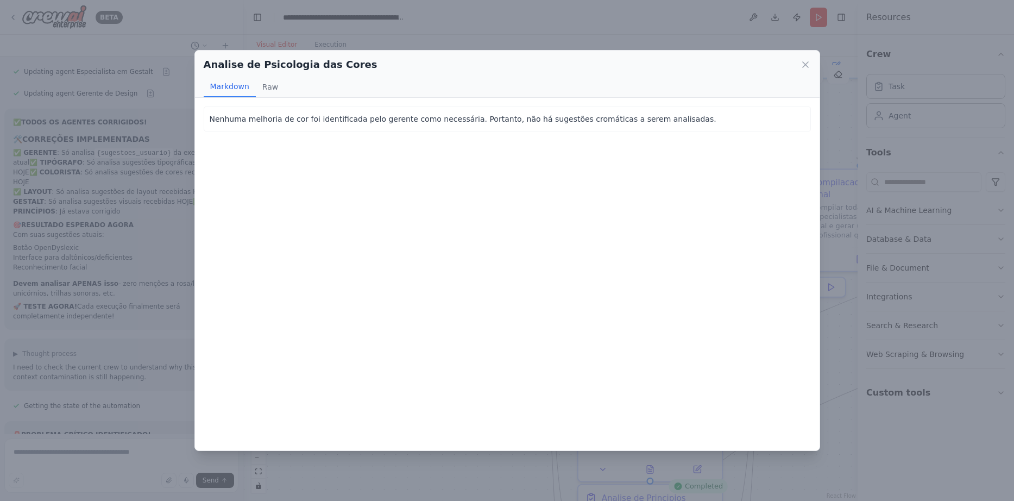
click at [812, 64] on div "Analise de Psicologia das Cores Markdown Raw" at bounding box center [507, 74] width 625 height 47
click at [803, 65] on icon at bounding box center [805, 64] width 11 height 11
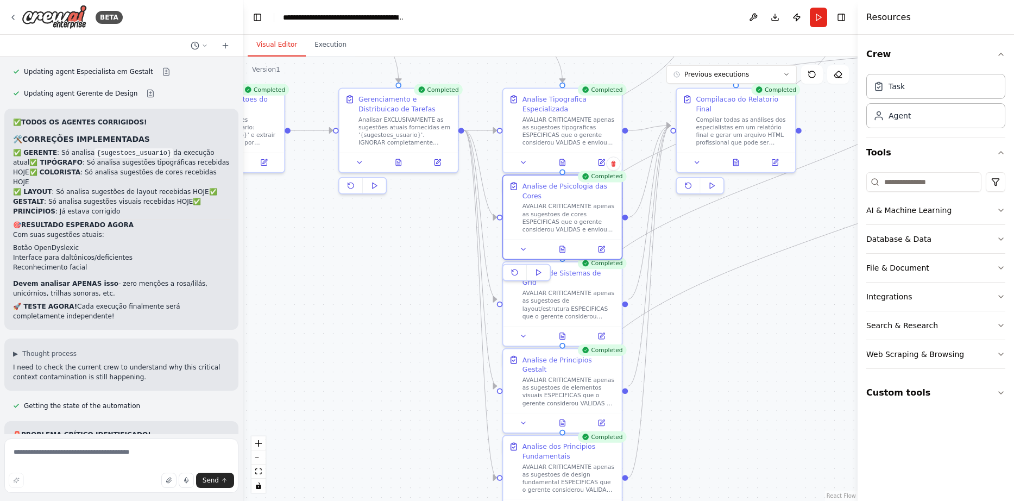
drag, startPoint x: 753, startPoint y: 308, endPoint x: 662, endPoint y: 200, distance: 141.4
click at [662, 200] on div ".deletable-edge-delete-btn { width: 20px; height: 20px; border: 0px solid #ffff…" at bounding box center [550, 278] width 614 height 444
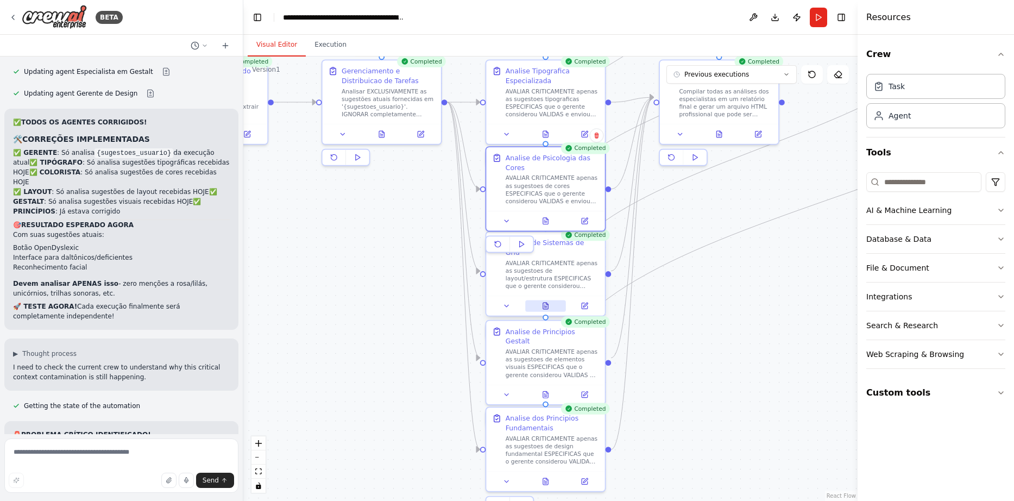
click at [536, 300] on button at bounding box center [545, 305] width 41 height 11
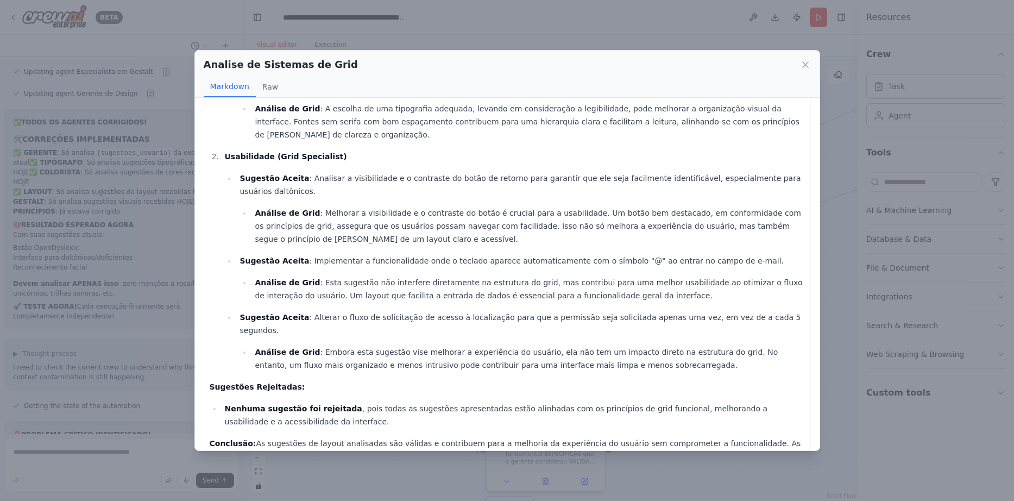
scroll to position [109, 0]
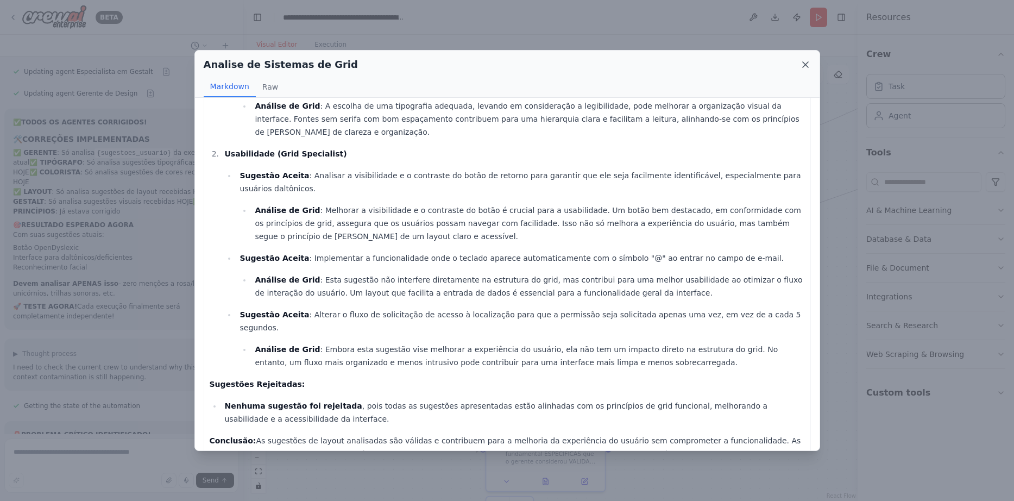
click at [803, 60] on icon at bounding box center [805, 64] width 11 height 11
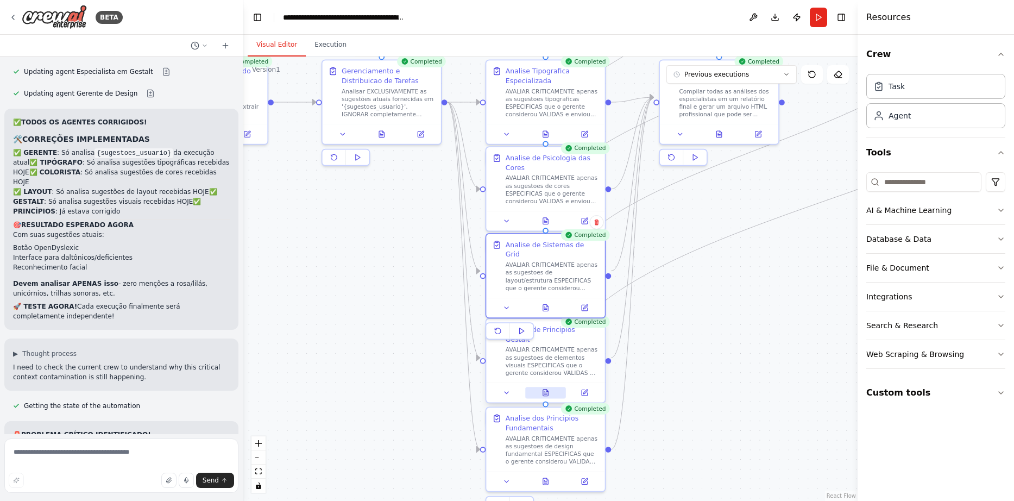
click at [541, 387] on button at bounding box center [545, 392] width 41 height 11
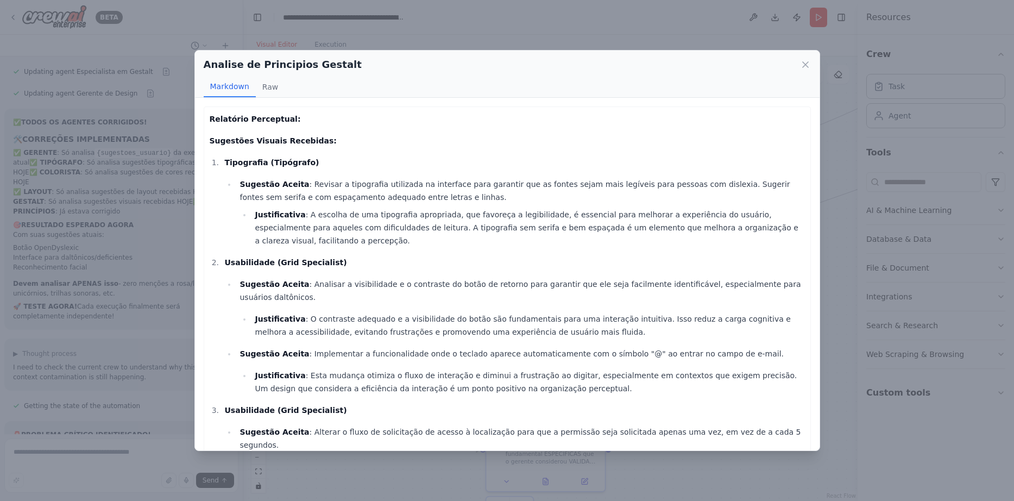
scroll to position [189, 0]
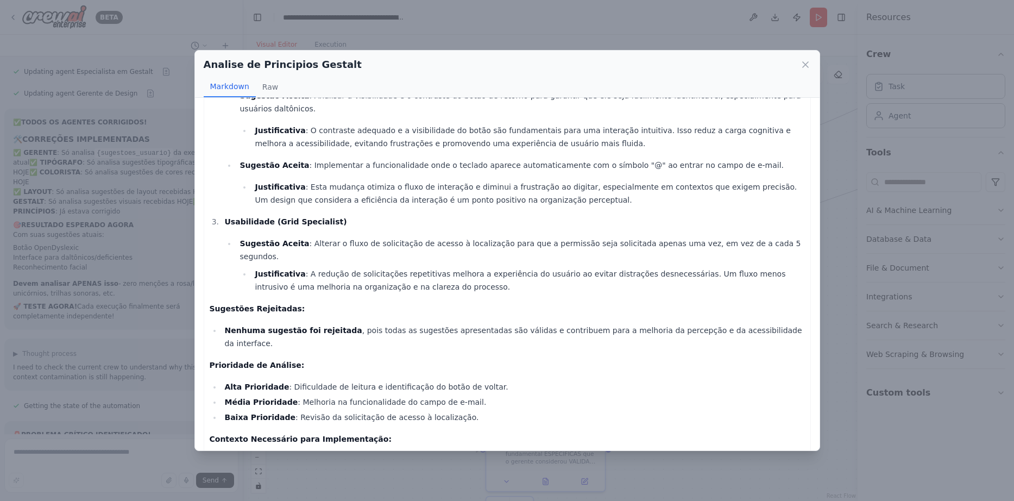
click at [803, 59] on div "Analise de Principios Gestalt" at bounding box center [507, 64] width 607 height 15
click at [811, 62] on div "Analise de Principios Gestalt Markdown Raw" at bounding box center [507, 74] width 625 height 47
click at [808, 63] on icon at bounding box center [805, 64] width 11 height 11
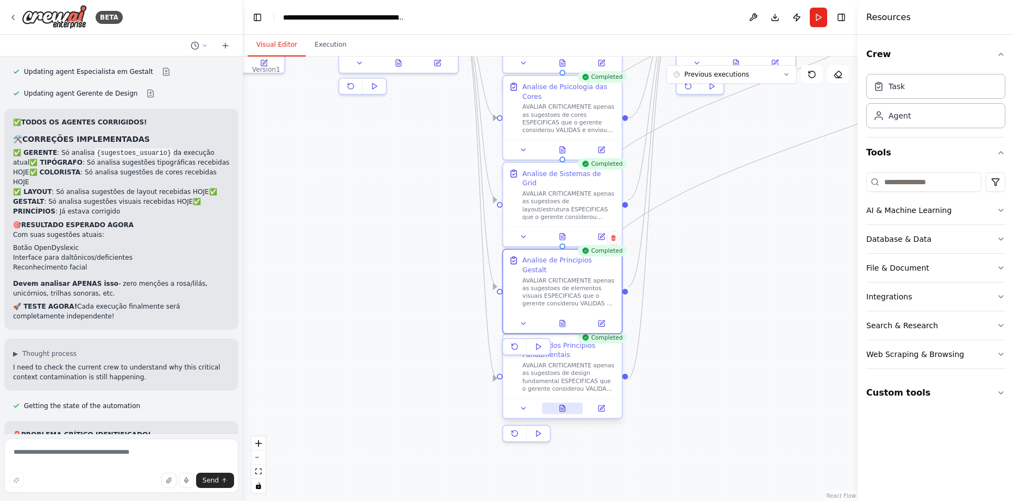
click at [554, 409] on button at bounding box center [562, 408] width 41 height 11
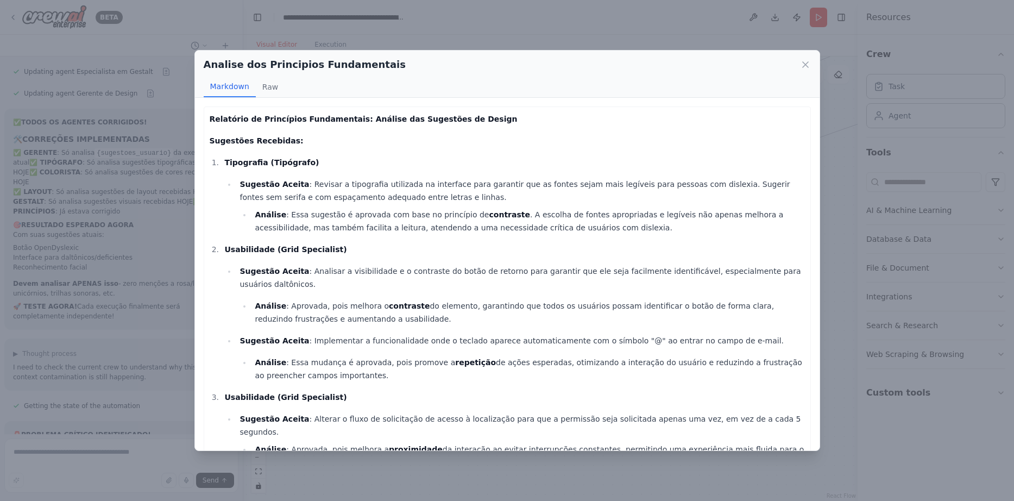
scroll to position [175, 0]
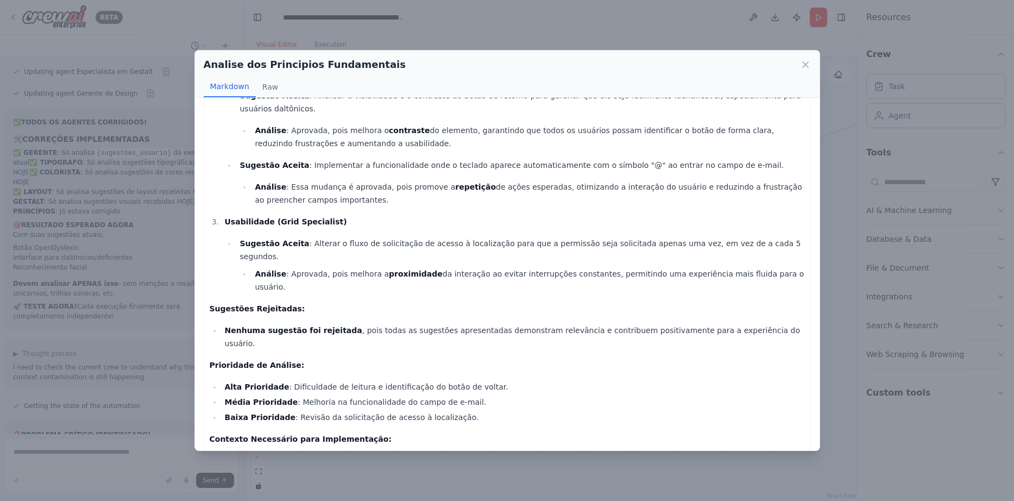
click at [875, 248] on div "Analise dos Principios Fundamentais Markdown Raw Relatório de Princípios Fundam…" at bounding box center [507, 250] width 1014 height 501
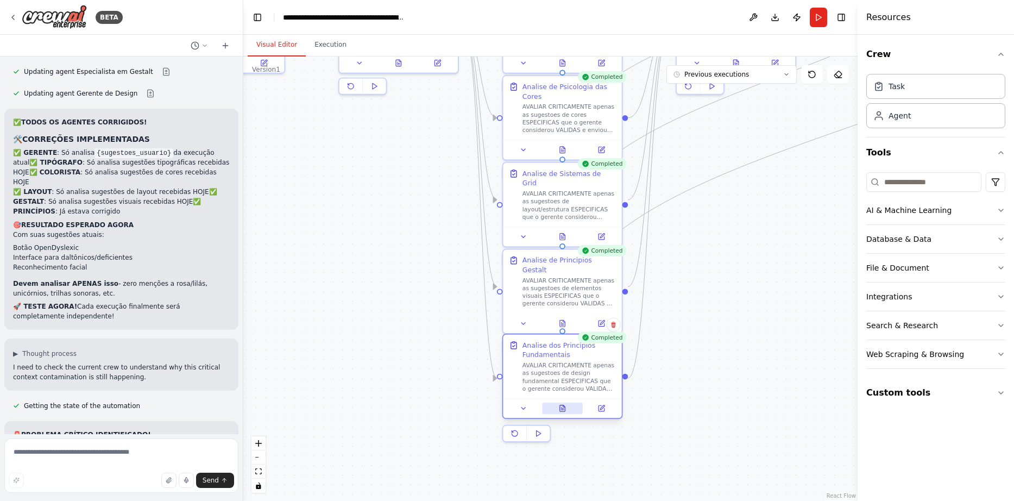
click at [564, 413] on button at bounding box center [562, 408] width 41 height 11
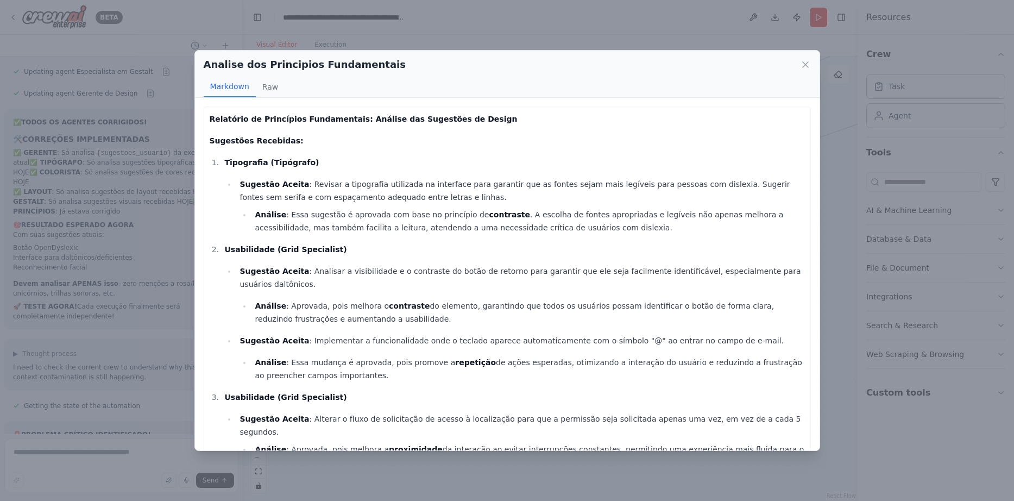
click at [844, 324] on div "Analise dos Principios Fundamentais Markdown Raw Relatório de Princípios Fundam…" at bounding box center [507, 250] width 1014 height 501
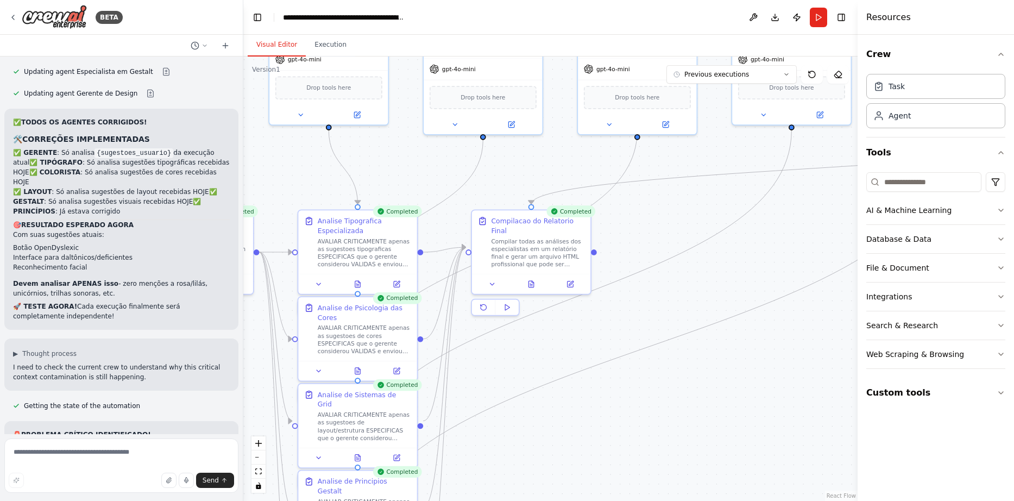
drag, startPoint x: 748, startPoint y: 212, endPoint x: 544, endPoint y: 434, distance: 301.0
click at [544, 434] on div ".deletable-edge-delete-btn { width: 20px; height: 20px; border: 0px solid #ffff…" at bounding box center [550, 278] width 614 height 444
click at [536, 279] on button at bounding box center [531, 283] width 41 height 11
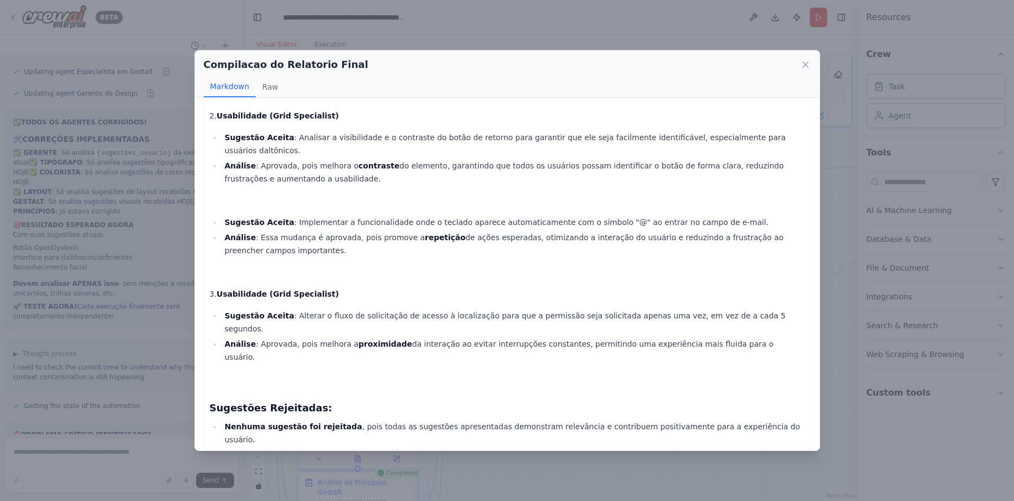
scroll to position [2387, 0]
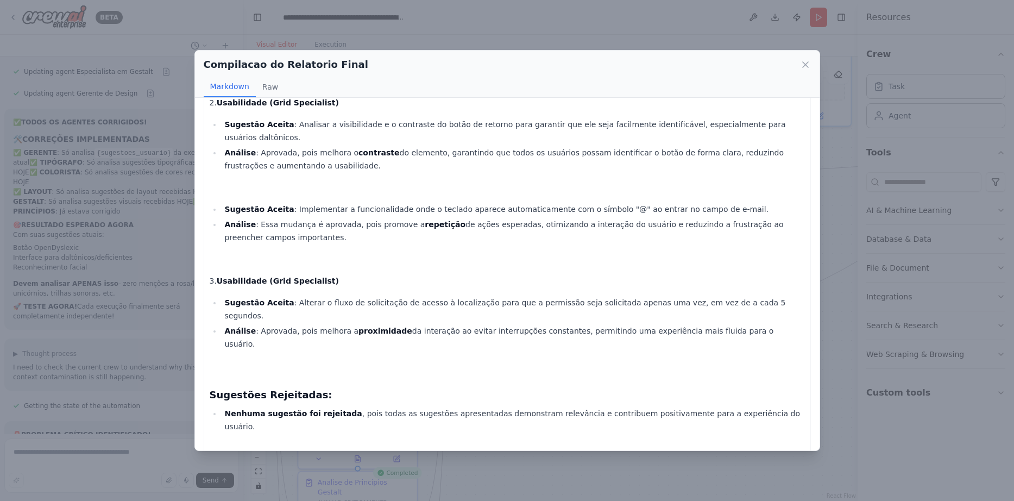
click at [837, 103] on div "Compilacao do Relatorio Final Markdown Raw Relatório de Melhorias de Interface …" at bounding box center [507, 250] width 1014 height 501
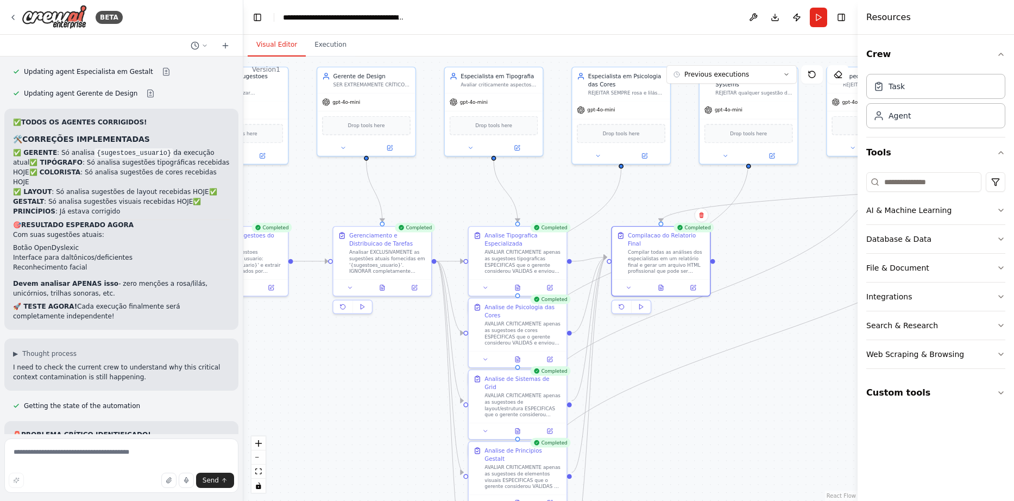
drag, startPoint x: 685, startPoint y: 263, endPoint x: 778, endPoint y: 285, distance: 95.9
click at [778, 285] on div ".deletable-edge-delete-btn { width: 20px; height: 20px; border: 0px solid #ffff…" at bounding box center [550, 278] width 614 height 444
click at [662, 284] on icon at bounding box center [663, 285] width 2 height 2
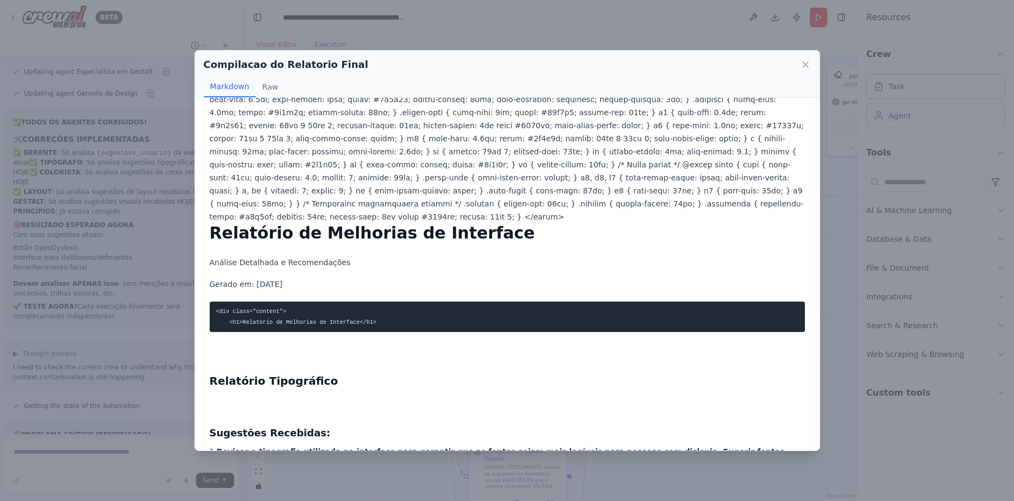
scroll to position [0, 0]
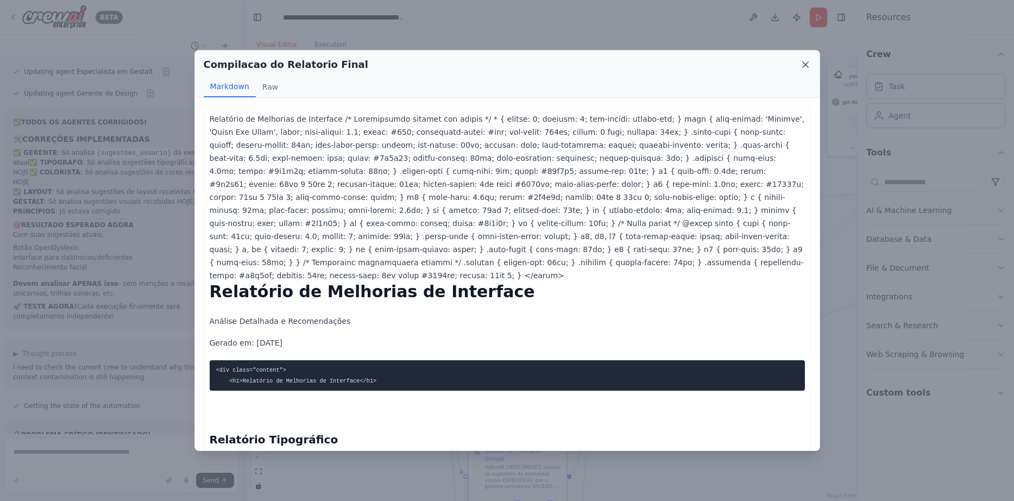
click at [805, 61] on icon at bounding box center [805, 64] width 11 height 11
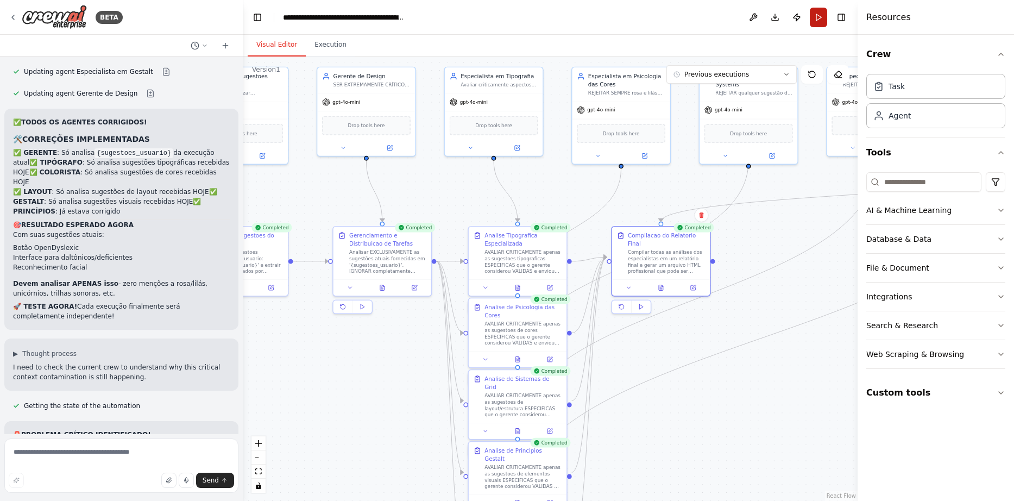
click at [814, 13] on button "Run" at bounding box center [818, 18] width 17 height 20
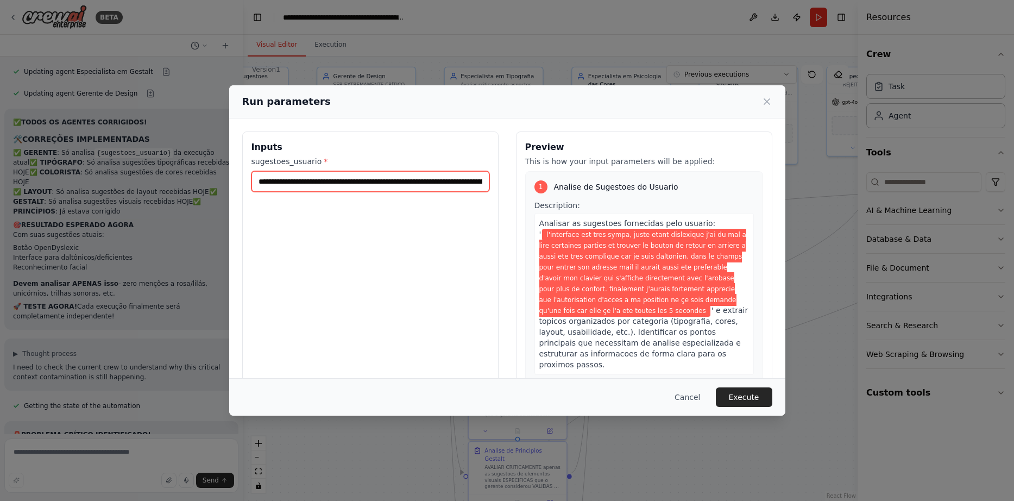
click at [315, 184] on input "**********" at bounding box center [371, 181] width 238 height 21
click at [700, 391] on button "Cancel" at bounding box center [687, 397] width 43 height 20
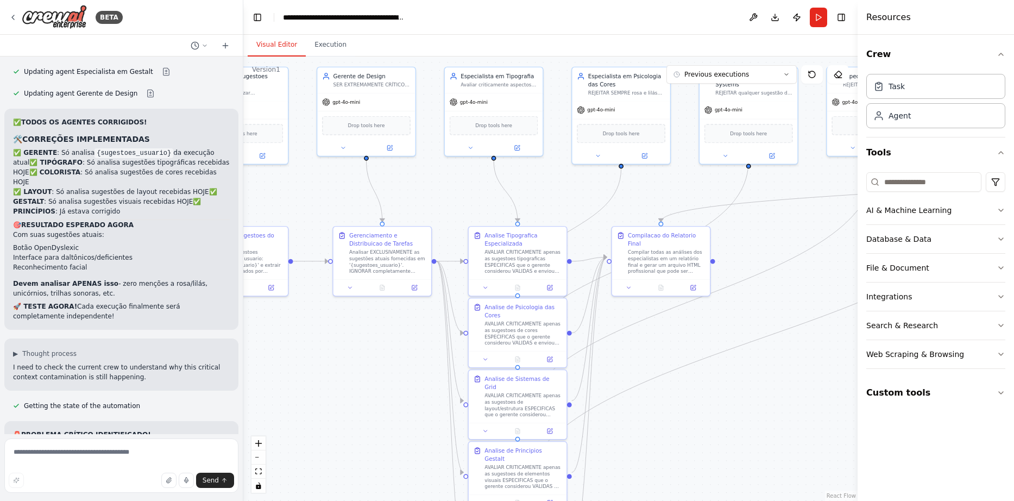
scroll to position [10877, 0]
